Goal: Contribute content: Contribute content

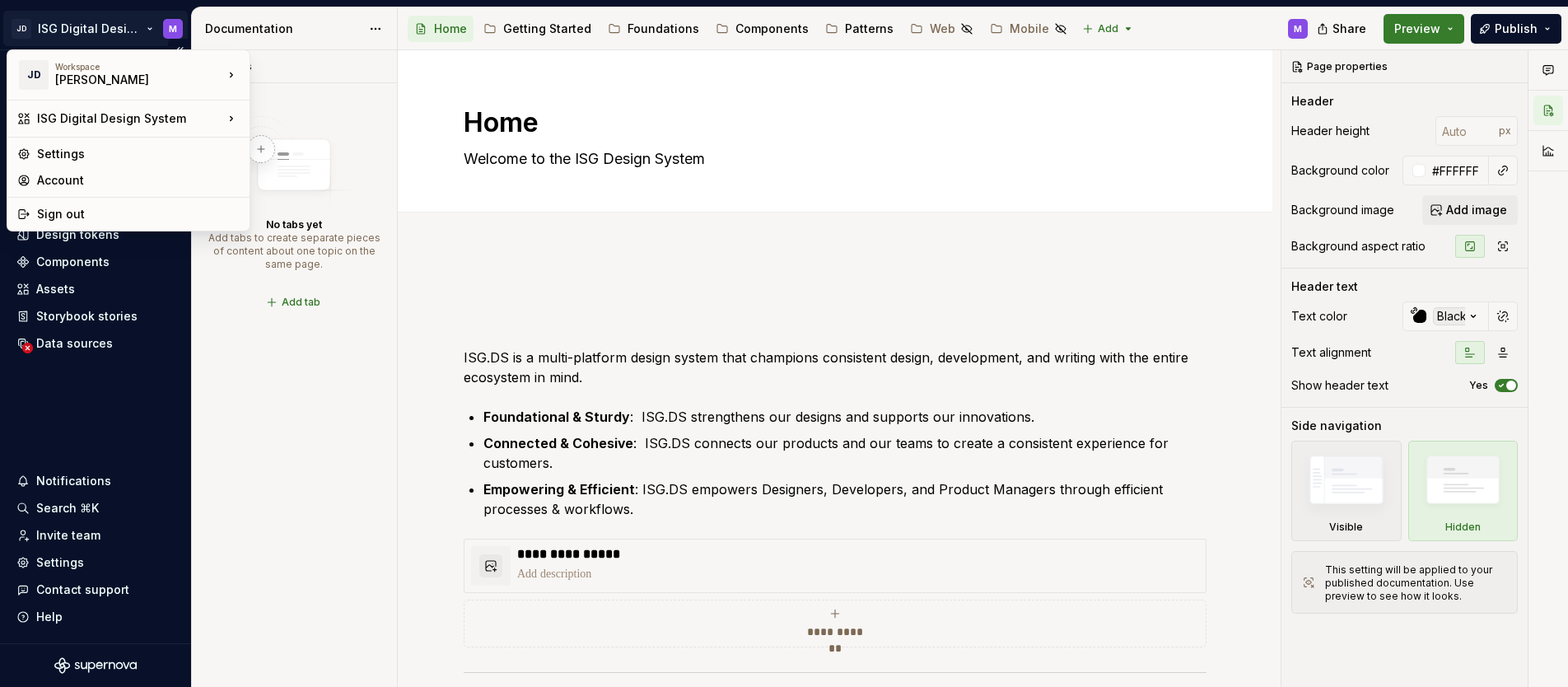
click at [153, 27] on html "JD ISG Digital Design System M Home Documentation Analytics Code automation Des…" at bounding box center [784, 344] width 1568 height 687
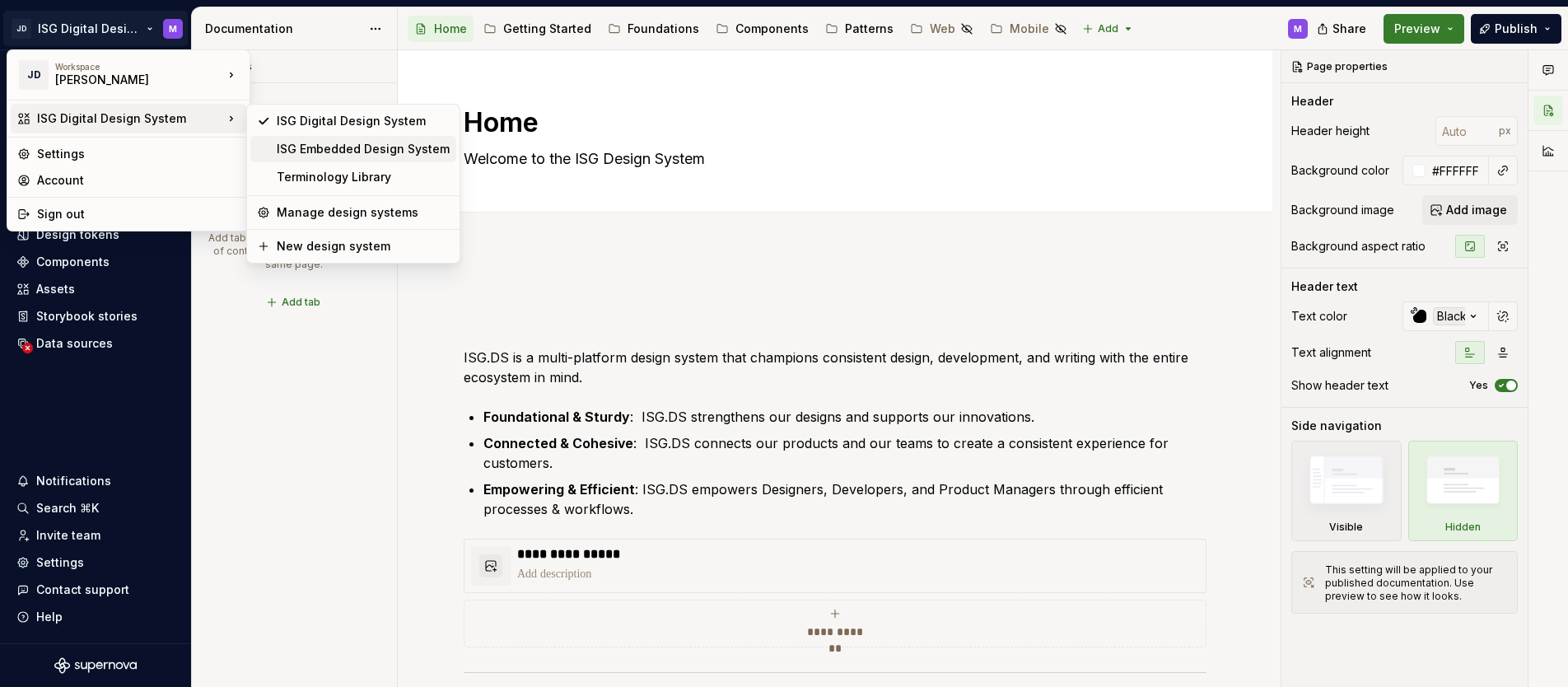
click at [298, 146] on div "ISG Embedded Design System" at bounding box center [363, 148] width 173 height 16
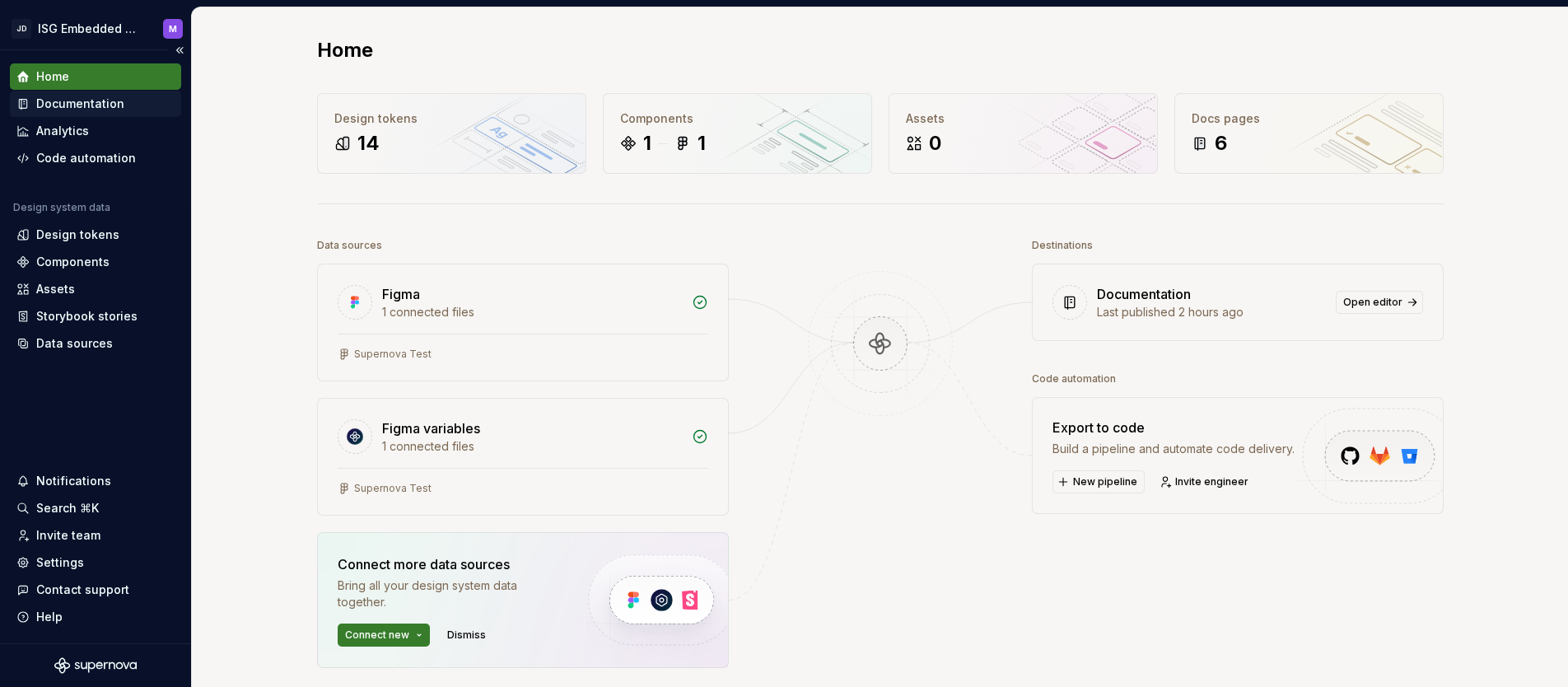
click at [74, 102] on div "Documentation" at bounding box center [80, 103] width 88 height 16
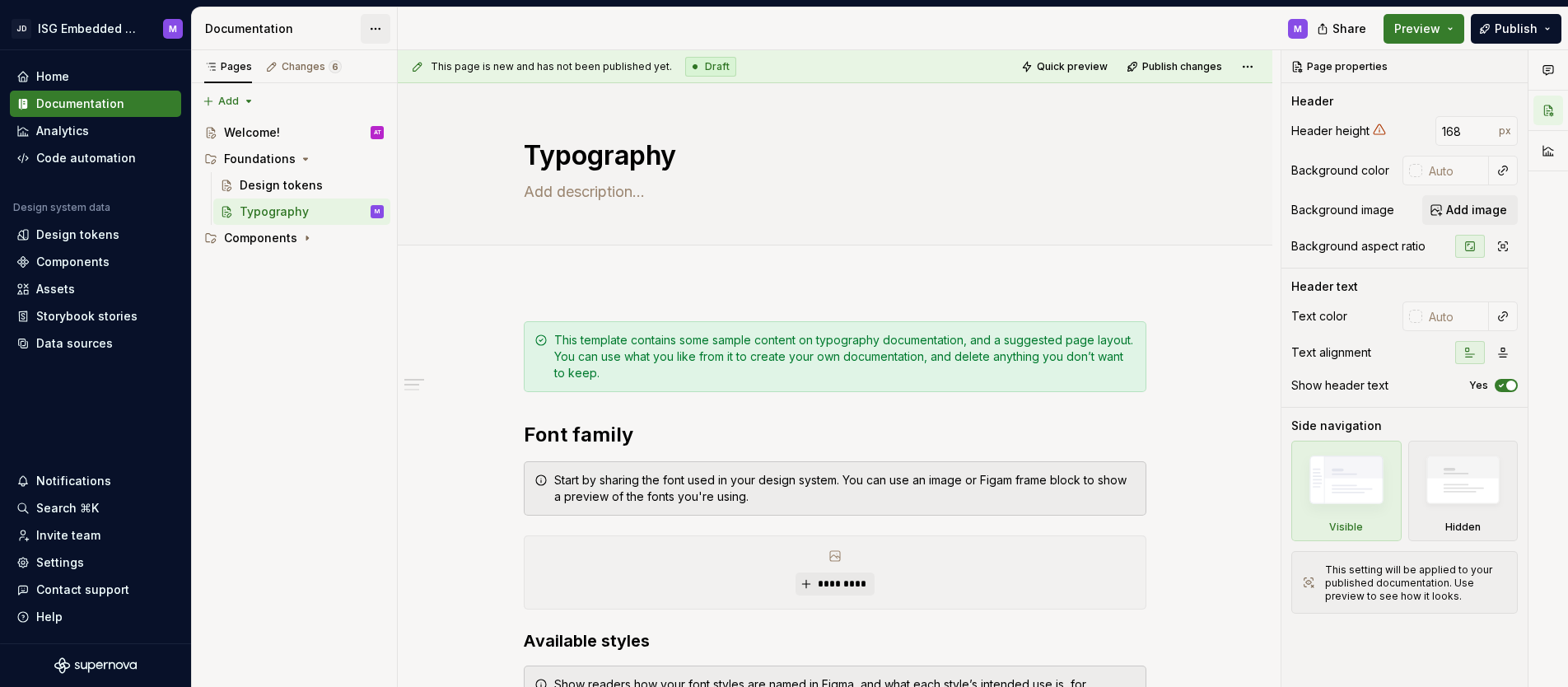
click at [376, 28] on html "JD ISG Embedded Design System M Home Documentation Analytics Code automation De…" at bounding box center [784, 344] width 1568 height 687
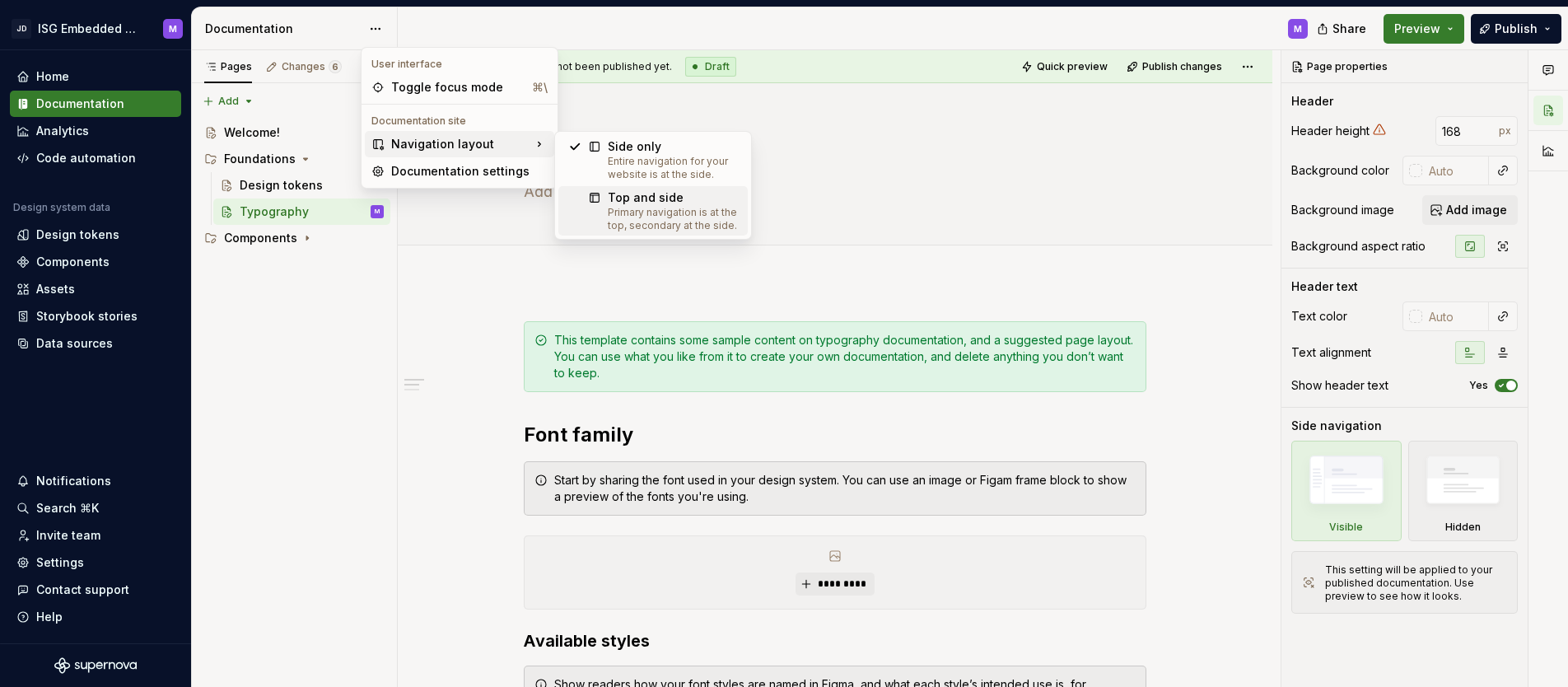
click at [650, 203] on div "Top and side" at bounding box center [673, 197] width 130 height 16
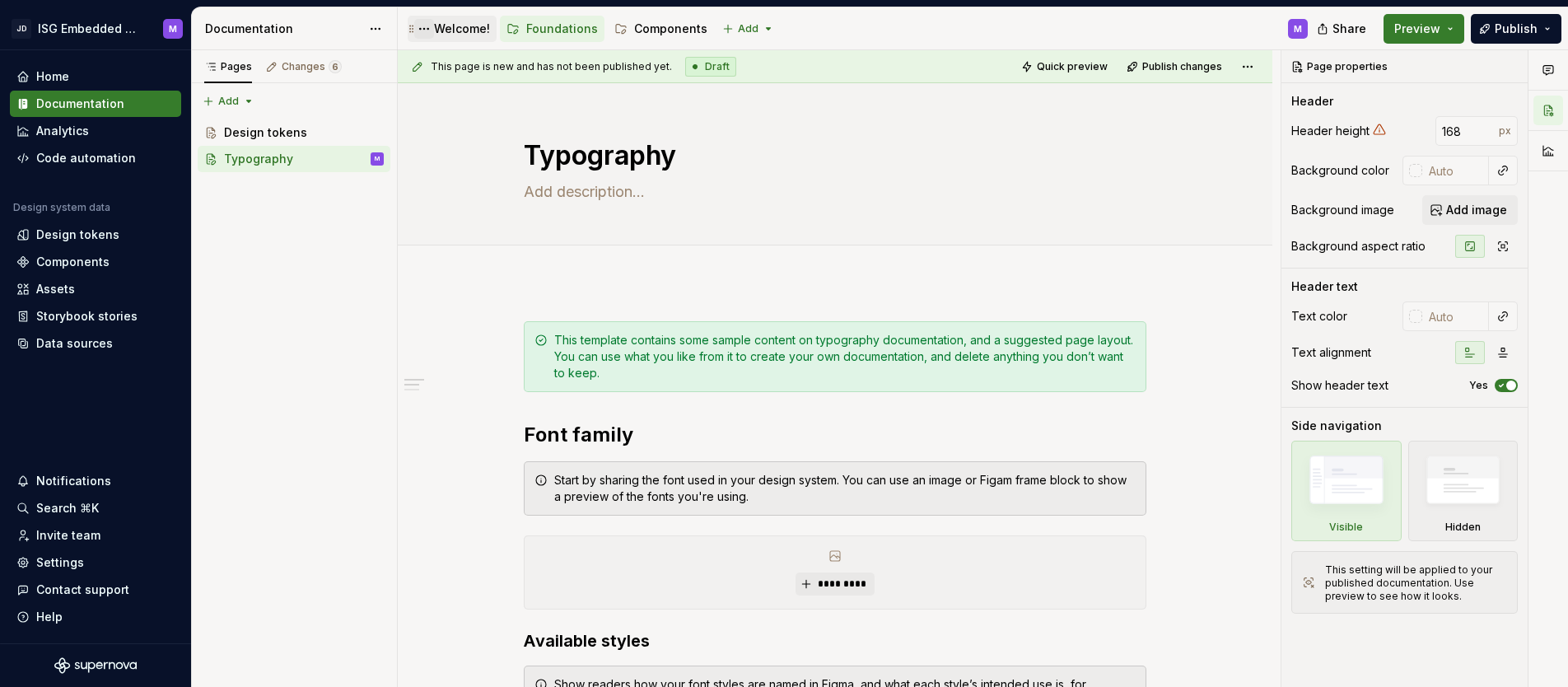
click at [424, 28] on button "Page tree" at bounding box center [424, 28] width 20 height 20
type textarea "*"
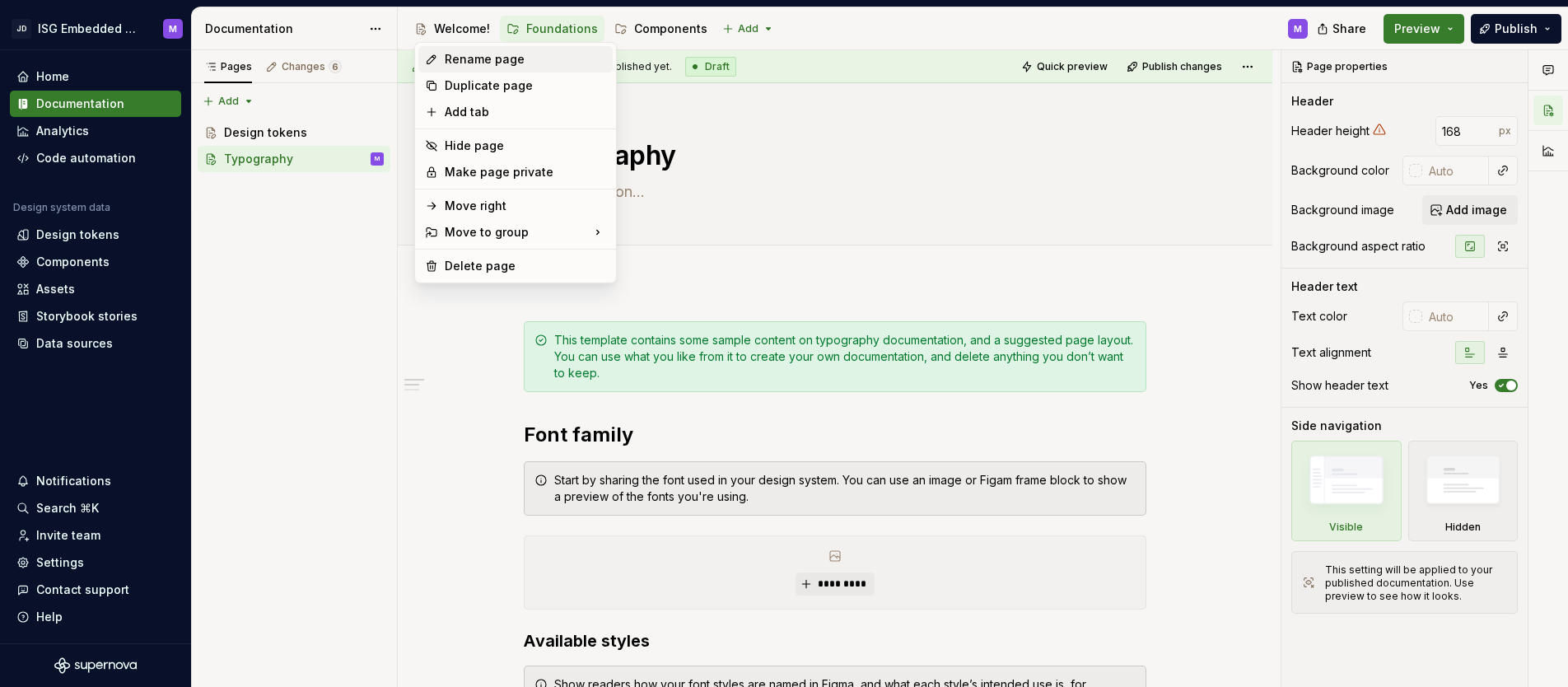
click at [464, 58] on div "Rename page" at bounding box center [526, 59] width 161 height 16
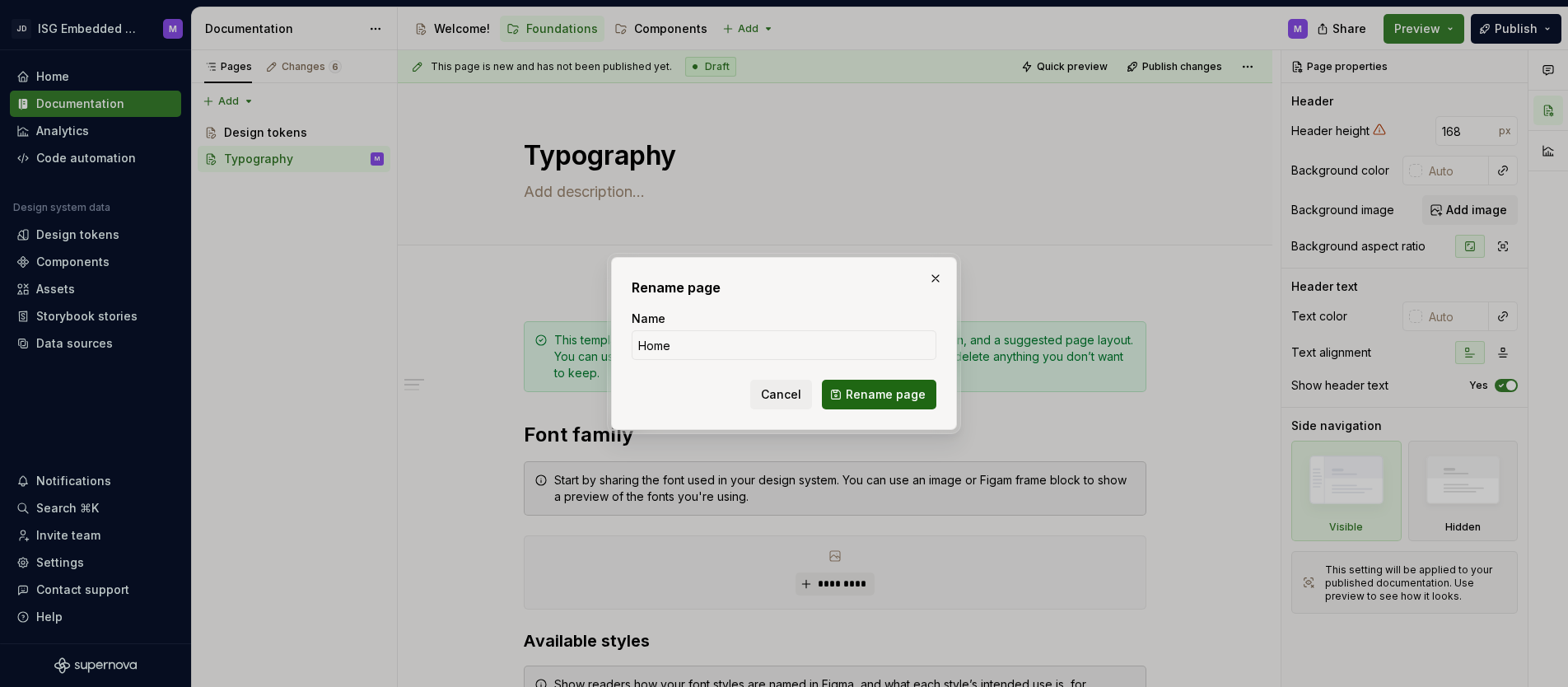
type input "Home"
click at [889, 401] on span "Rename page" at bounding box center [886, 394] width 80 height 16
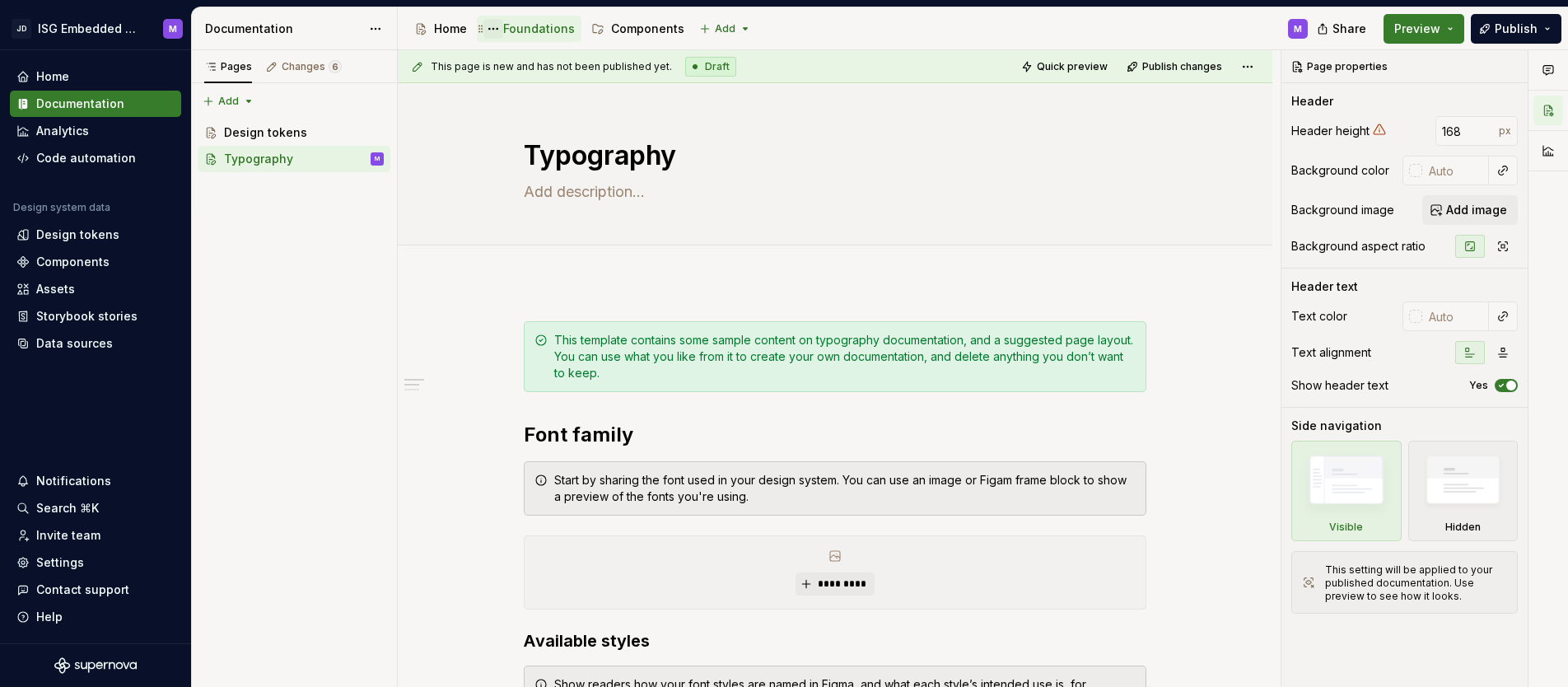
click at [492, 29] on button "Page tree" at bounding box center [493, 28] width 20 height 20
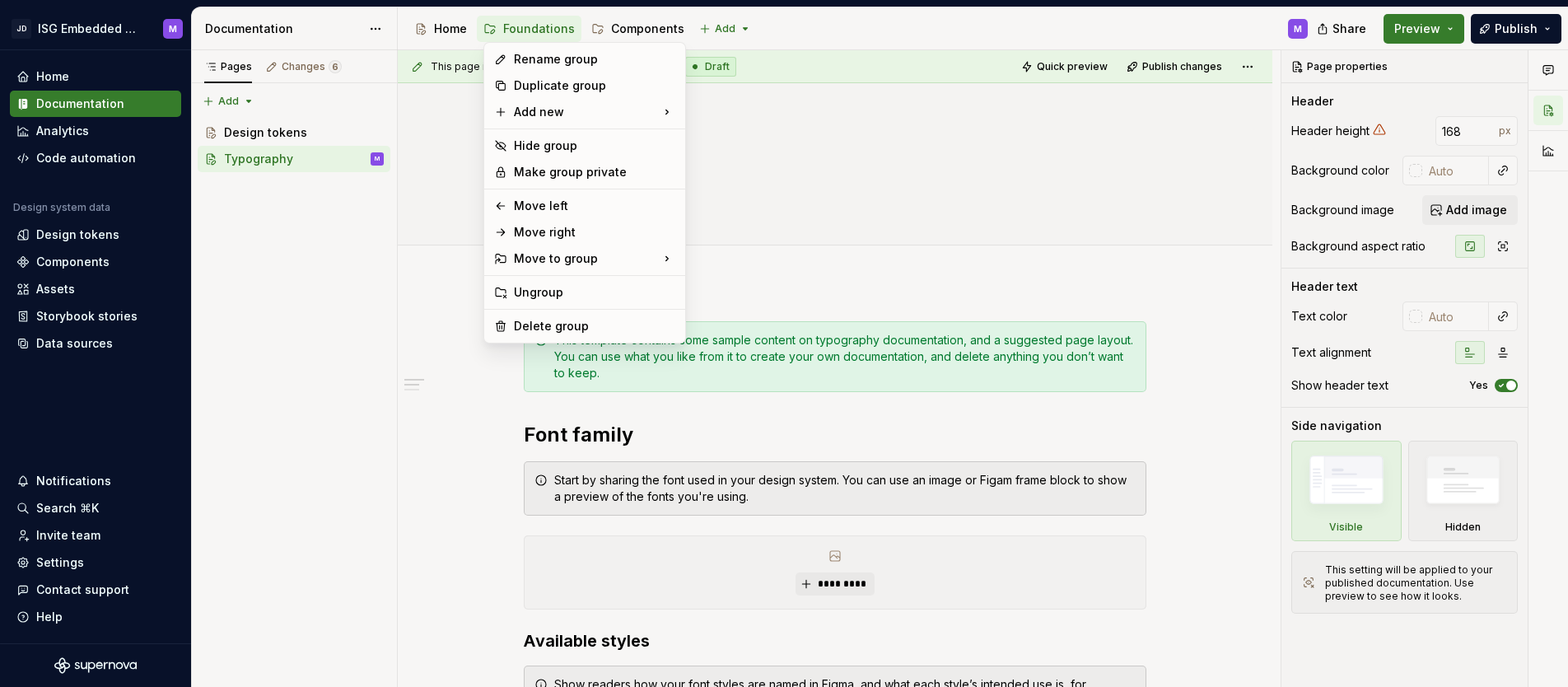
drag, startPoint x: 434, startPoint y: 130, endPoint x: 495, endPoint y: 60, distance: 92.8
click at [439, 124] on html "JD ISG Embedded Design System M Home Documentation Analytics Code automation De…" at bounding box center [784, 344] width 1568 height 687
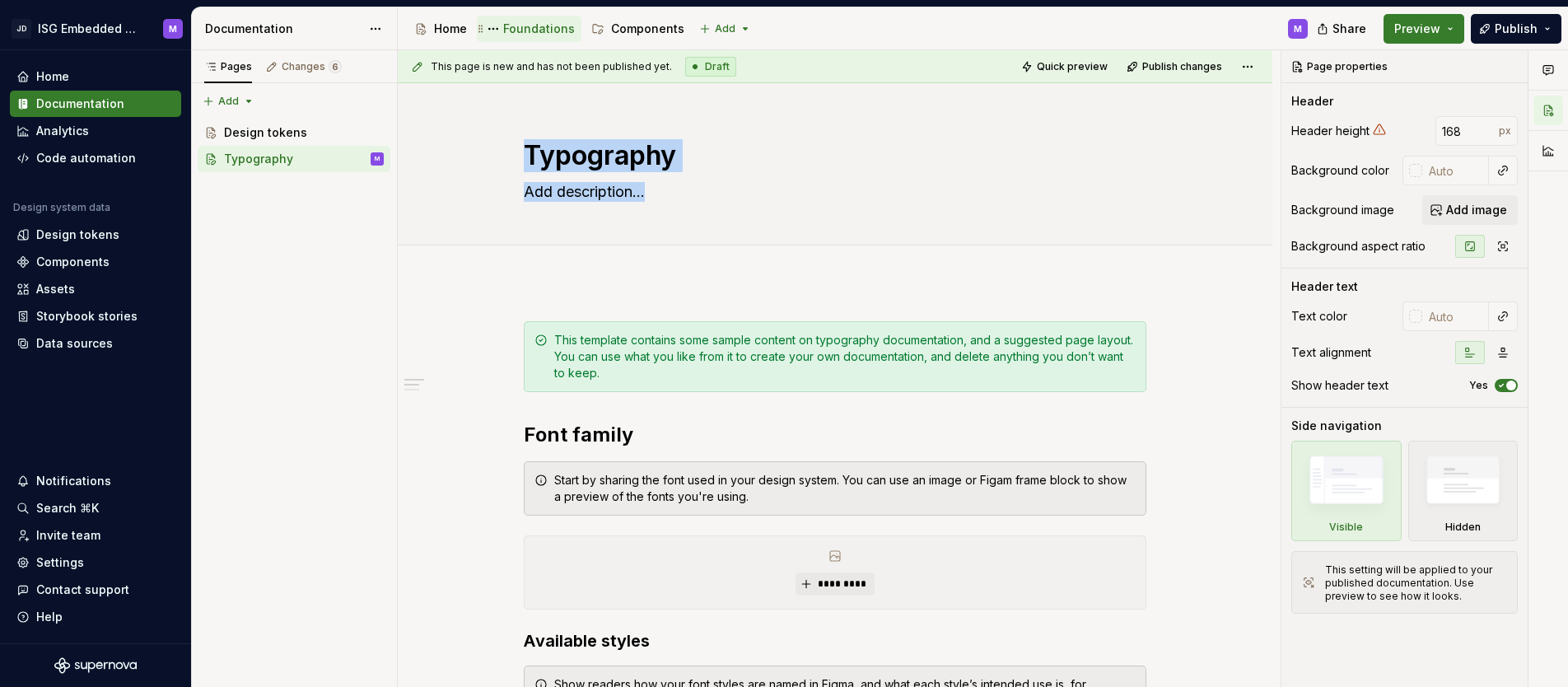
click at [528, 31] on div "Foundations" at bounding box center [539, 28] width 72 height 16
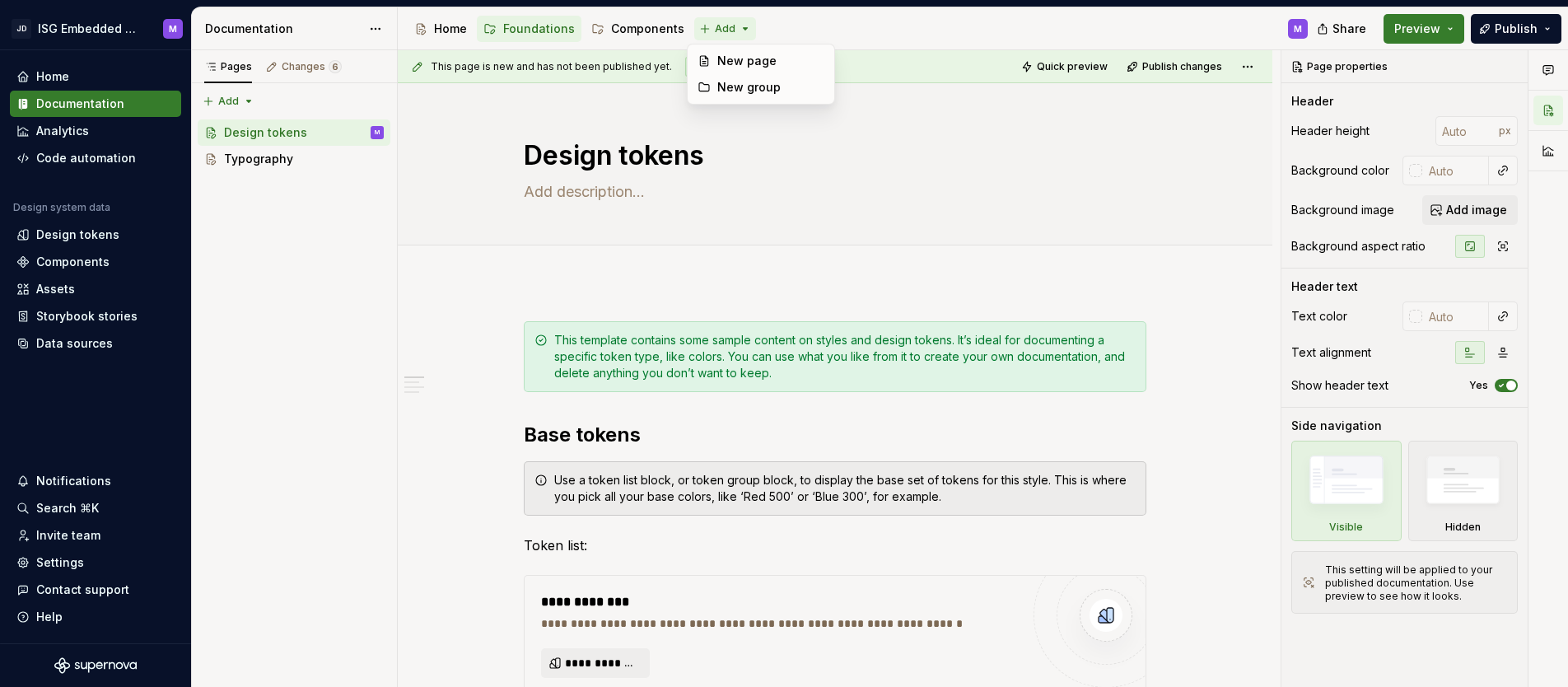
click at [717, 28] on html "JD ISG Embedded Design System M Home Documentation Analytics Code automation De…" at bounding box center [784, 344] width 1568 height 687
click at [735, 84] on div "New group" at bounding box center [770, 86] width 107 height 16
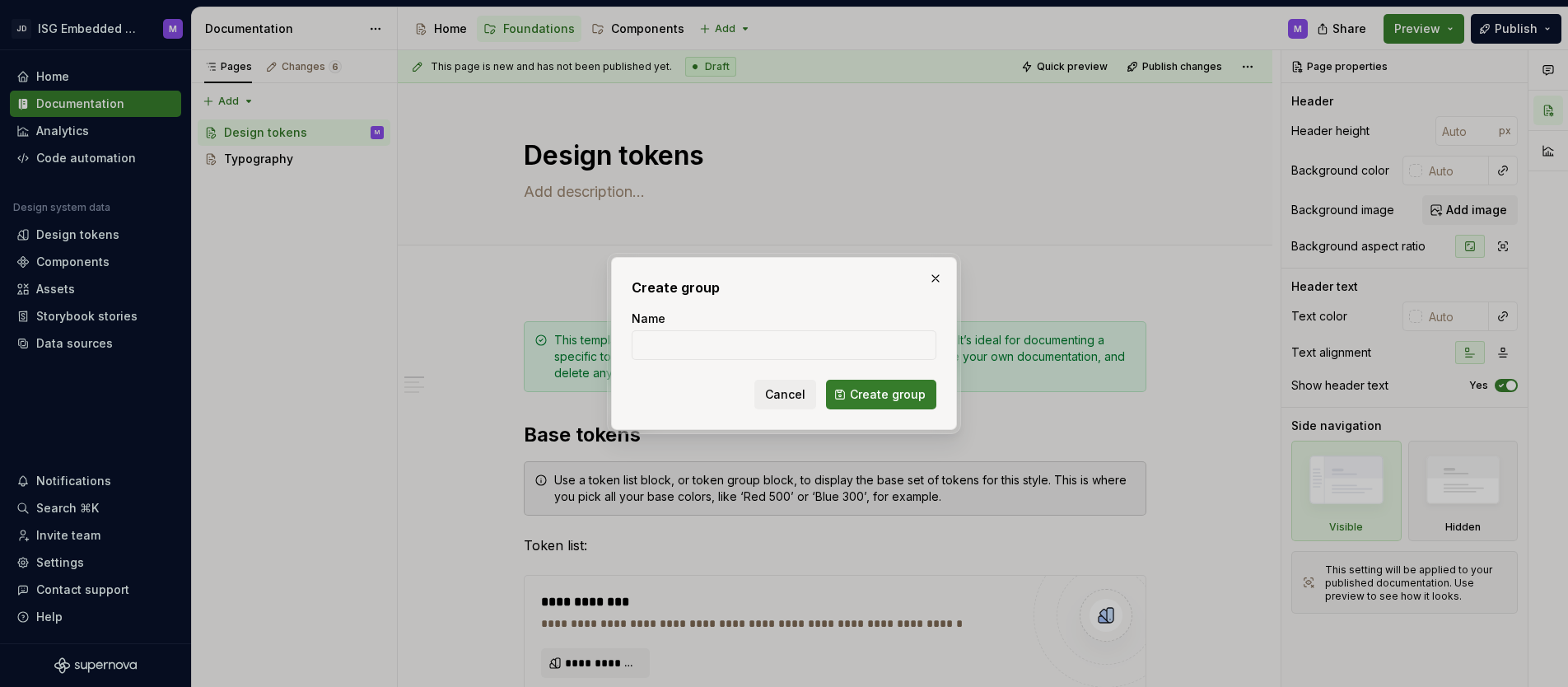
type textarea "*"
type input "Get Started"
click at [880, 400] on span "Create group" at bounding box center [888, 394] width 76 height 16
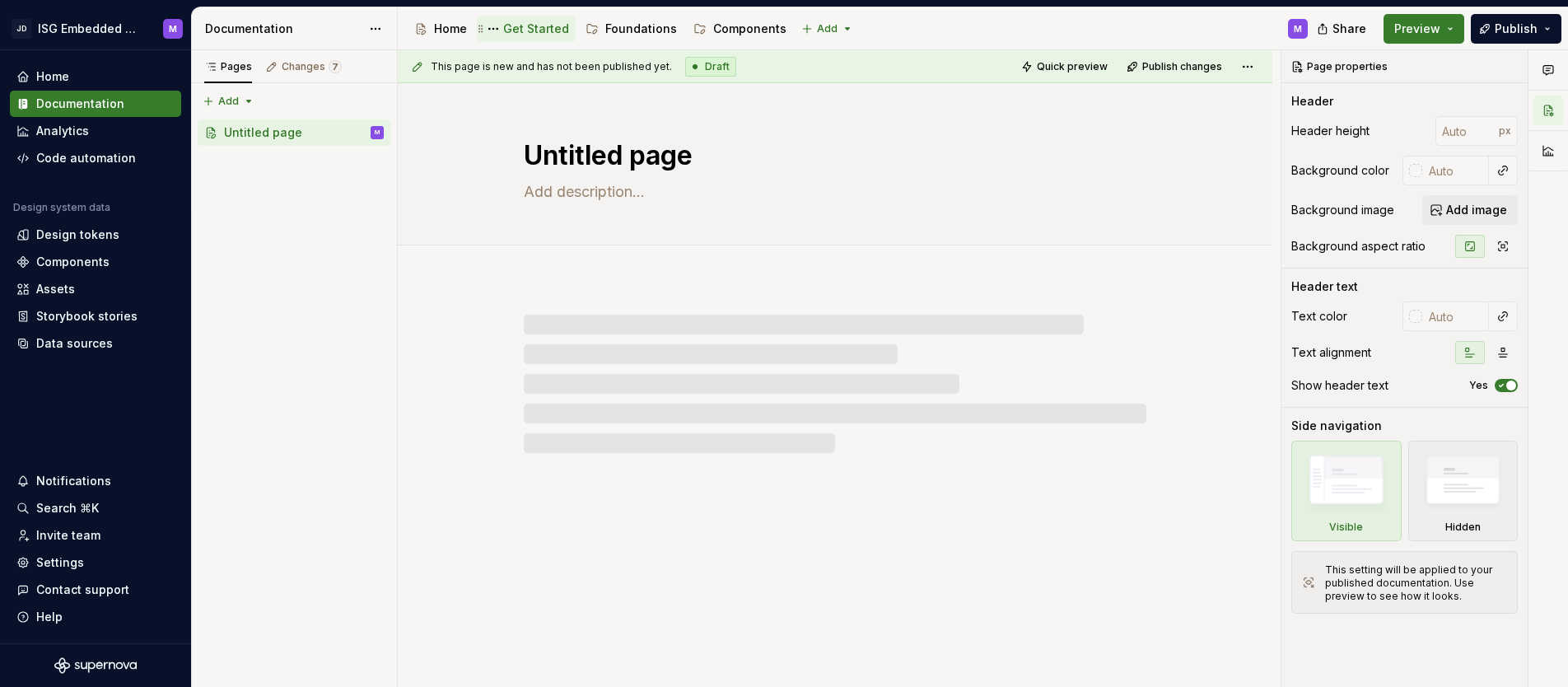
click at [538, 25] on div "Get Started" at bounding box center [535, 28] width 65 height 16
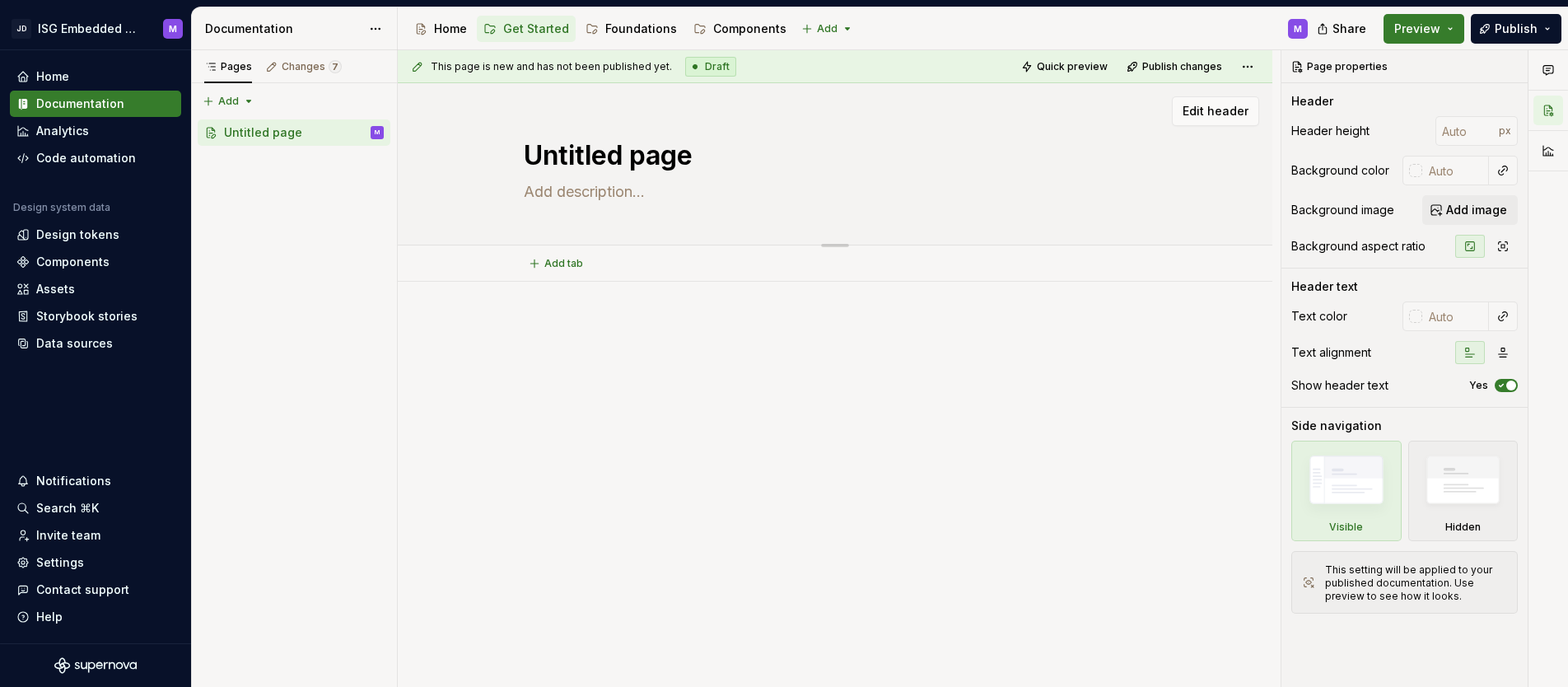
click at [565, 146] on textarea "Untitled page" at bounding box center [832, 156] width 622 height 40
type textarea "*"
type textarea "O"
type textarea "*"
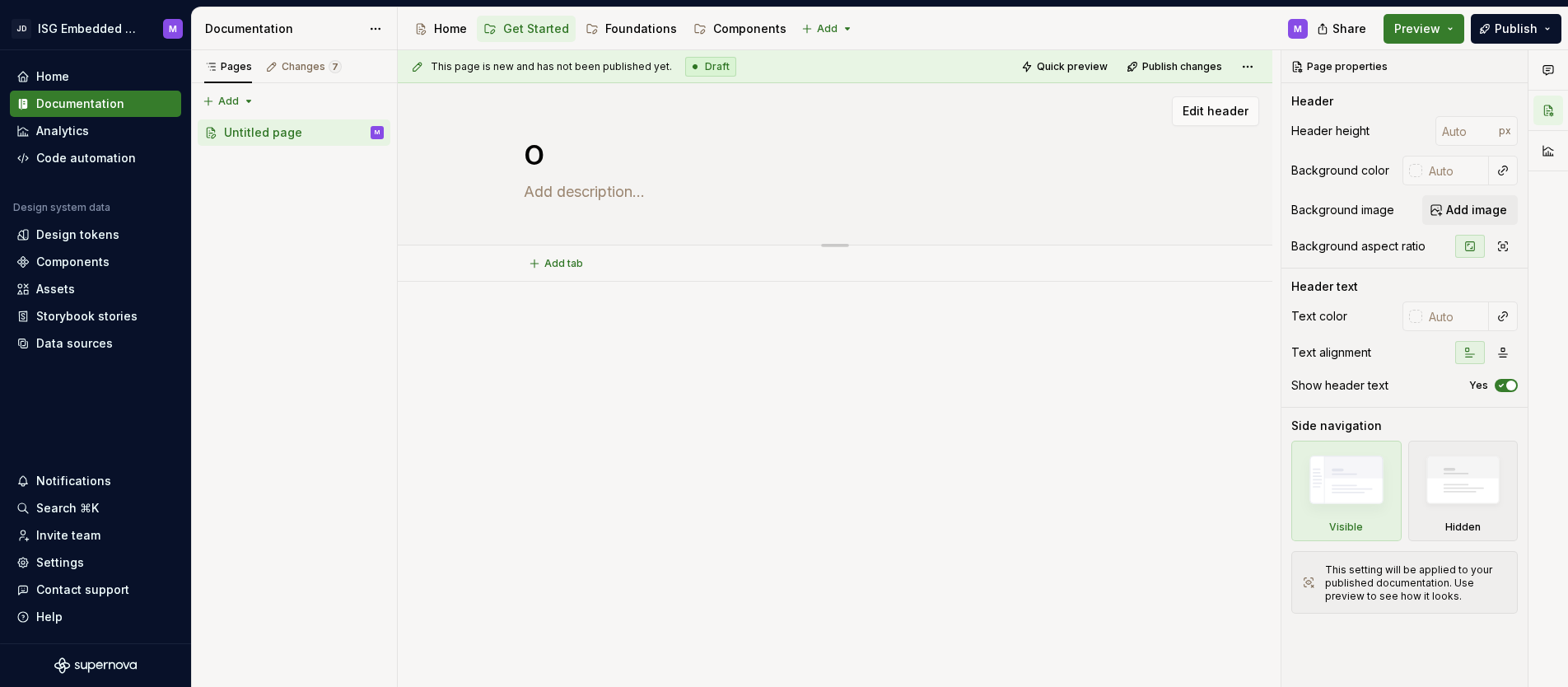
type textarea "Ov"
type textarea "*"
type textarea "Ove"
type textarea "*"
type textarea "Over"
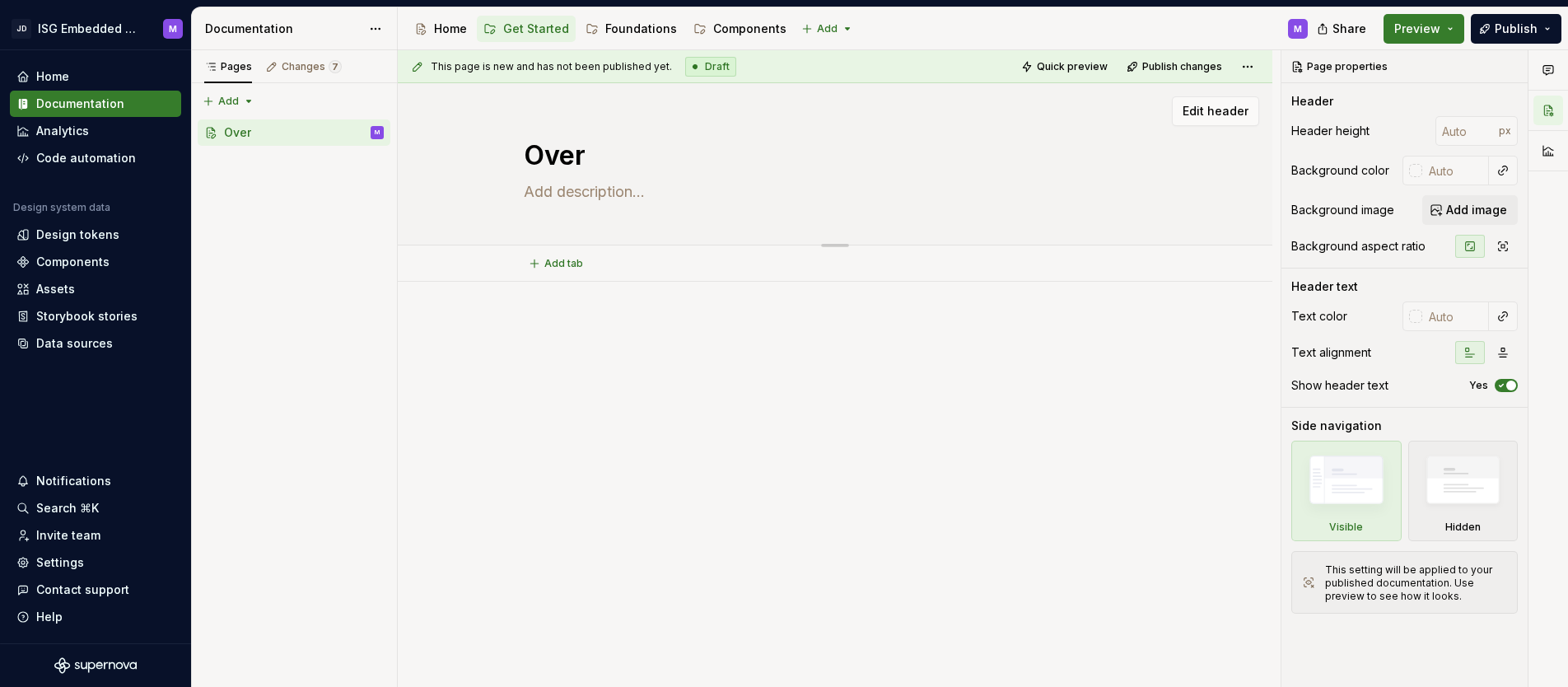
type textarea "*"
type textarea "Overv"
type textarea "*"
type textarea "Overvi"
type textarea "*"
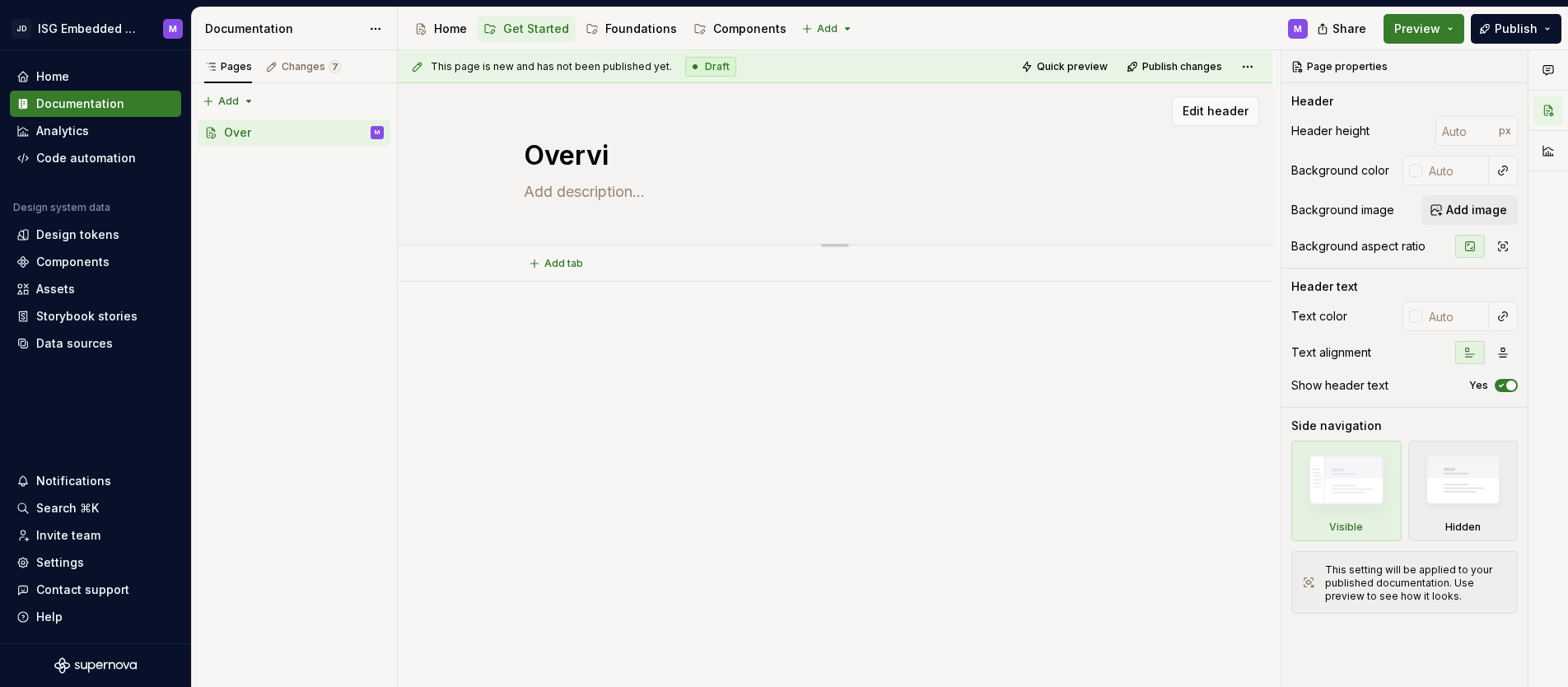
type textarea "Overvie"
type textarea "*"
type textarea "Overview"
type textarea "*"
type textarea "Overview"
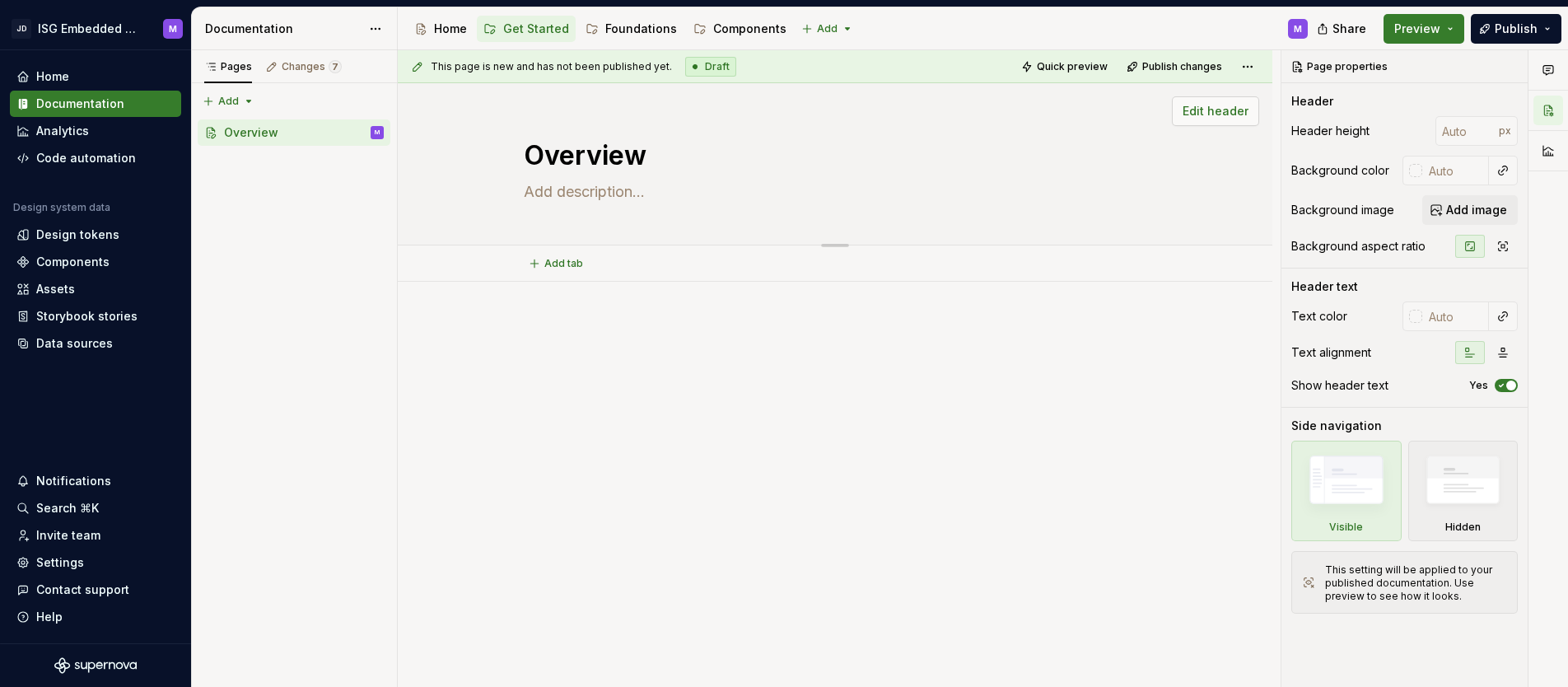
click at [1218, 115] on span "Edit header" at bounding box center [1215, 111] width 65 height 16
click at [623, 413] on div at bounding box center [835, 446] width 875 height 328
click at [347, 135] on button "Page tree" at bounding box center [349, 133] width 23 height 23
type textarea "*"
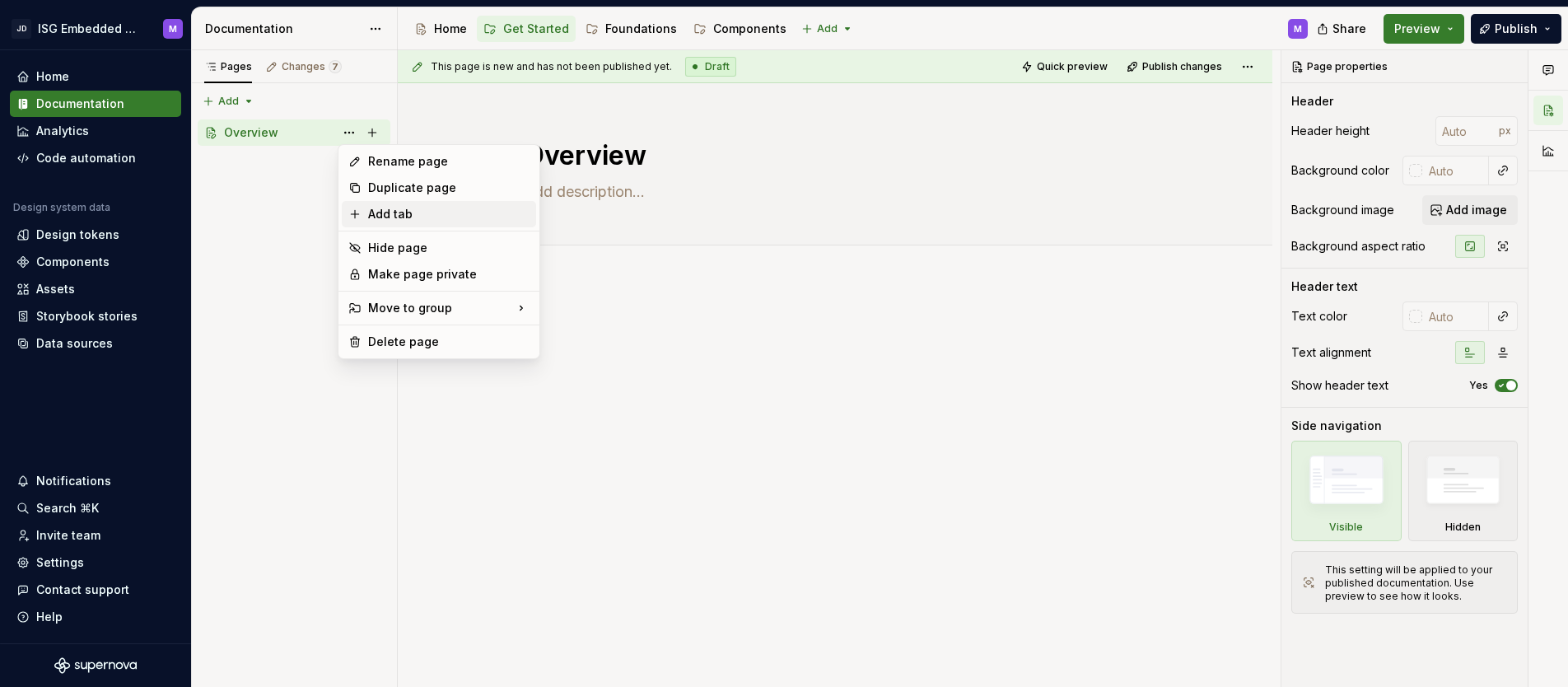
click at [378, 212] on div "Add tab" at bounding box center [449, 214] width 161 height 16
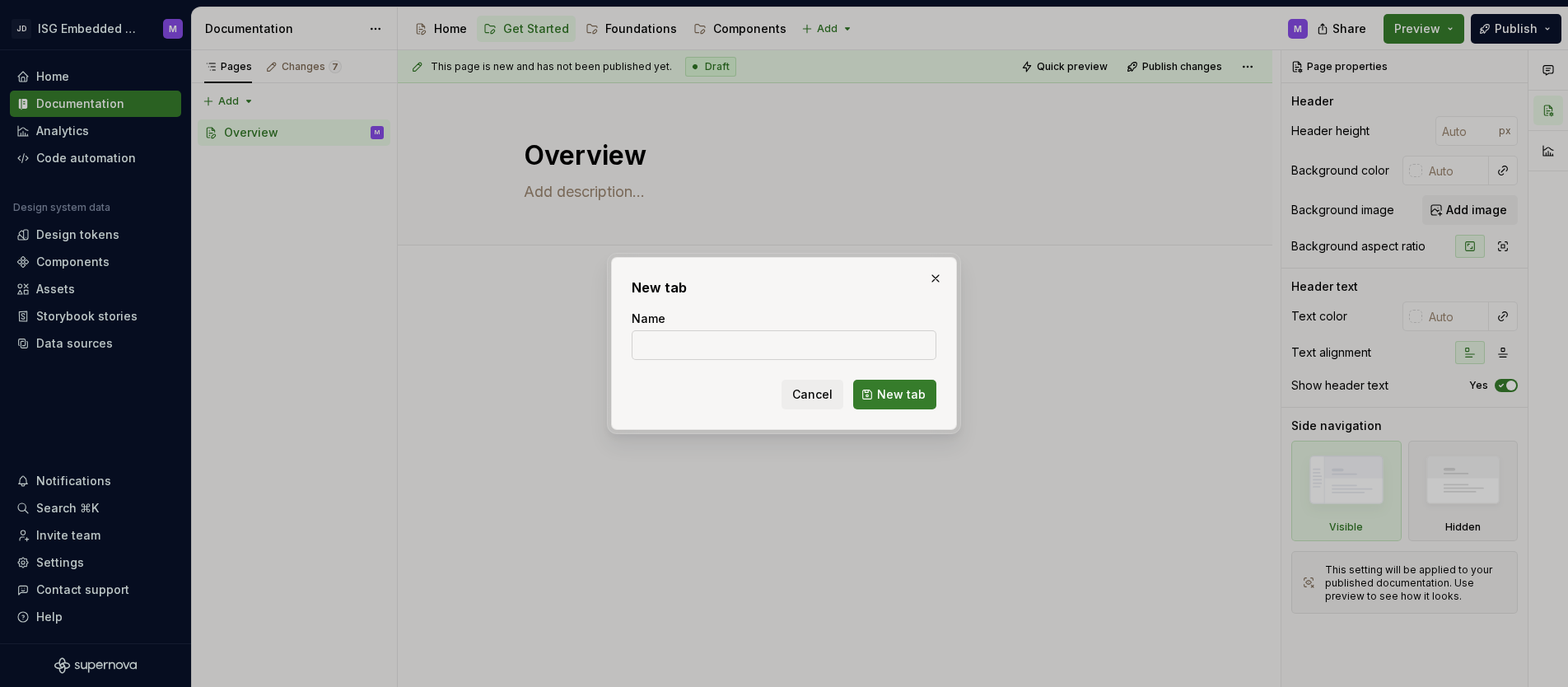
click at [671, 345] on input "Name" at bounding box center [784, 344] width 304 height 29
type input "Contributing"
click at [889, 397] on span "New tab" at bounding box center [901, 394] width 48 height 16
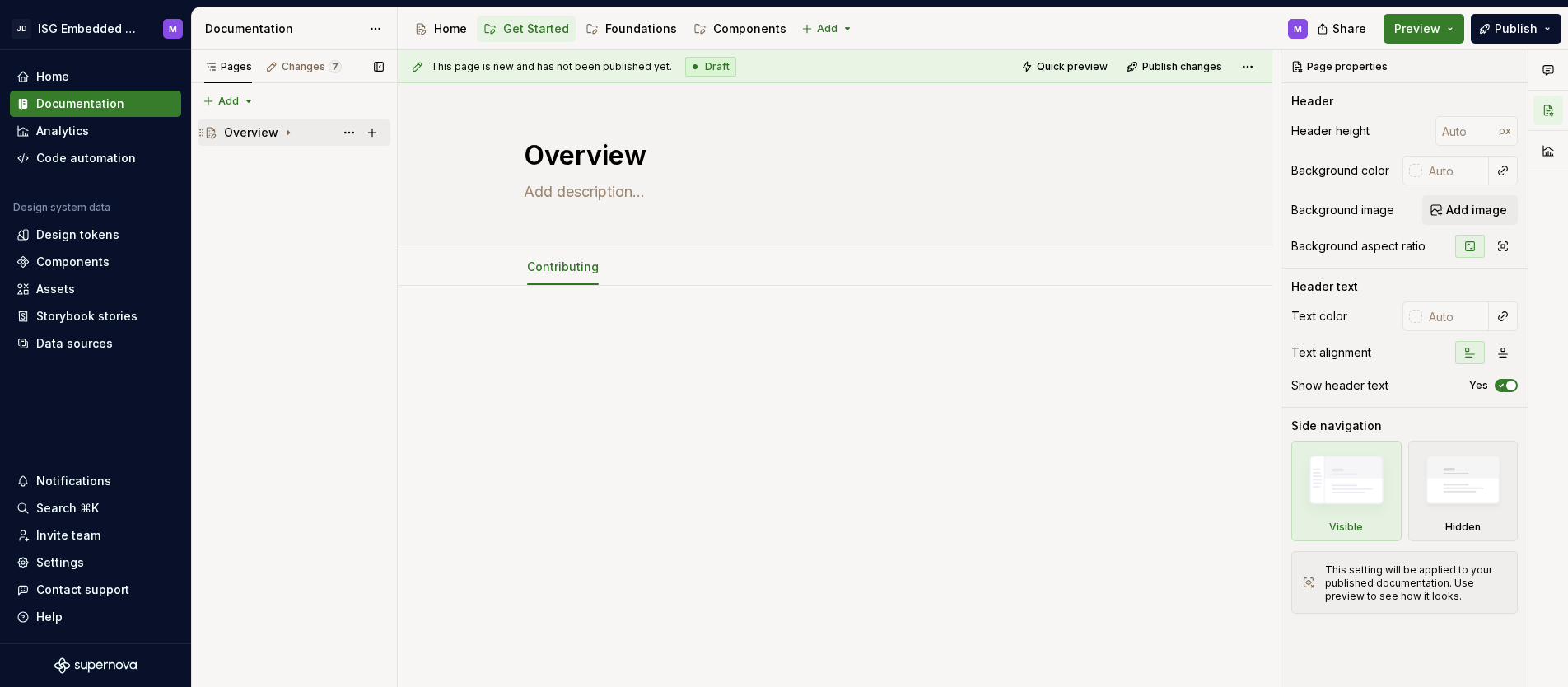
click at [288, 133] on icon "Page tree" at bounding box center [288, 133] width 13 height 13
click at [286, 130] on icon "Page tree" at bounding box center [288, 133] width 13 height 13
click at [286, 130] on icon "Page tree" at bounding box center [288, 133] width 13 height 13
click at [349, 155] on button "Page tree" at bounding box center [349, 158] width 23 height 23
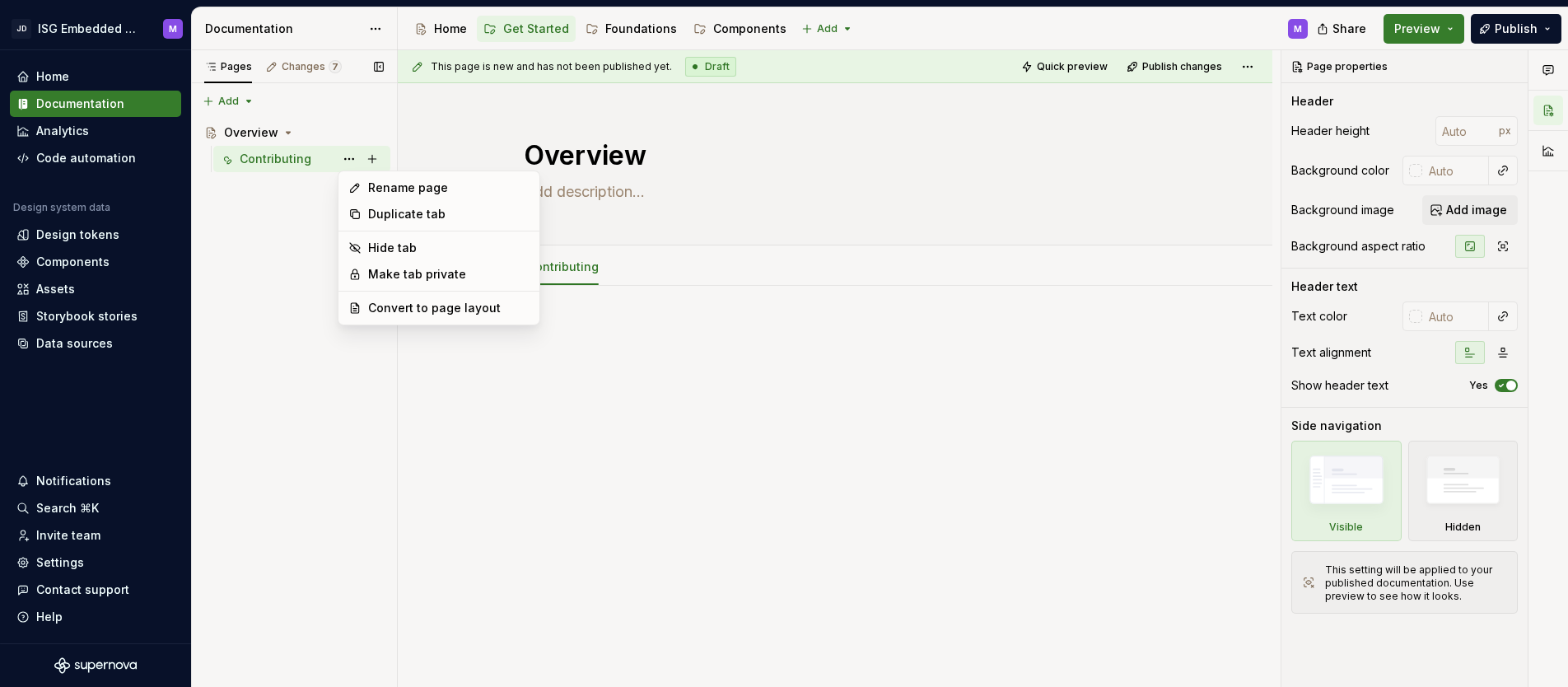
click at [346, 159] on div "Pages Changes 7 Add Accessibility guide for tree Page tree. Navigate the tree w…" at bounding box center [293, 369] width 206 height 638
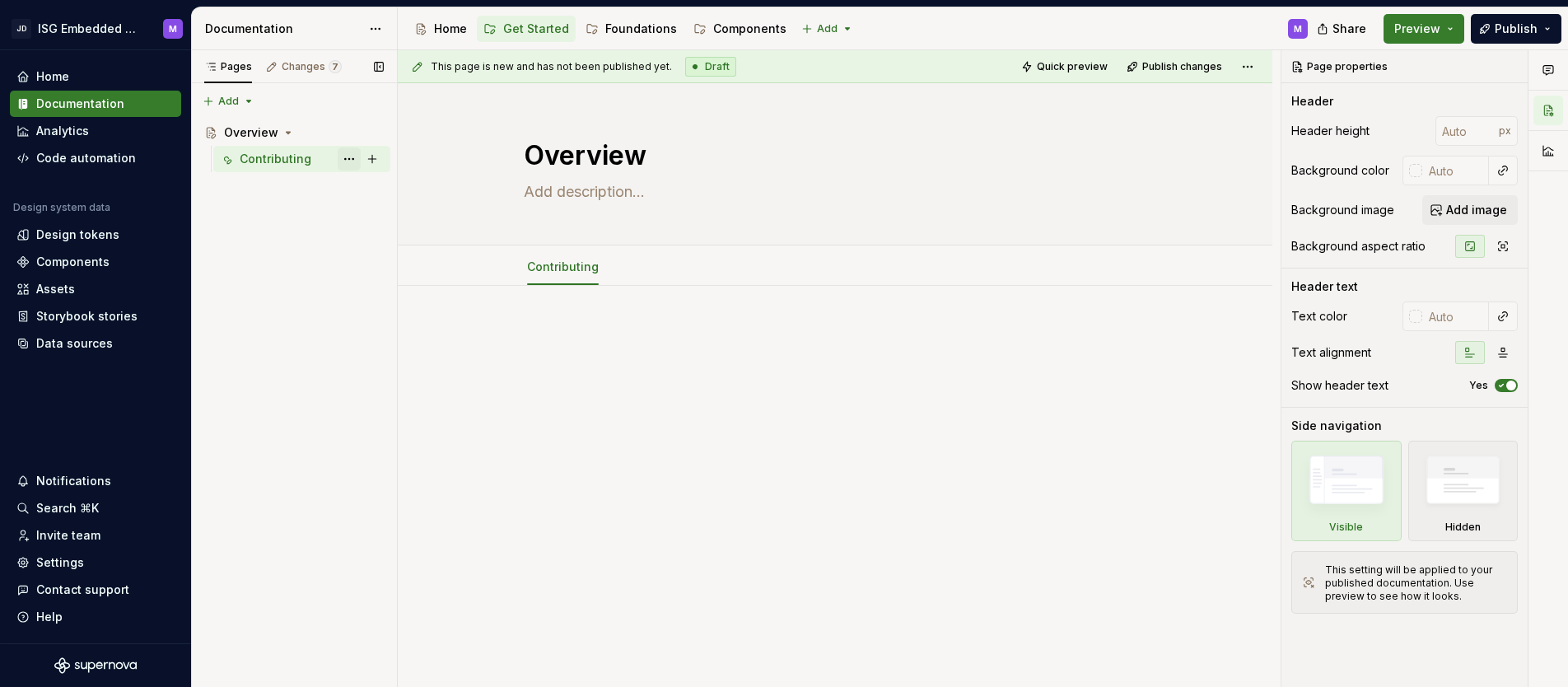
click at [353, 159] on button "Page tree" at bounding box center [349, 158] width 23 height 23
click at [340, 159] on div "Pages Changes 7 Add Accessibility guide for tree Page tree. Navigate the tree w…" at bounding box center [293, 369] width 206 height 638
click at [342, 158] on button "Page tree" at bounding box center [349, 158] width 23 height 23
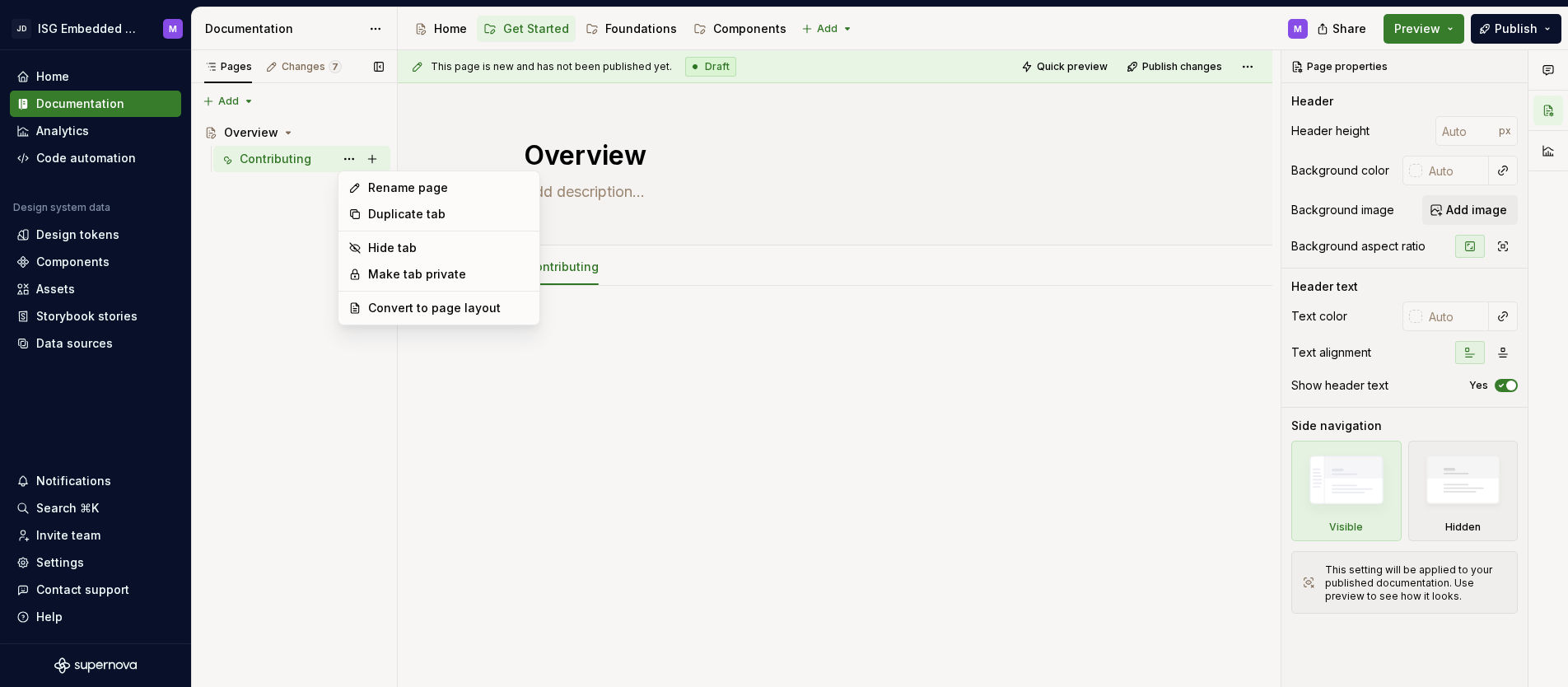
click at [245, 161] on div "Pages Changes 7 Add Accessibility guide for tree Page tree. Navigate the tree w…" at bounding box center [293, 369] width 206 height 638
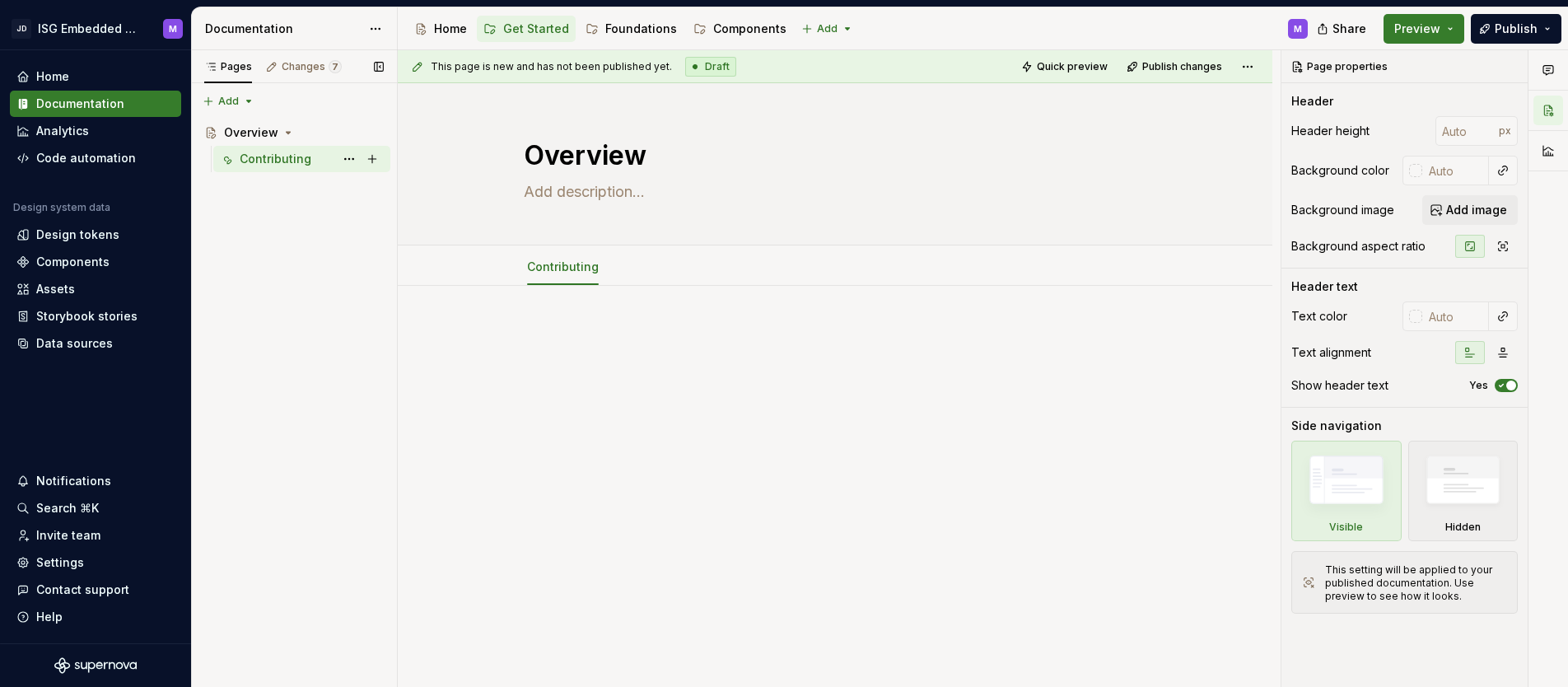
click at [260, 160] on div "Contributing" at bounding box center [276, 158] width 72 height 16
click at [346, 159] on button "Page tree" at bounding box center [349, 158] width 23 height 23
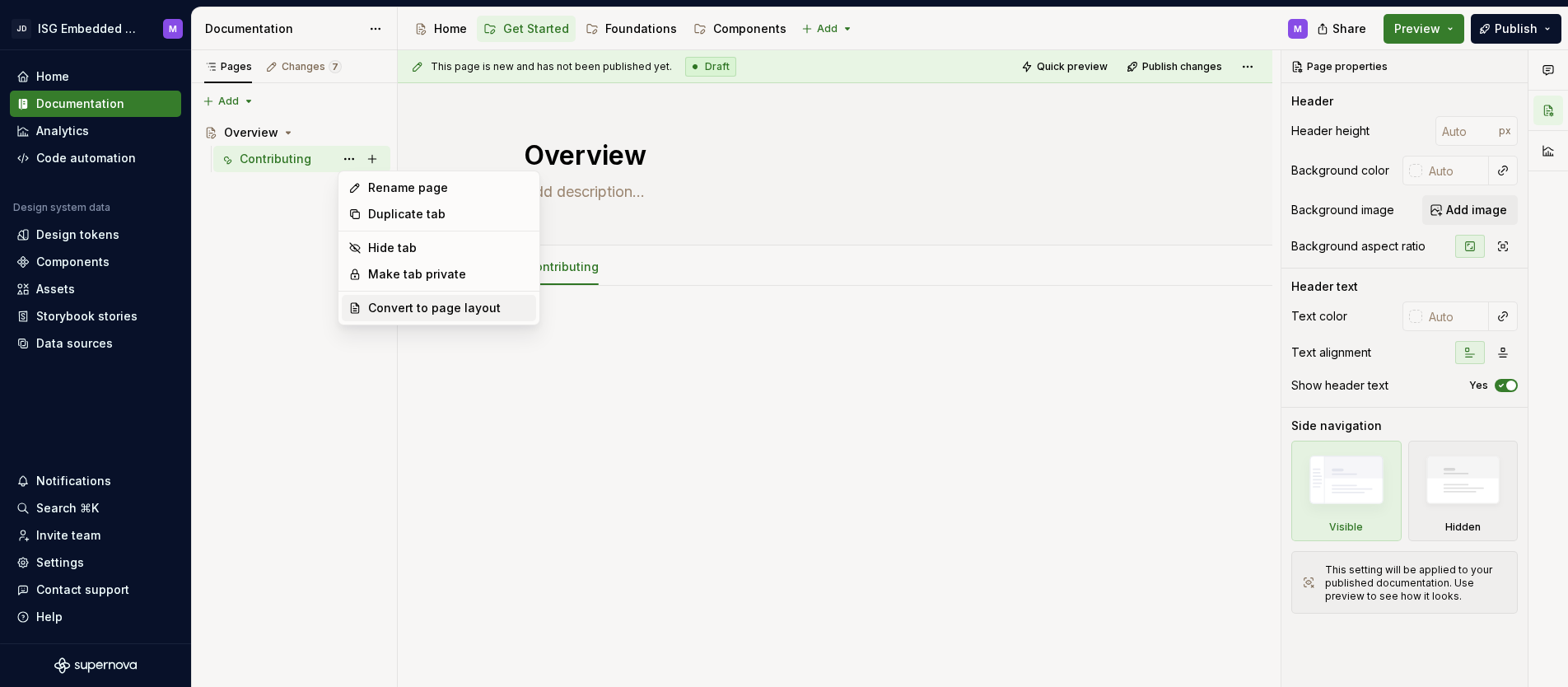
click at [421, 308] on div "Convert to page layout" at bounding box center [449, 307] width 161 height 16
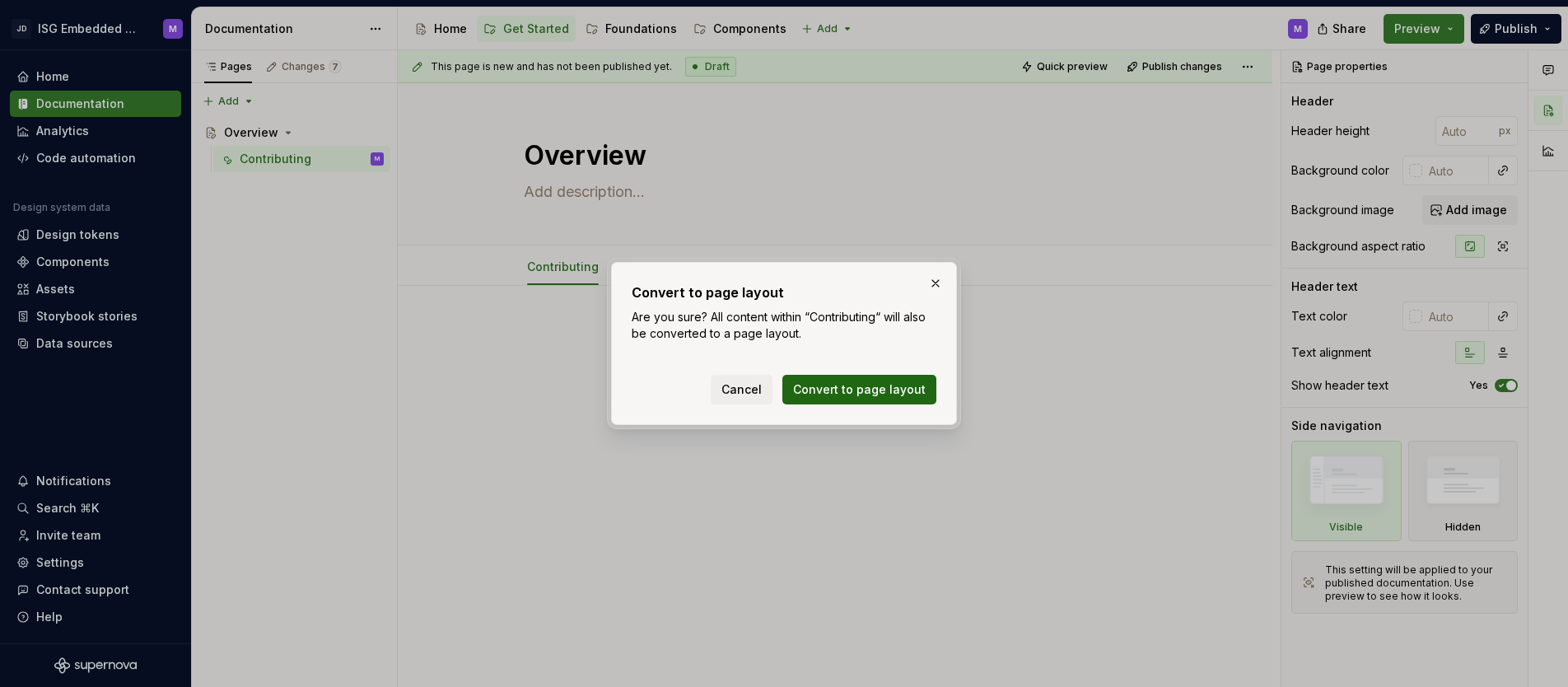
click at [865, 391] on span "Convert to page layout" at bounding box center [859, 389] width 133 height 16
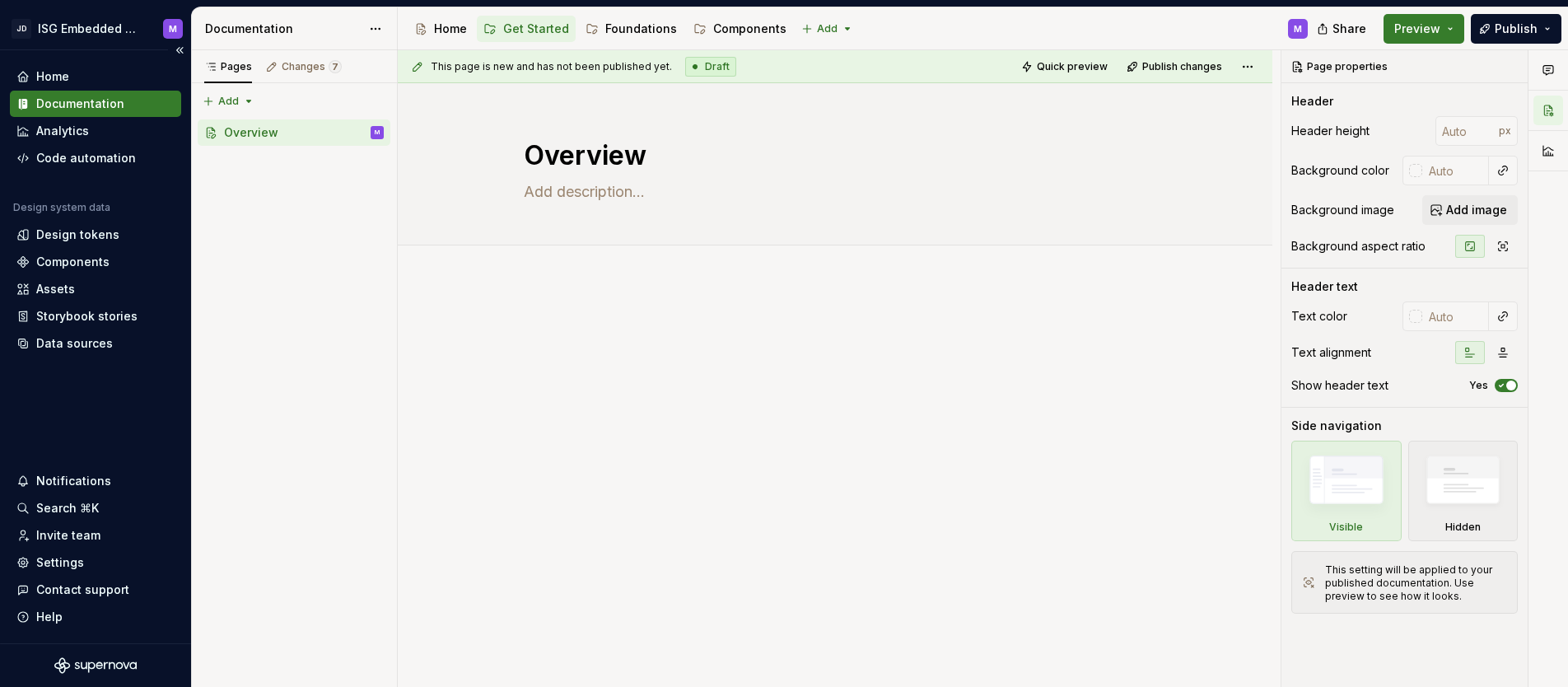
type textarea "*"
click at [231, 97] on div "Pages Changes 7 Add Accessibility guide for tree Page tree. Navigate the tree w…" at bounding box center [293, 369] width 206 height 638
click at [270, 134] on div "New page" at bounding box center [281, 133] width 107 height 16
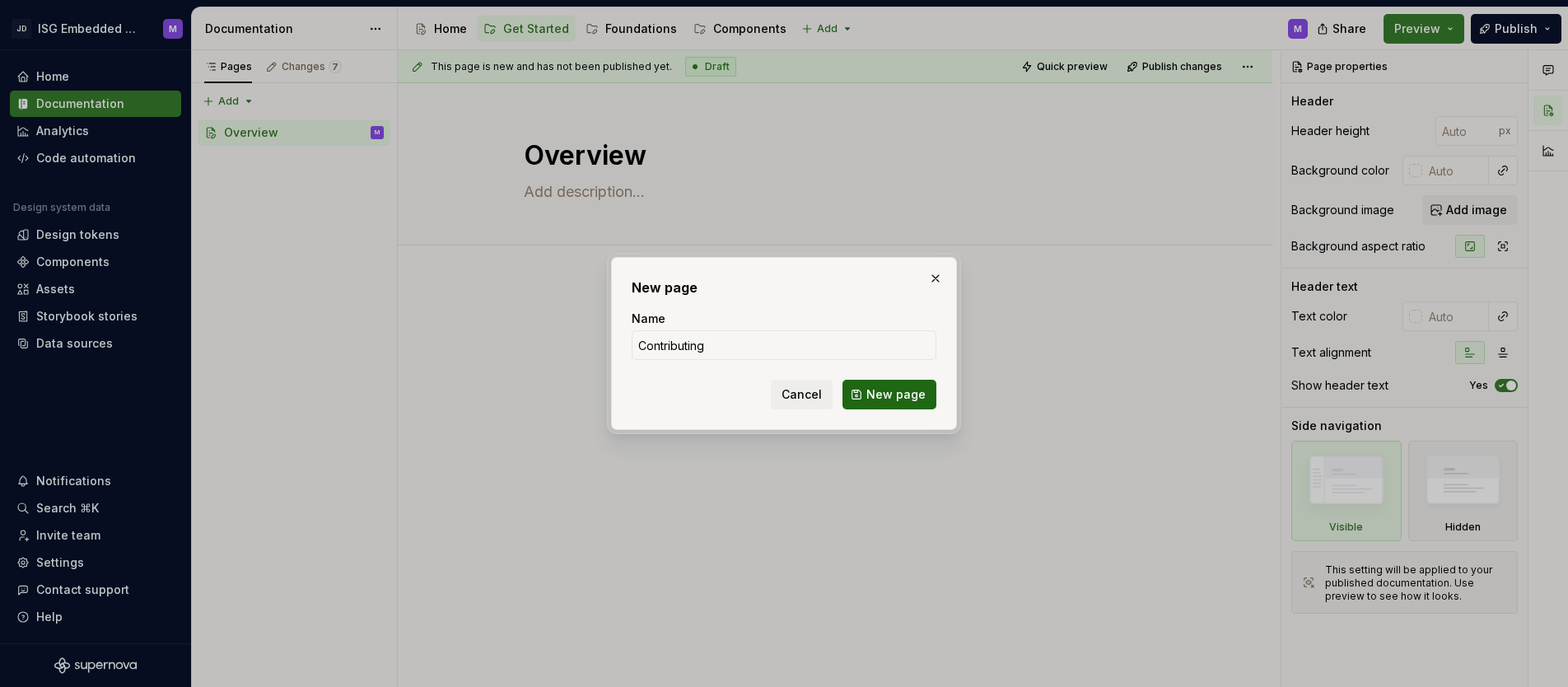
type input "Contributing"
click at [904, 391] on span "New page" at bounding box center [895, 394] width 60 height 16
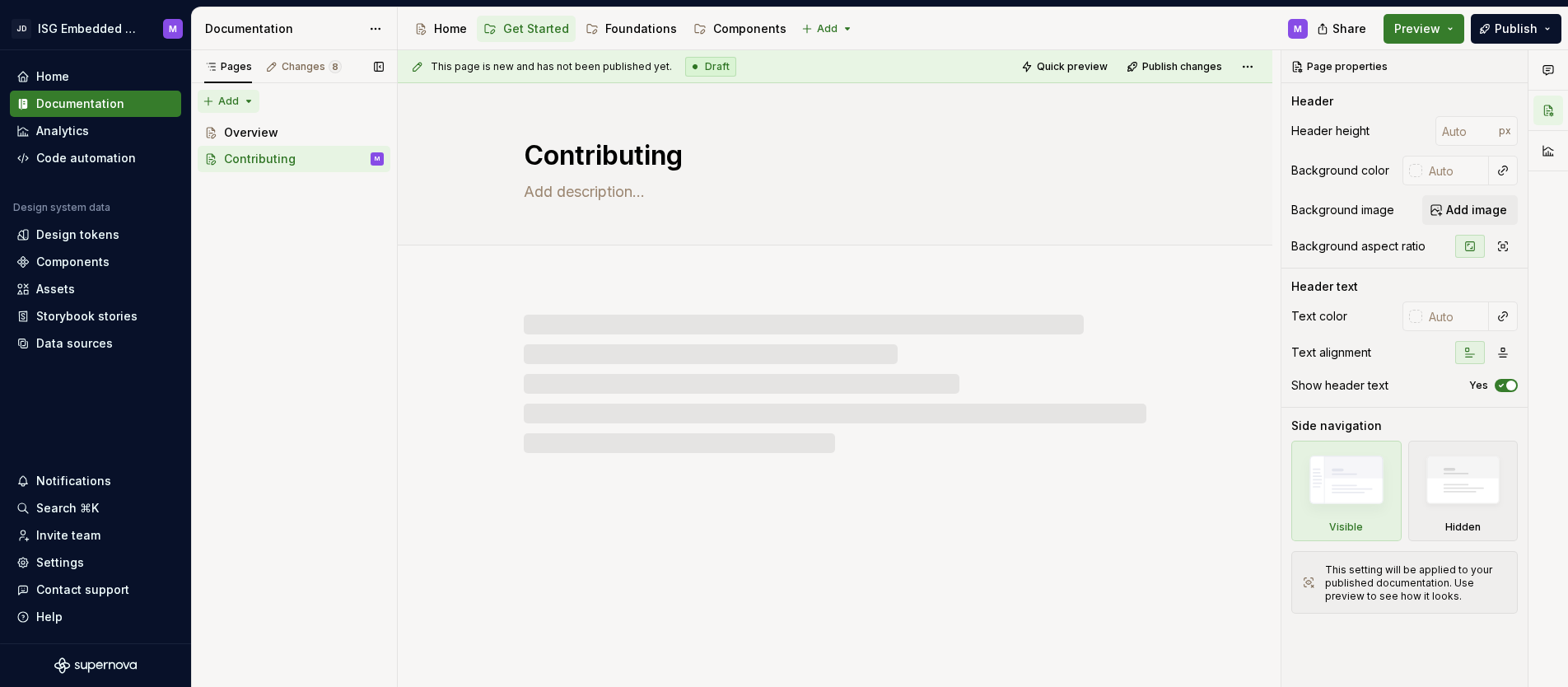
click at [225, 102] on div "Pages Changes 8 Add Accessibility guide for tree Page tree. Navigate the tree w…" at bounding box center [293, 369] width 206 height 638
type textarea "*"
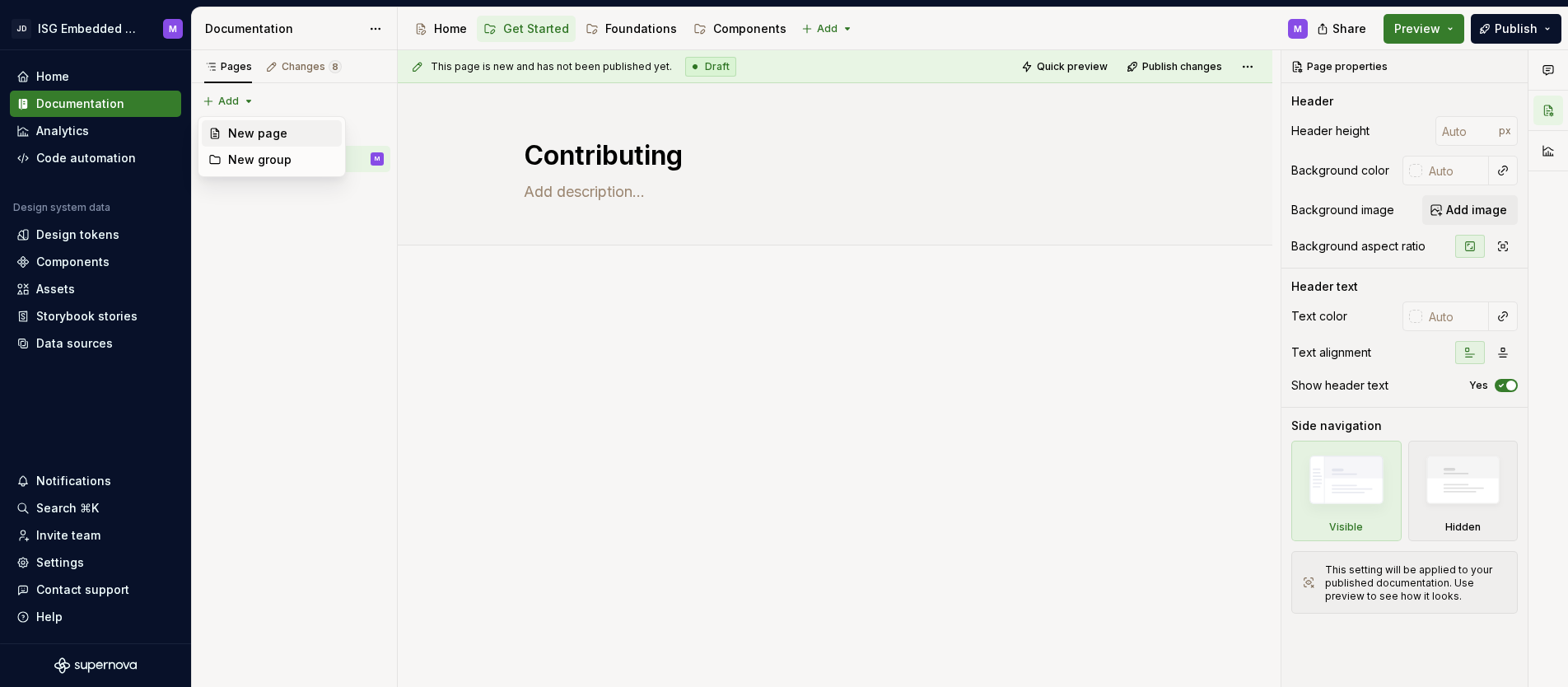
click at [230, 130] on div "New page" at bounding box center [281, 133] width 107 height 16
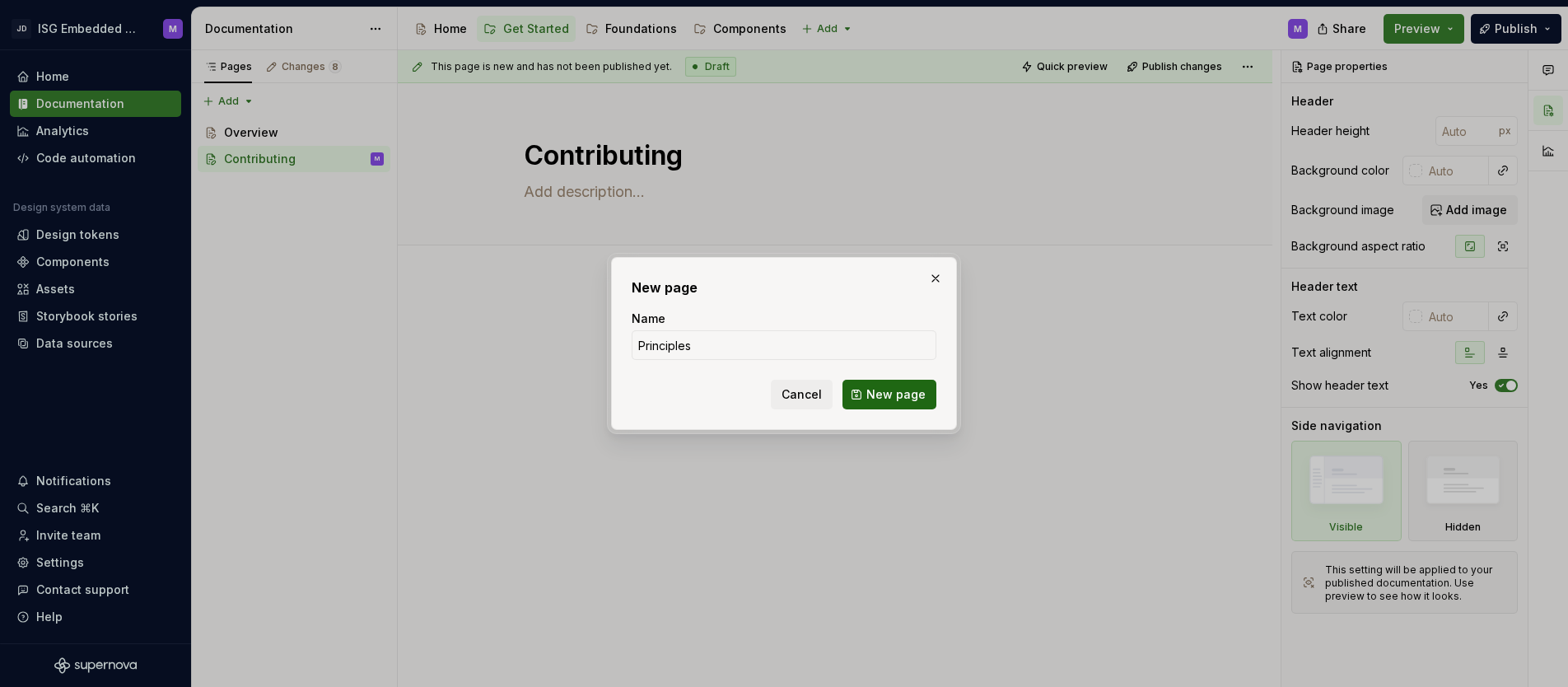
type input "Principles"
click at [903, 398] on span "New page" at bounding box center [895, 394] width 60 height 16
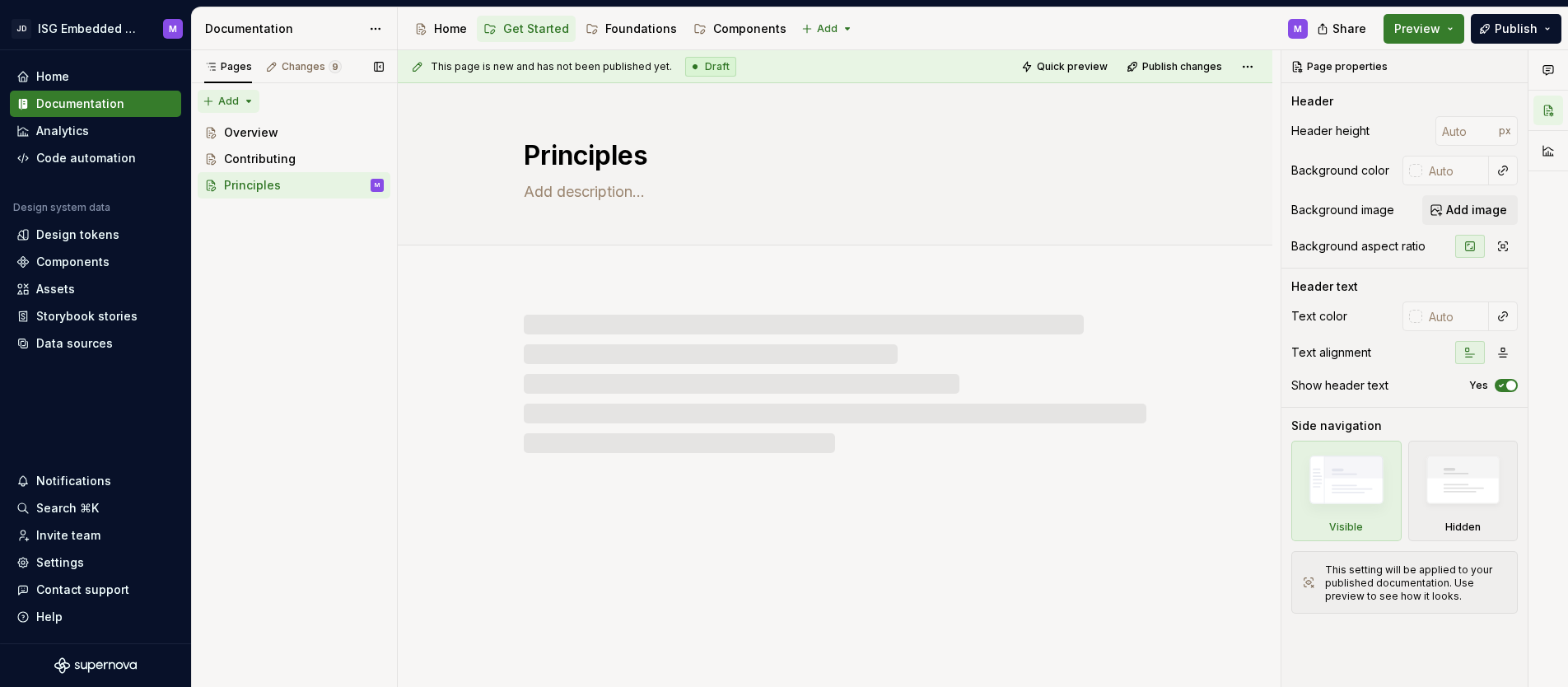
type textarea "*"
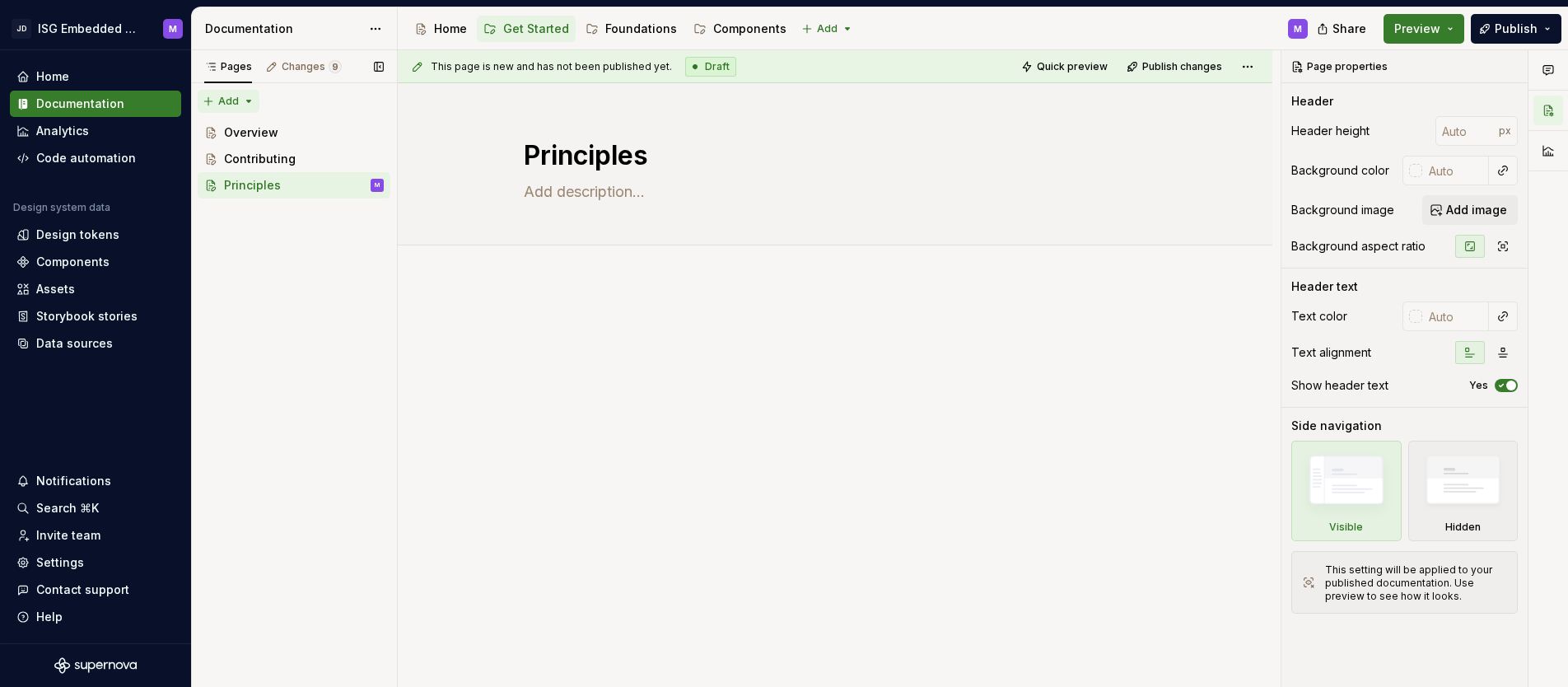
click at [234, 99] on div "Pages Changes 9 Add Accessibility guide for tree Page tree. Navigate the tree w…" at bounding box center [293, 369] width 206 height 638
click at [244, 128] on div "New page" at bounding box center [281, 133] width 107 height 16
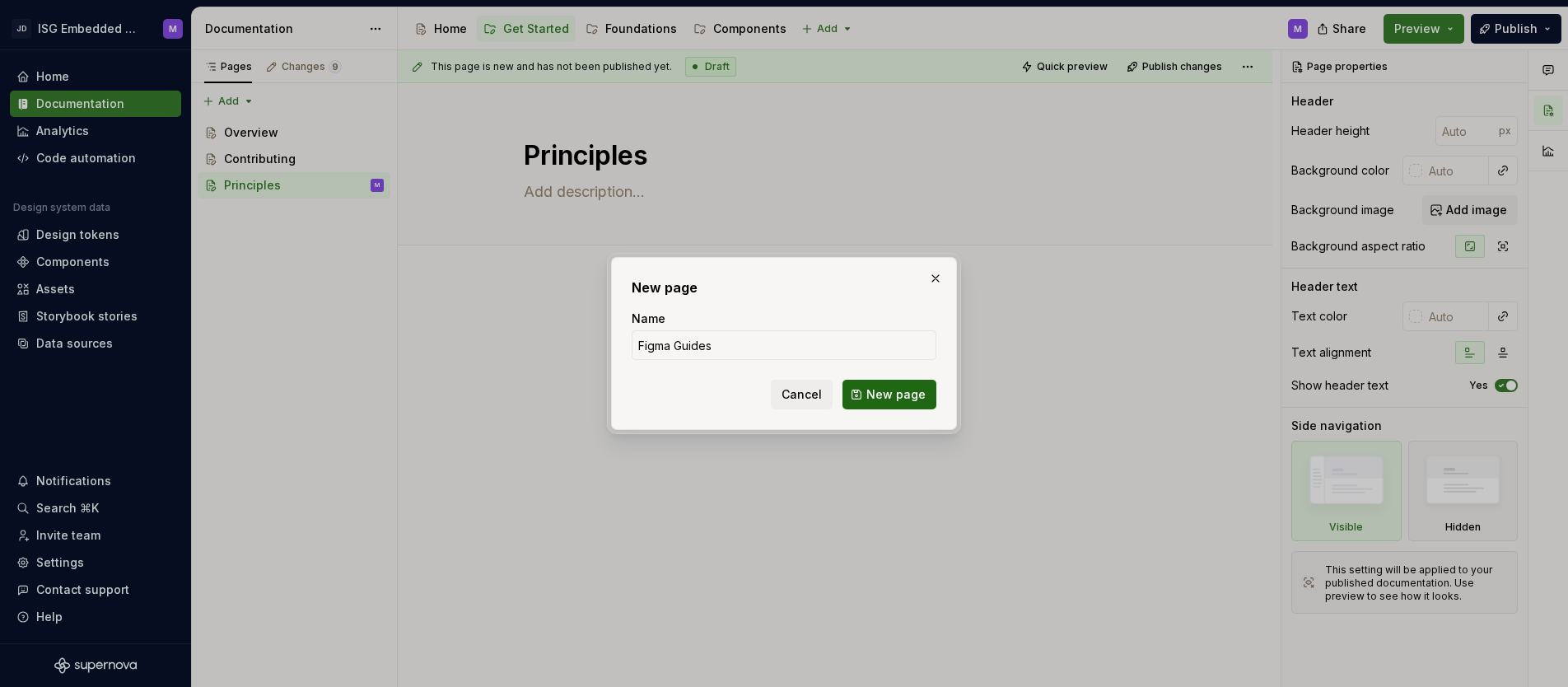
type input "Figma Guides"
click at [874, 391] on span "New page" at bounding box center [895, 394] width 60 height 16
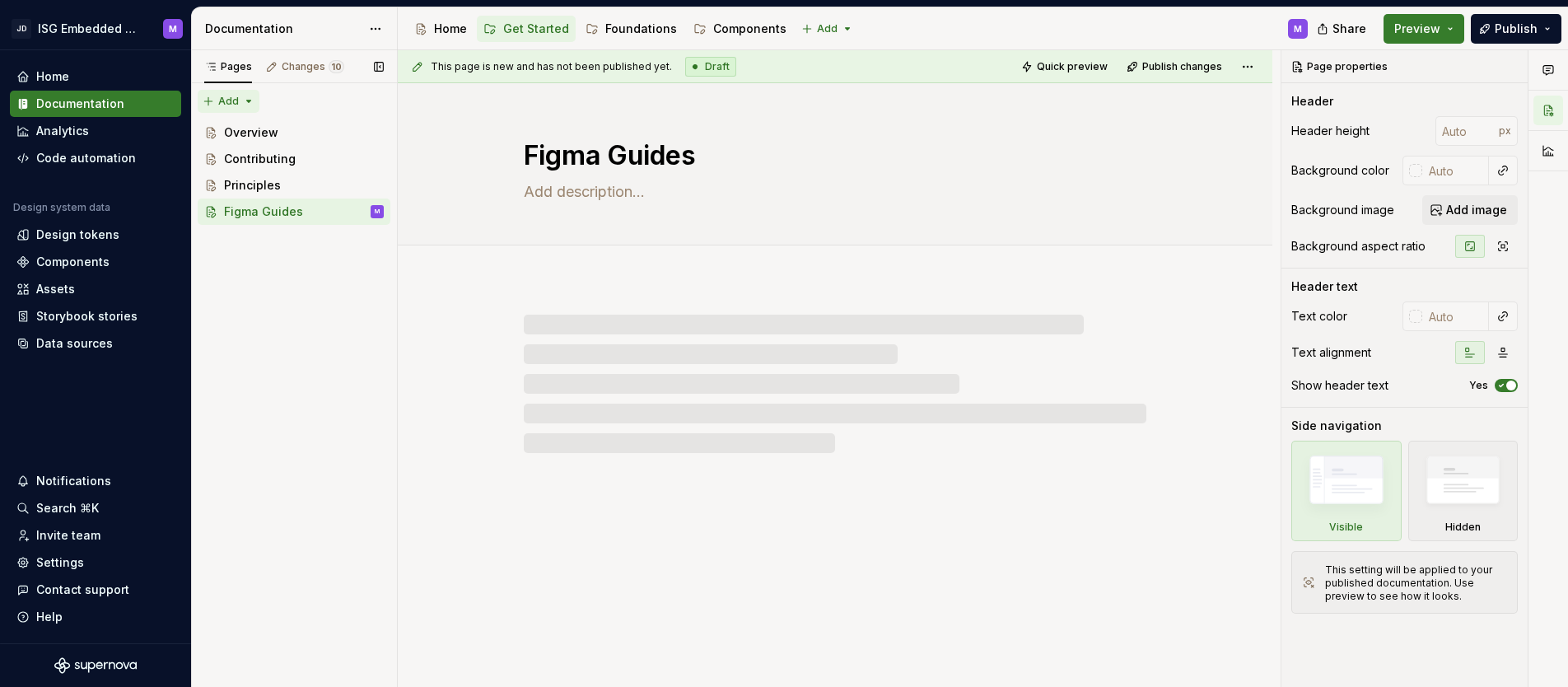
click at [247, 100] on div "Pages Changes 10 Add Accessibility guide for tree Page tree. Navigate the tree …" at bounding box center [293, 369] width 206 height 638
type textarea "*"
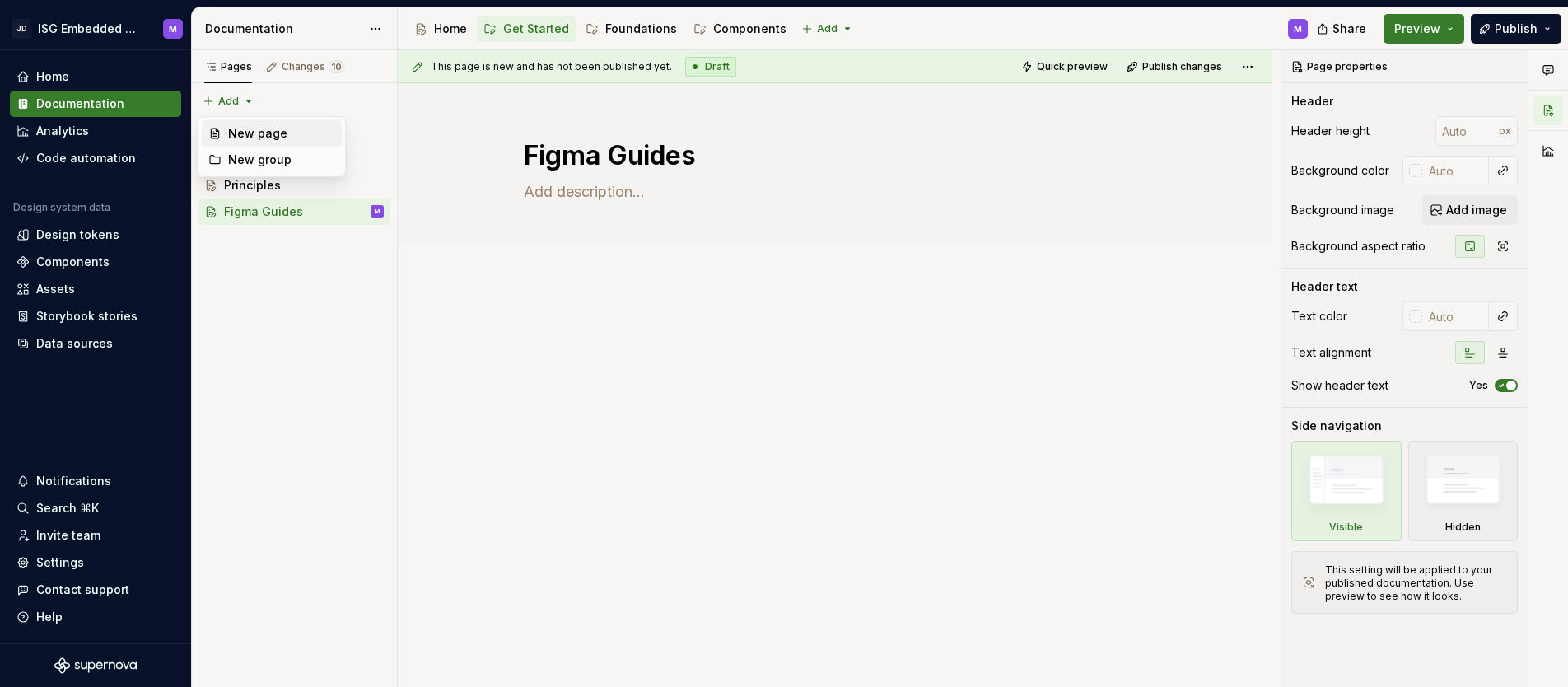
click at [255, 129] on div "New page" at bounding box center [281, 133] width 107 height 16
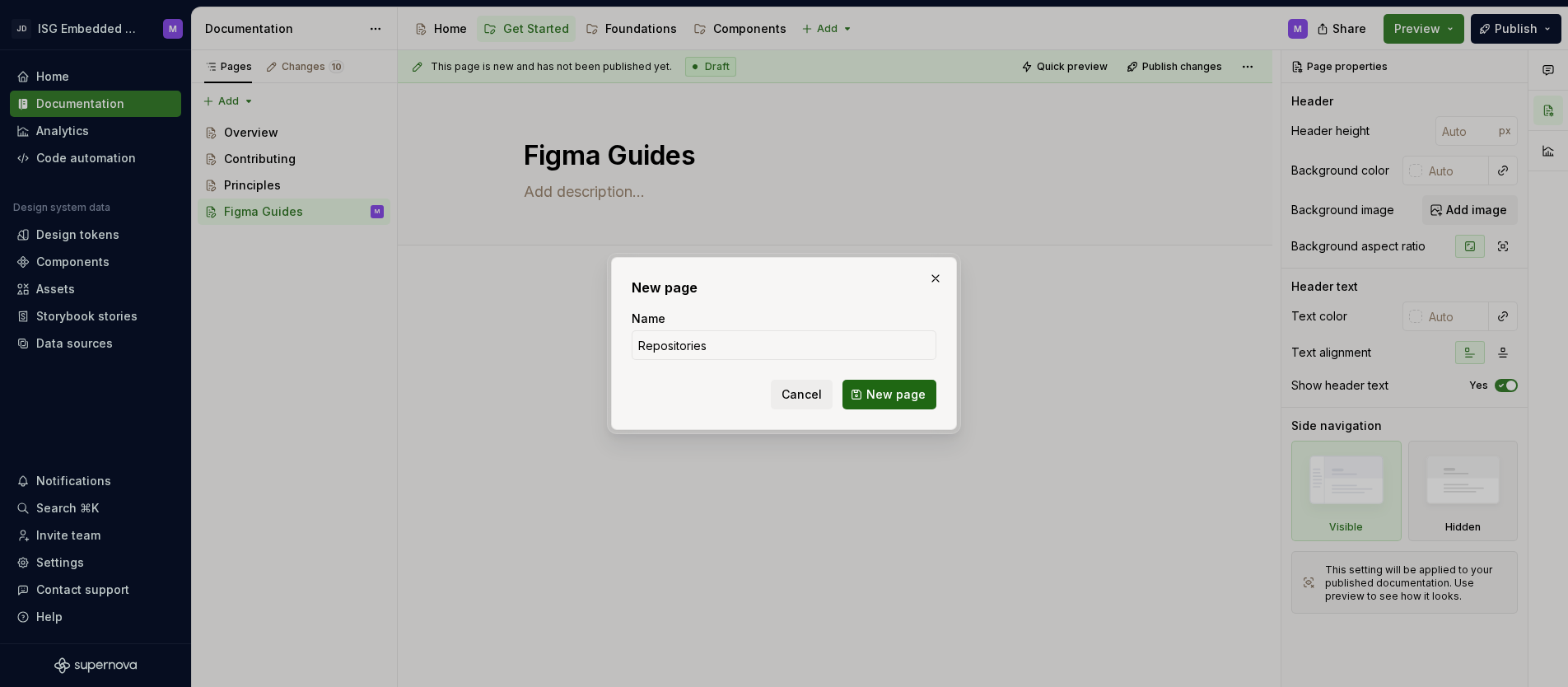
type input "Repositories"
click at [913, 395] on span "New page" at bounding box center [895, 394] width 60 height 16
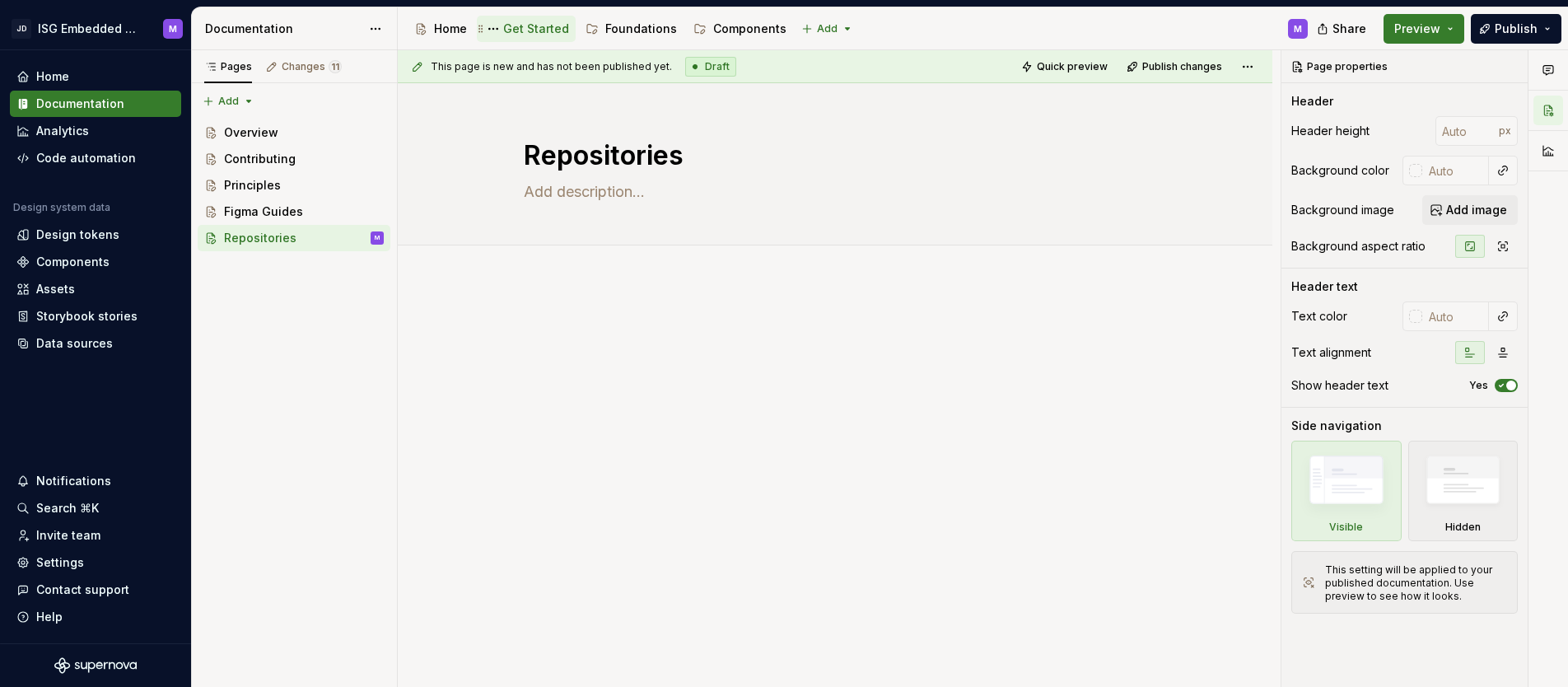
click at [531, 28] on div "Get Started" at bounding box center [535, 28] width 65 height 16
click at [639, 30] on div "Foundations" at bounding box center [641, 28] width 72 height 16
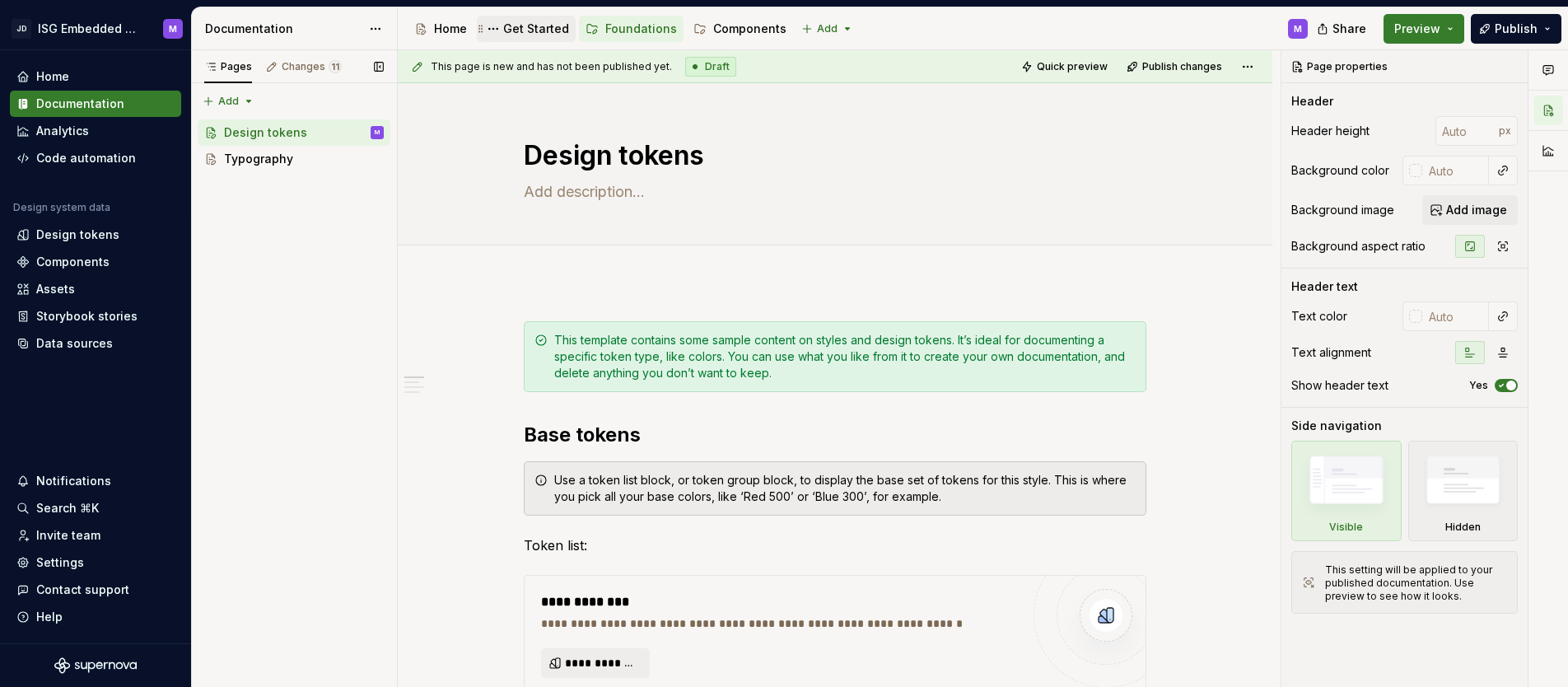
click at [540, 22] on div "Get Started" at bounding box center [535, 28] width 65 height 16
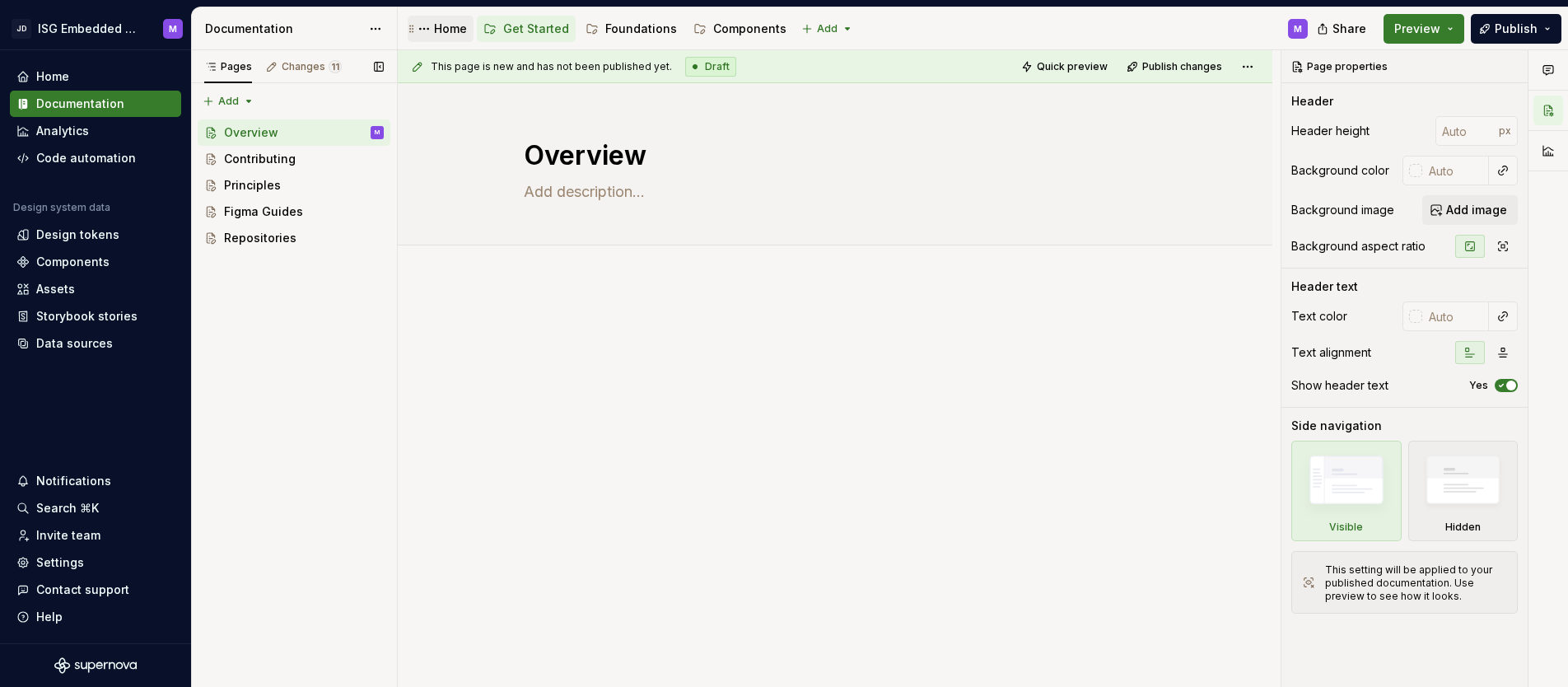
click at [449, 22] on div "Home" at bounding box center [451, 28] width 33 height 16
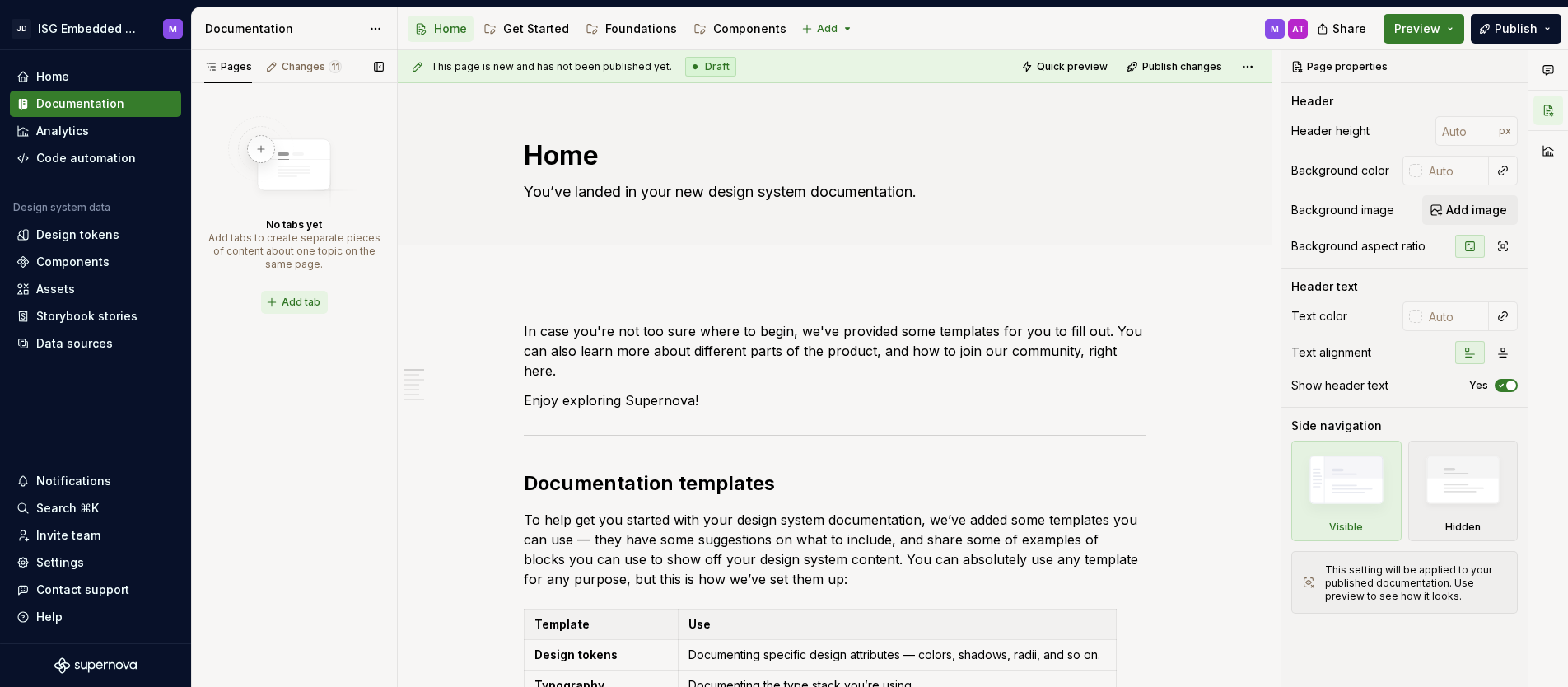
click at [303, 304] on span "Add tab" at bounding box center [301, 303] width 39 height 13
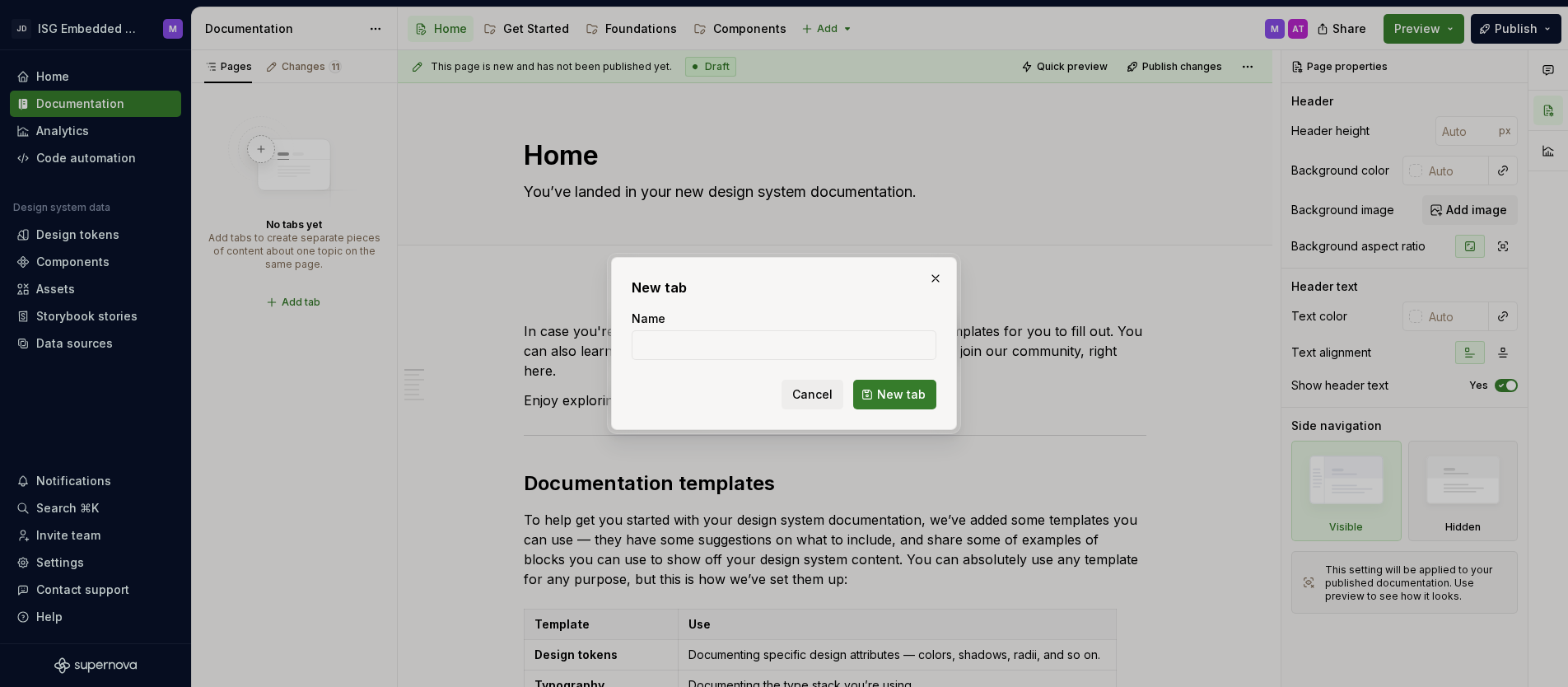
type textarea "*"
type input "What's New"
click at [898, 389] on span "New tab" at bounding box center [901, 394] width 48 height 16
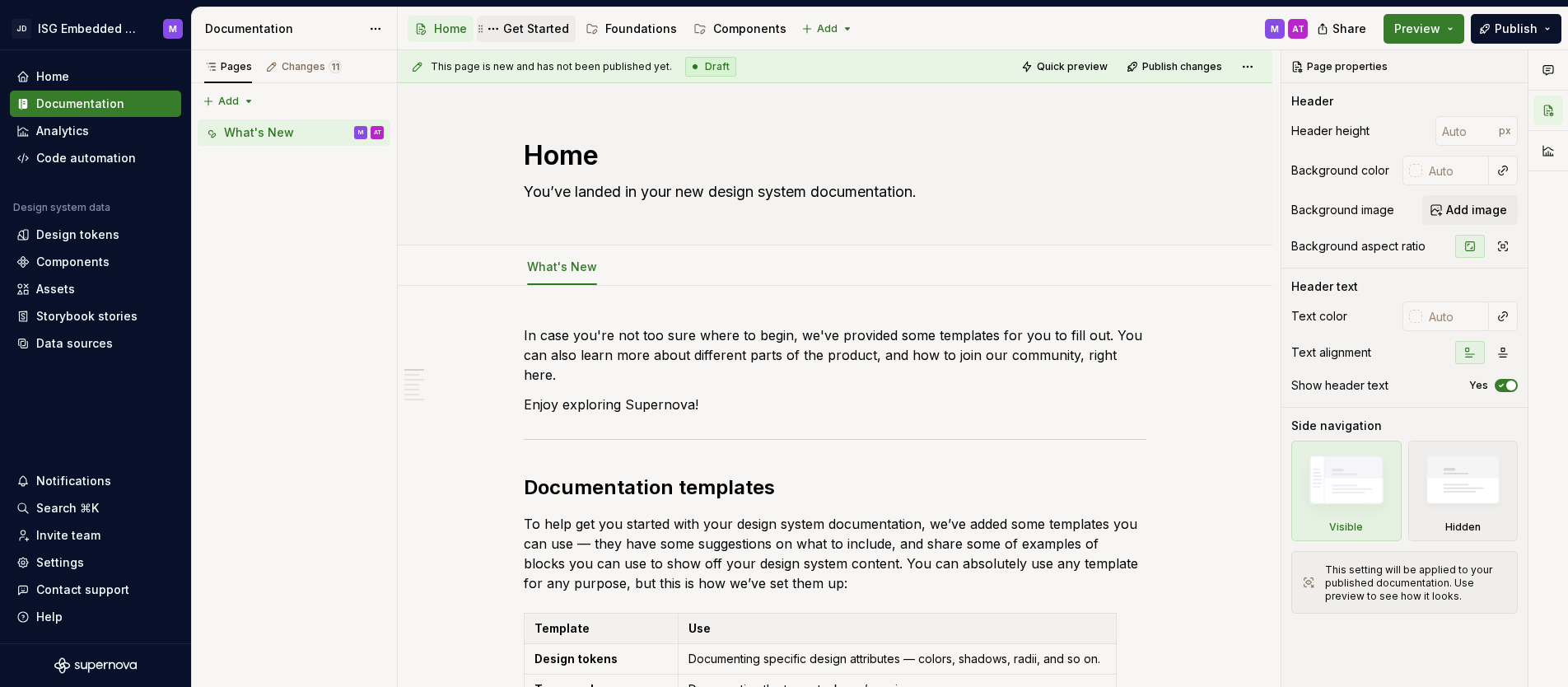
click at [534, 28] on div "Get Started" at bounding box center [535, 28] width 65 height 16
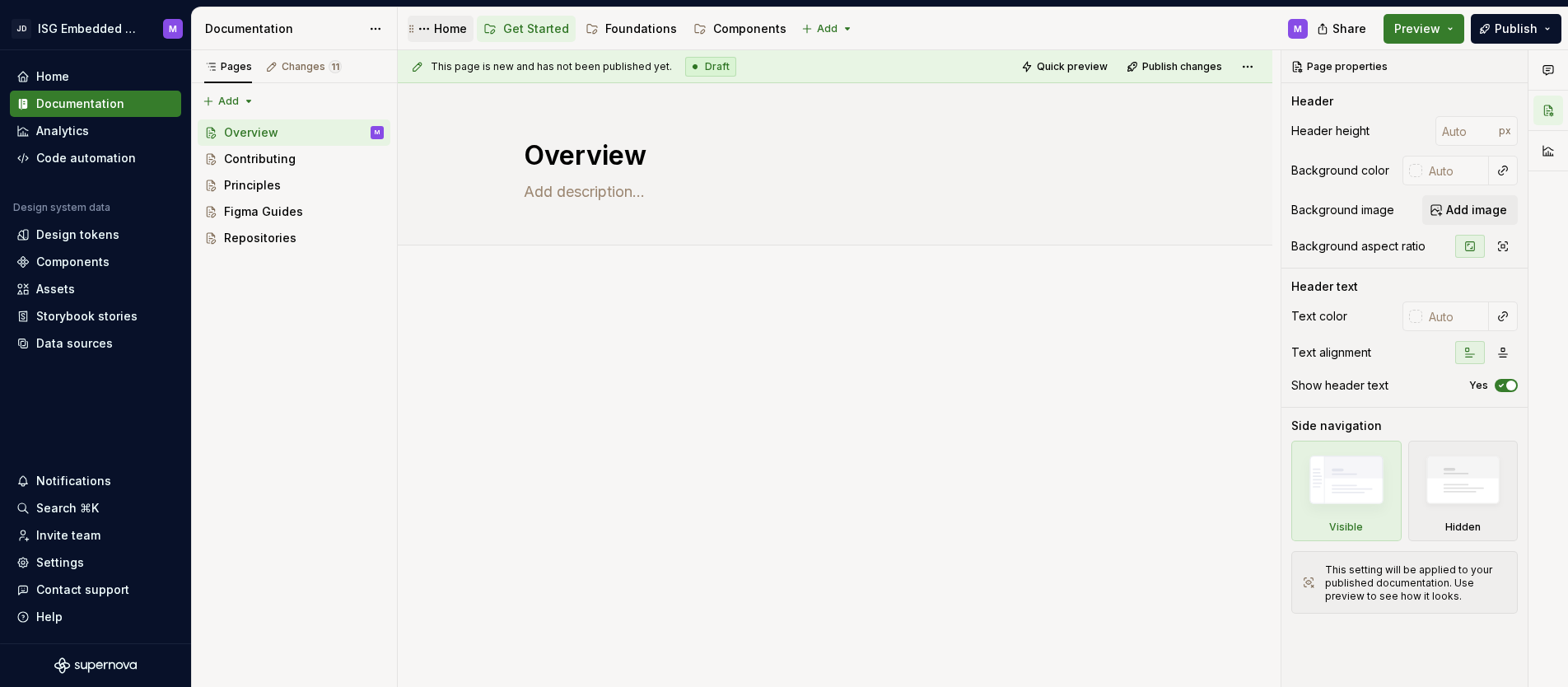
click at [456, 31] on div "Home" at bounding box center [451, 28] width 33 height 16
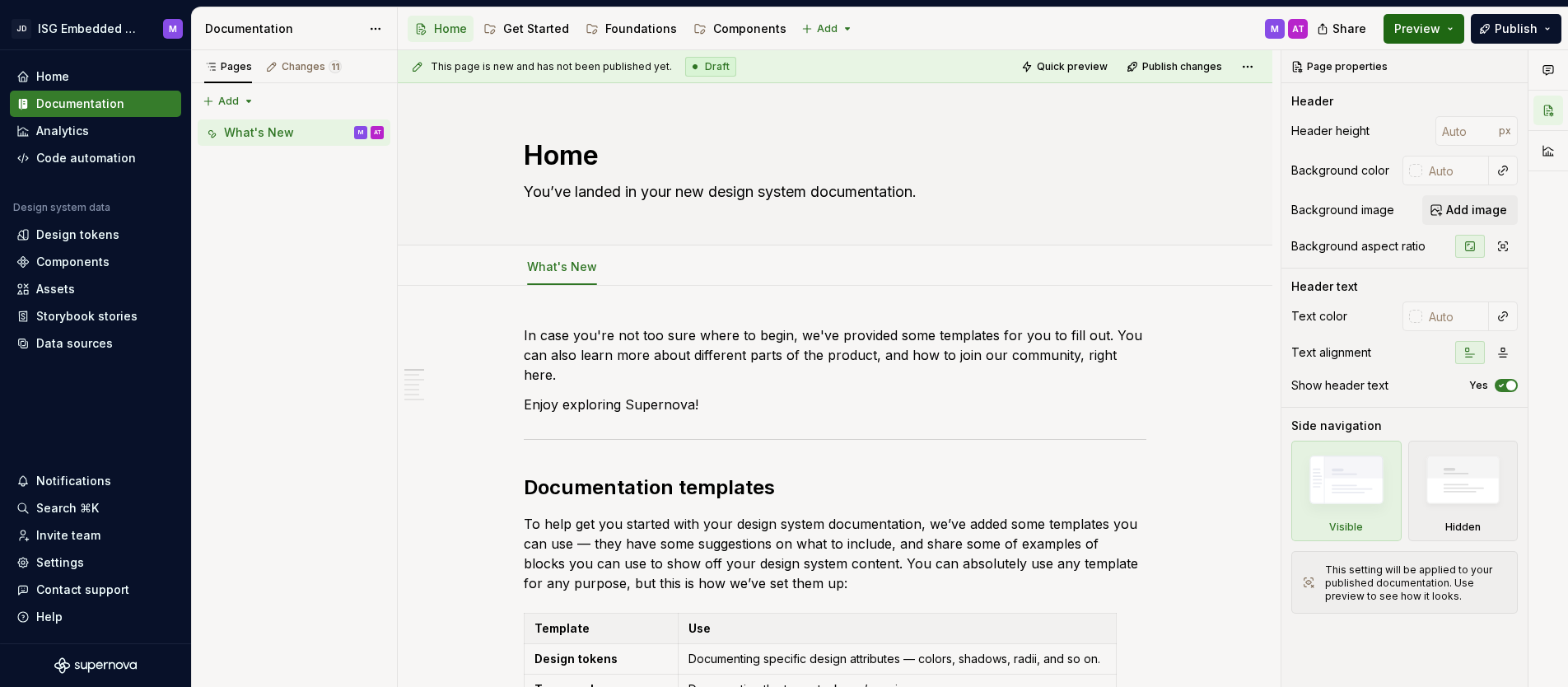
click at [1453, 26] on button "Preview" at bounding box center [1424, 28] width 81 height 29
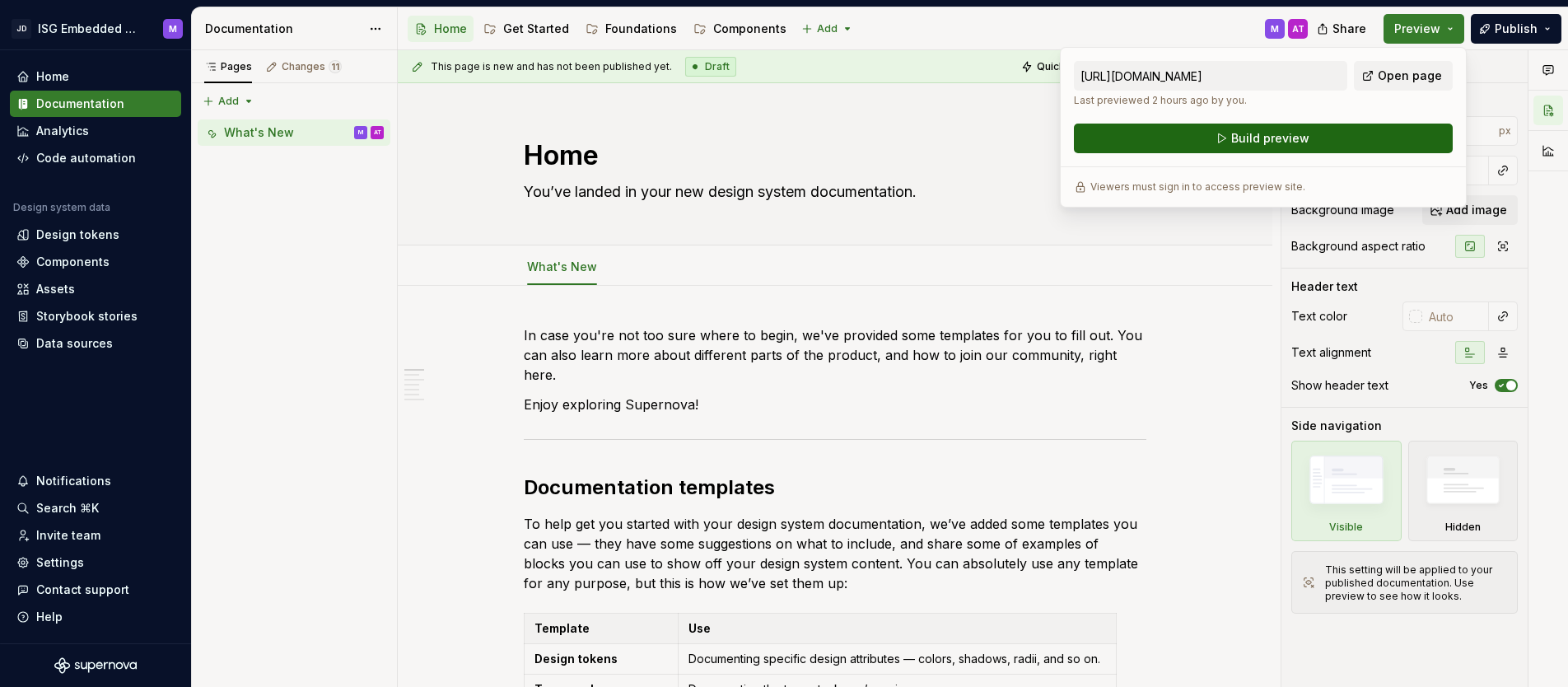
click at [1284, 138] on span "Build preview" at bounding box center [1270, 138] width 78 height 16
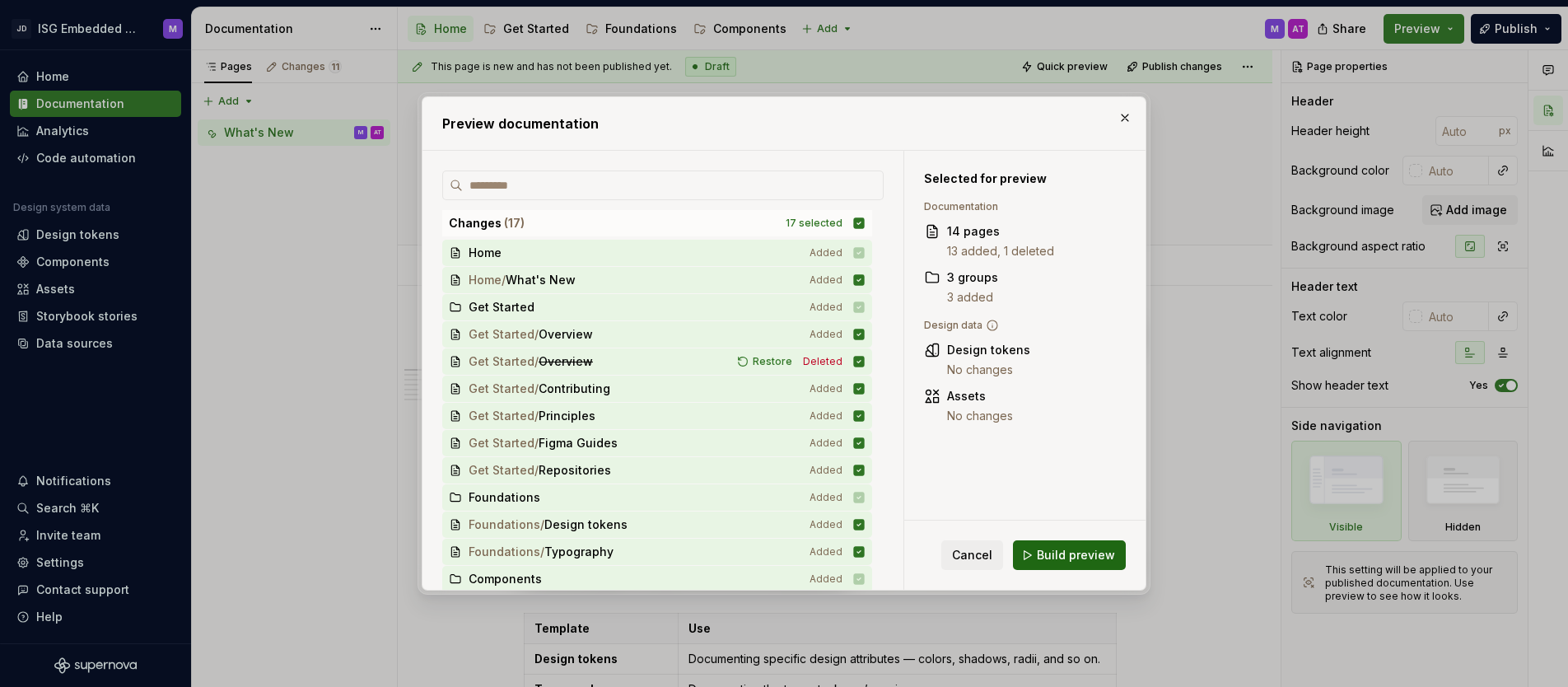
click at [1075, 550] on span "Build preview" at bounding box center [1076, 554] width 78 height 16
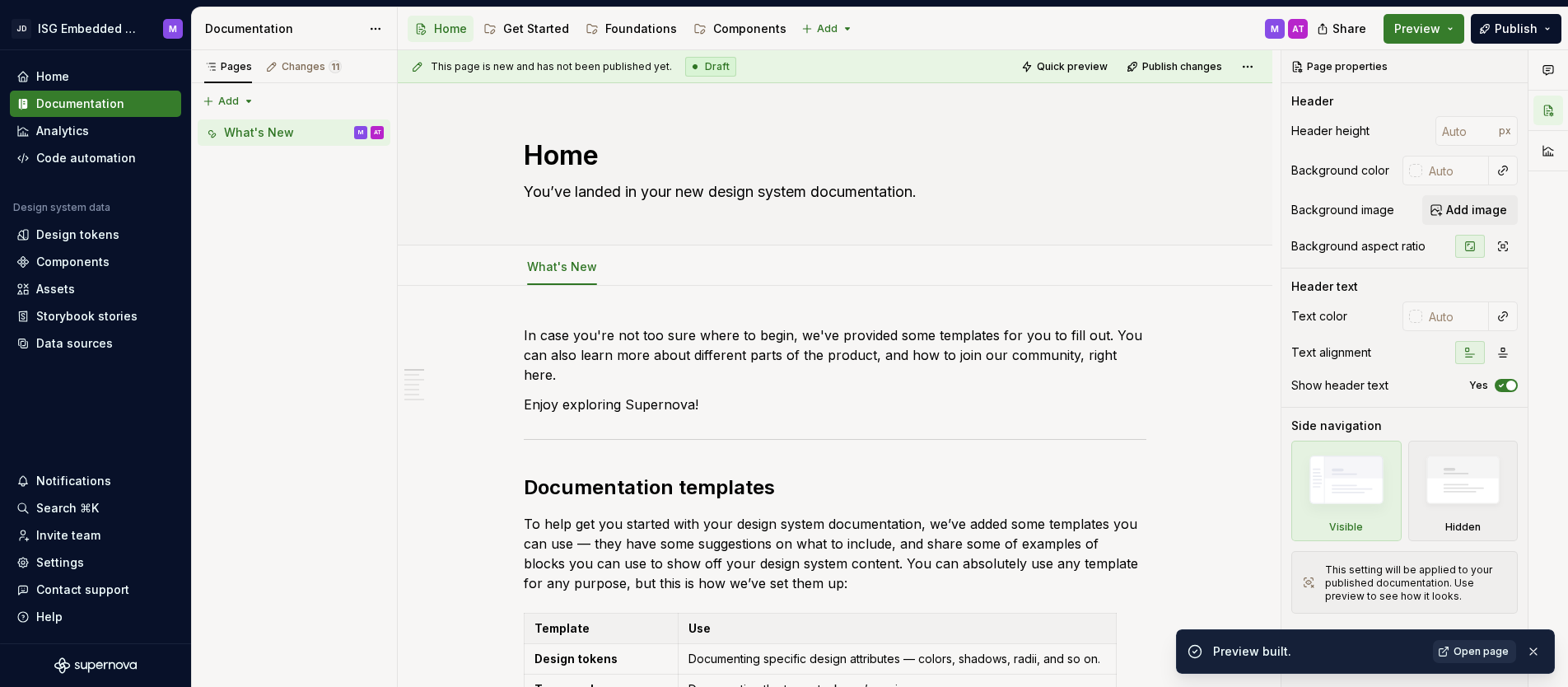
click at [1472, 654] on span "Open page" at bounding box center [1481, 652] width 55 height 13
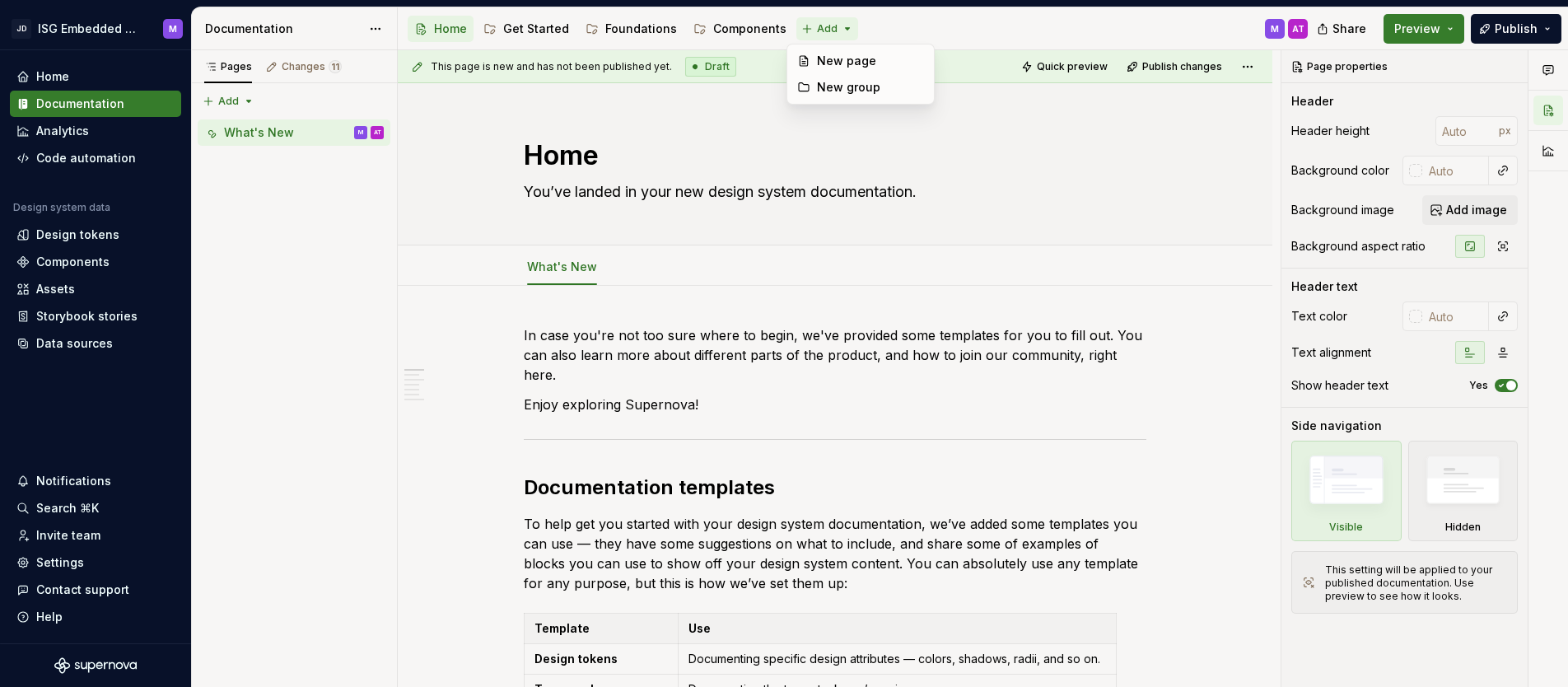
click at [839, 28] on html "JD ISG Embedded Design System M Home Documentation Analytics Code automation De…" at bounding box center [784, 344] width 1568 height 687
click at [841, 84] on div "New group" at bounding box center [870, 86] width 107 height 16
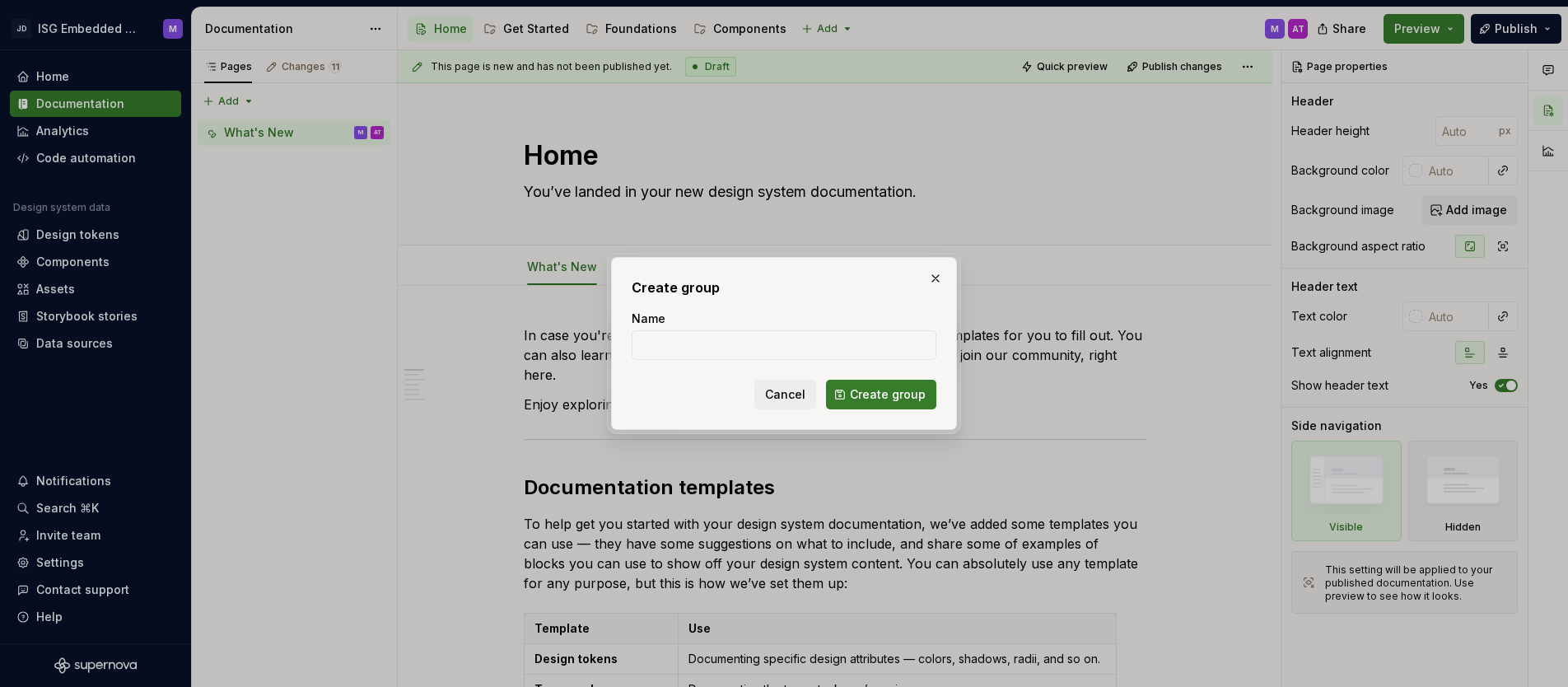
type textarea "*"
type input "Content"
click at [889, 395] on span "Create group" at bounding box center [888, 394] width 76 height 16
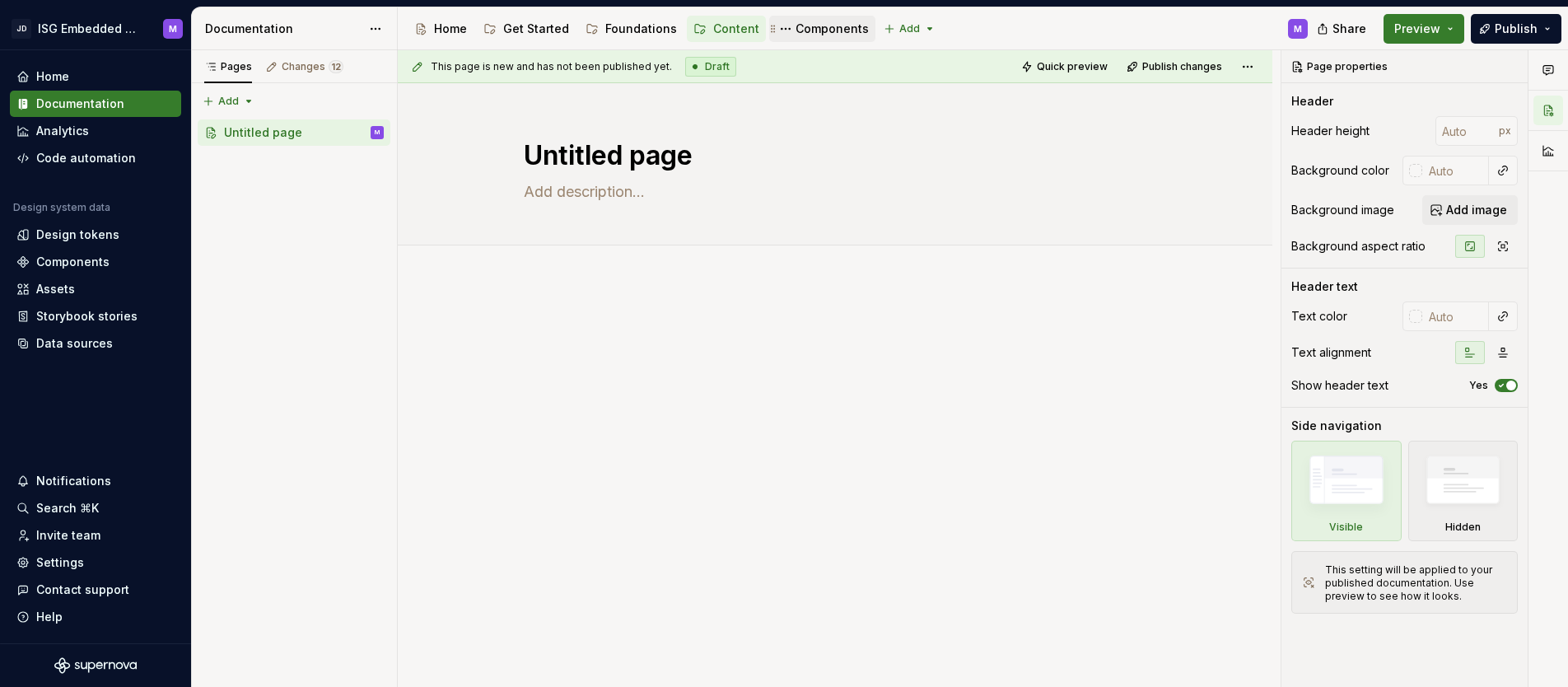
click at [831, 28] on div "Components" at bounding box center [832, 28] width 73 height 16
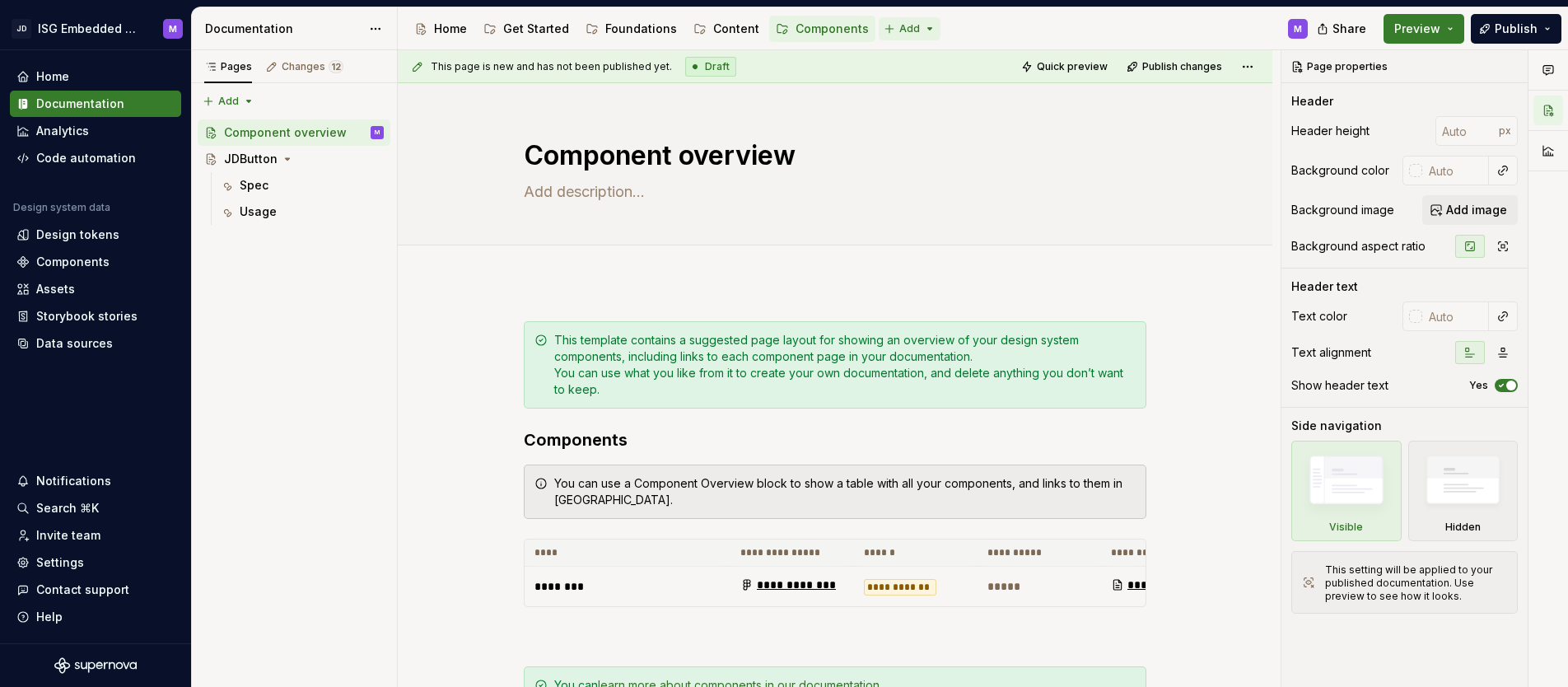
type textarea "*"
click at [915, 28] on html "JD ISG Embedded Design System M Home Documentation Analytics Code automation De…" at bounding box center [784, 344] width 1568 height 687
click at [906, 84] on div "New group" at bounding box center [950, 86] width 107 height 16
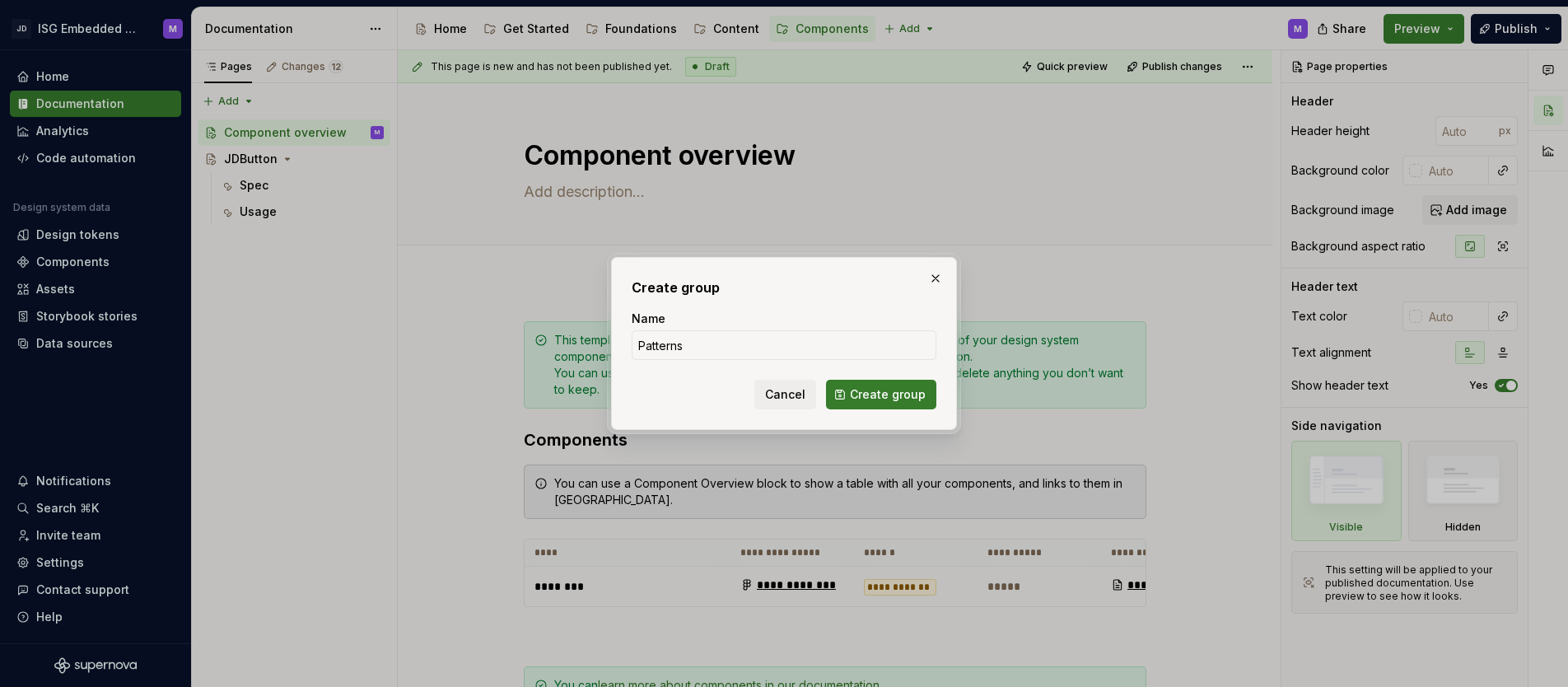
type input "Patterns"
click at [885, 399] on span "Create group" at bounding box center [888, 394] width 76 height 16
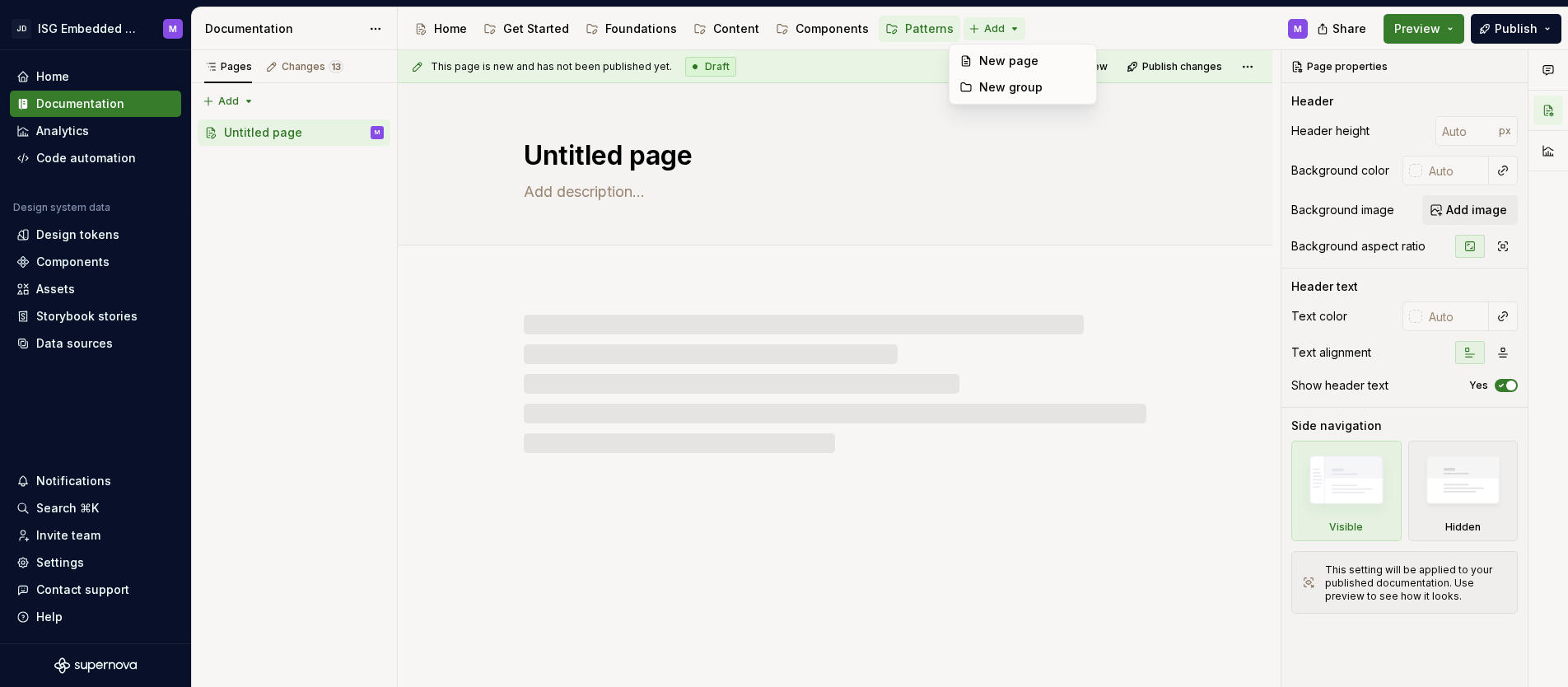
click at [1007, 27] on html "JD ISG Embedded Design System M Home Documentation Analytics Code automation De…" at bounding box center [784, 344] width 1568 height 687
type textarea "*"
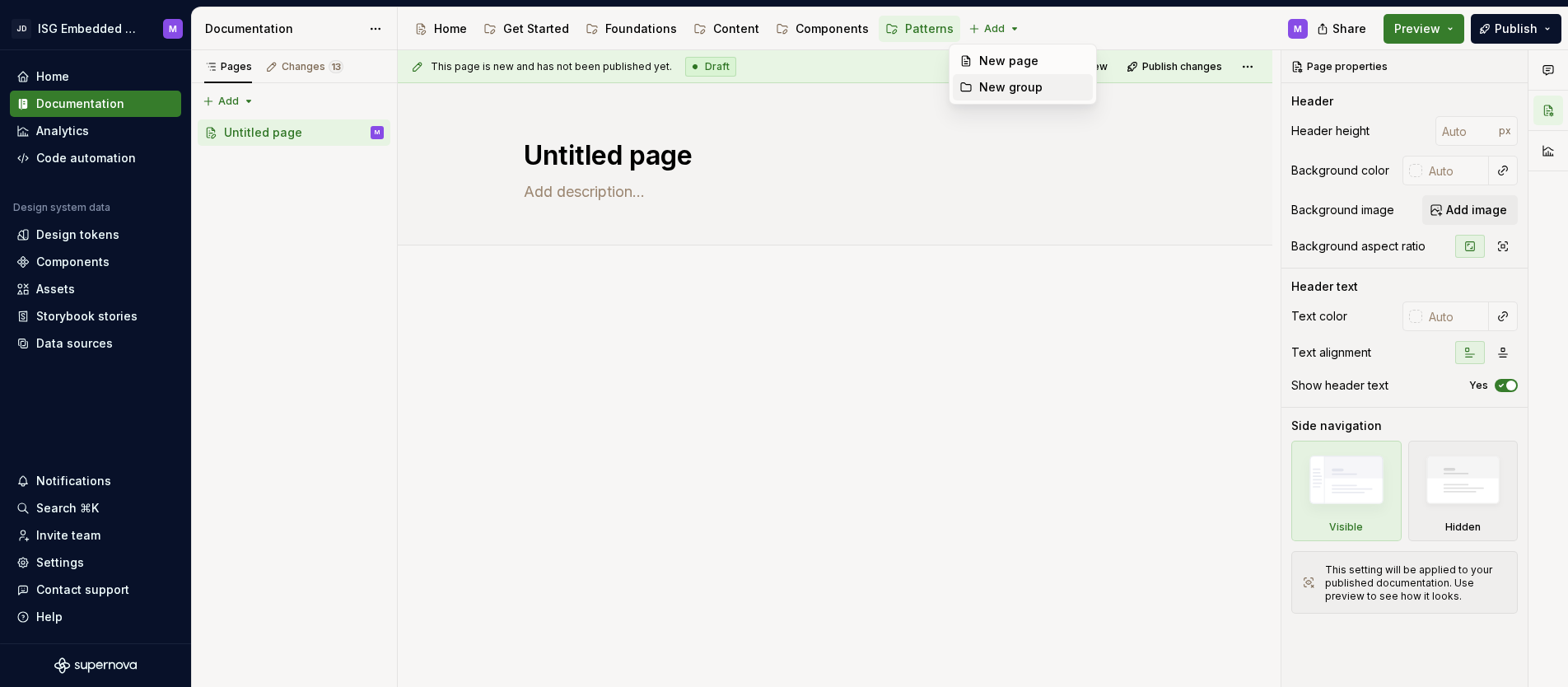
click at [993, 89] on div "New group" at bounding box center [1032, 86] width 107 height 16
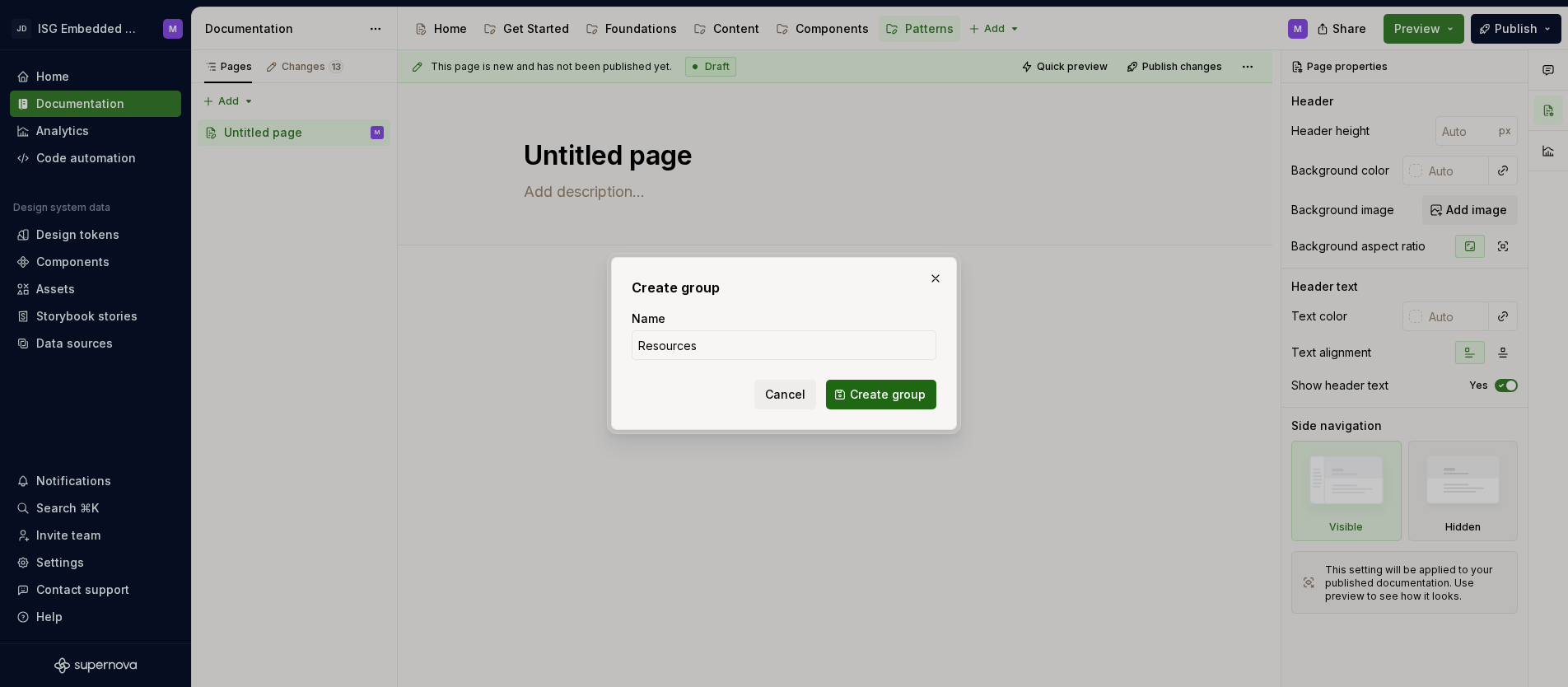
type input "Resources"
click at [909, 393] on span "Create group" at bounding box center [888, 394] width 76 height 16
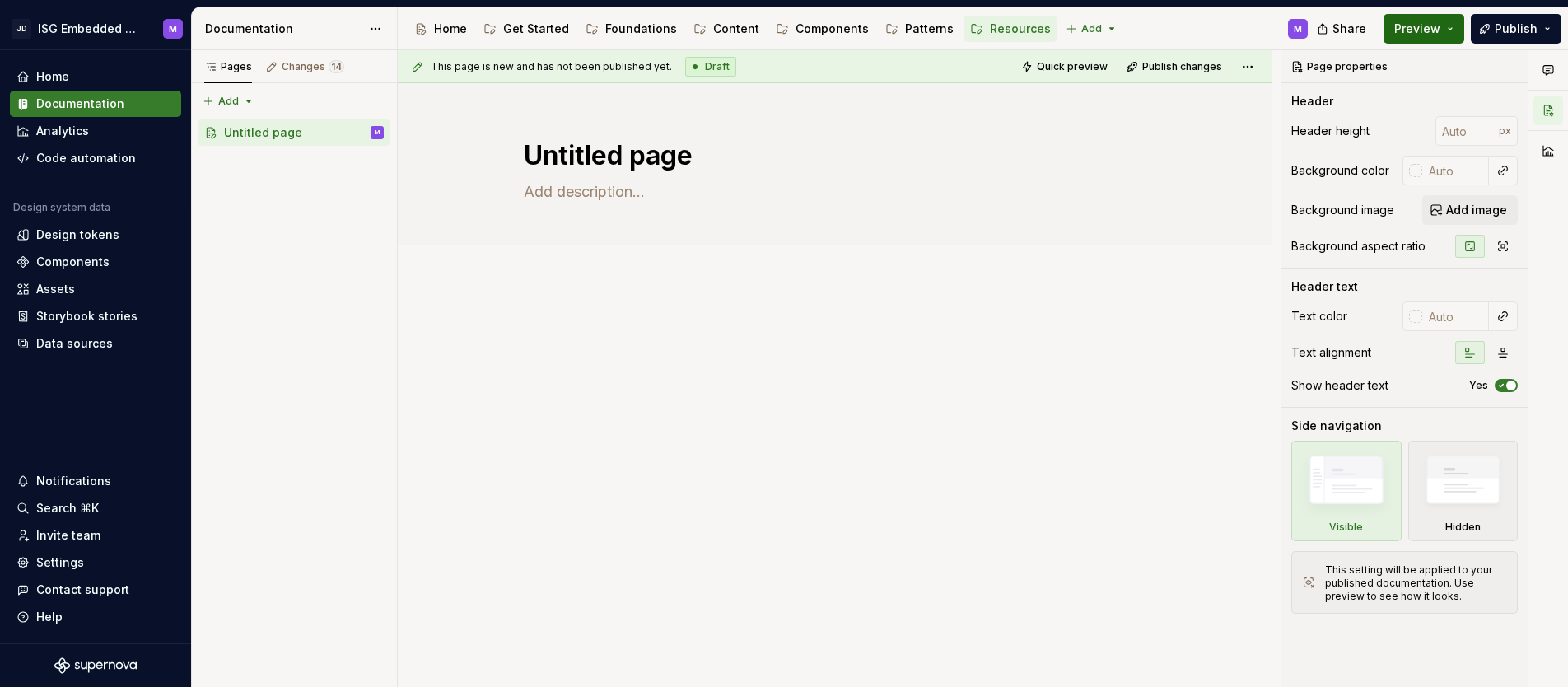
click at [1450, 26] on button "Preview" at bounding box center [1424, 28] width 81 height 29
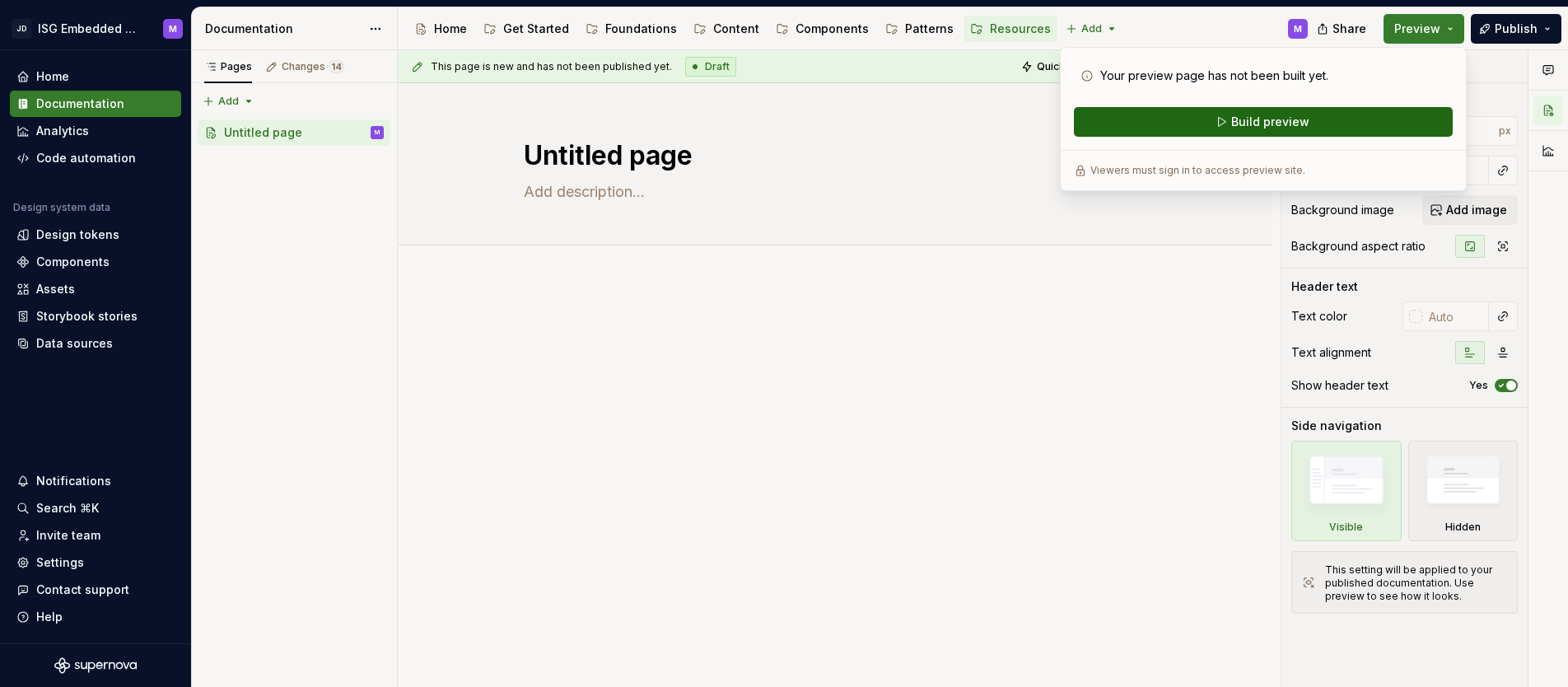
click at [1277, 121] on span "Build preview" at bounding box center [1270, 121] width 78 height 16
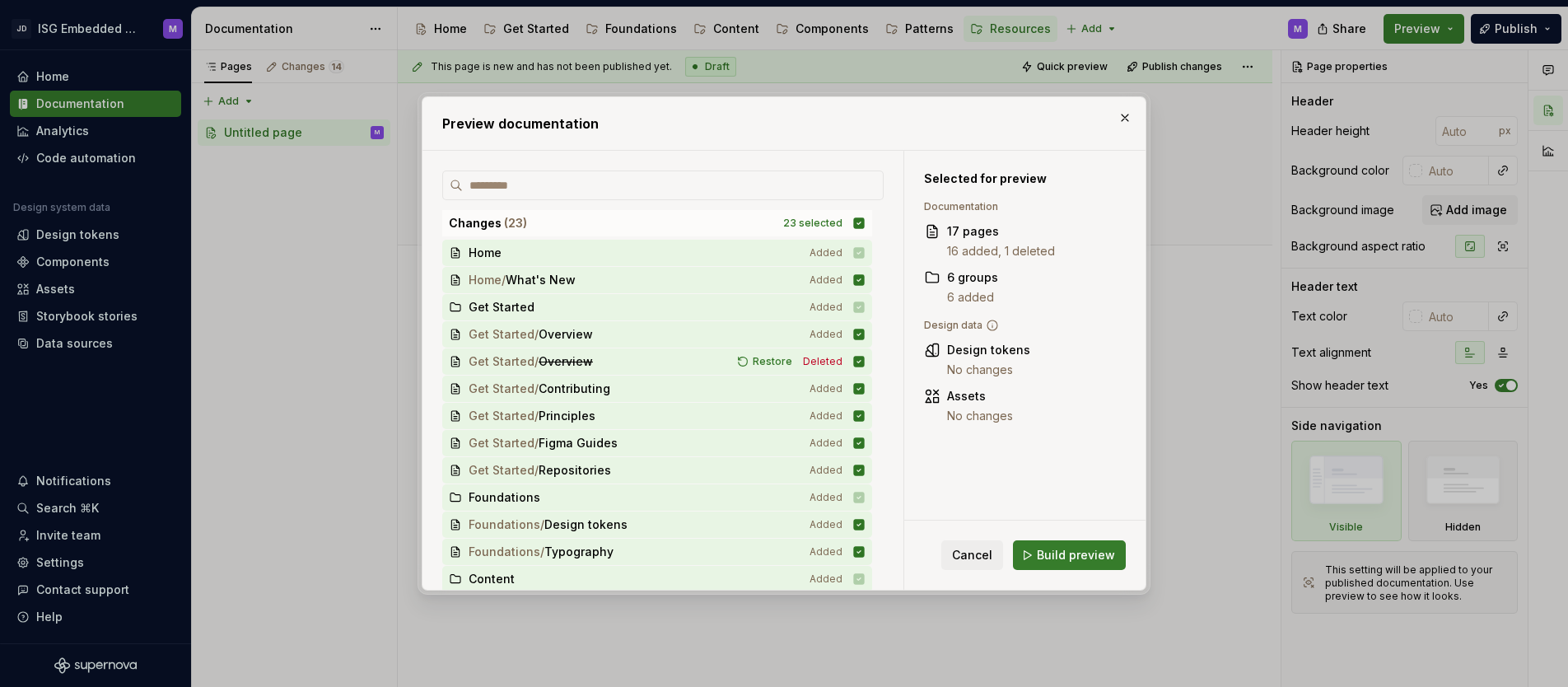
click at [1072, 554] on span "Build preview" at bounding box center [1076, 554] width 78 height 16
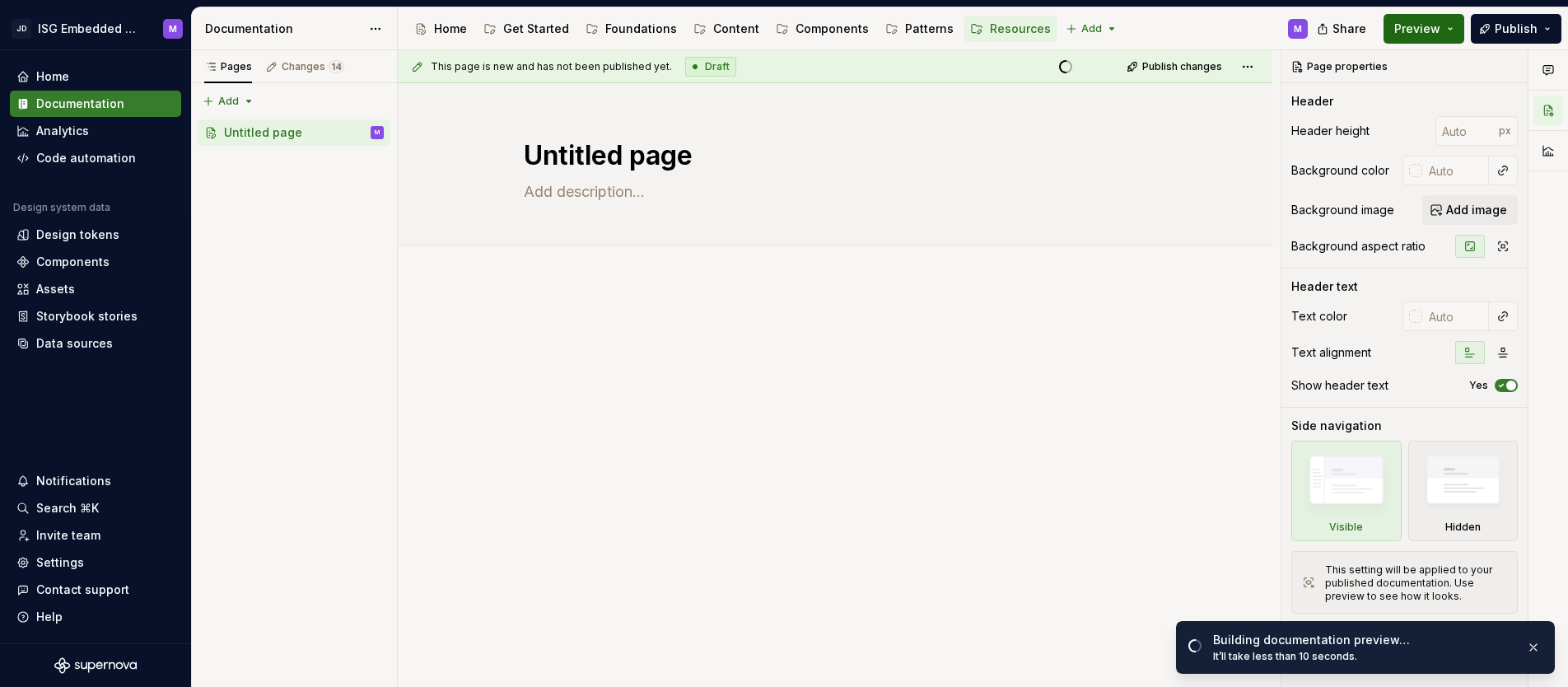
click at [1447, 24] on button "Preview" at bounding box center [1424, 28] width 81 height 29
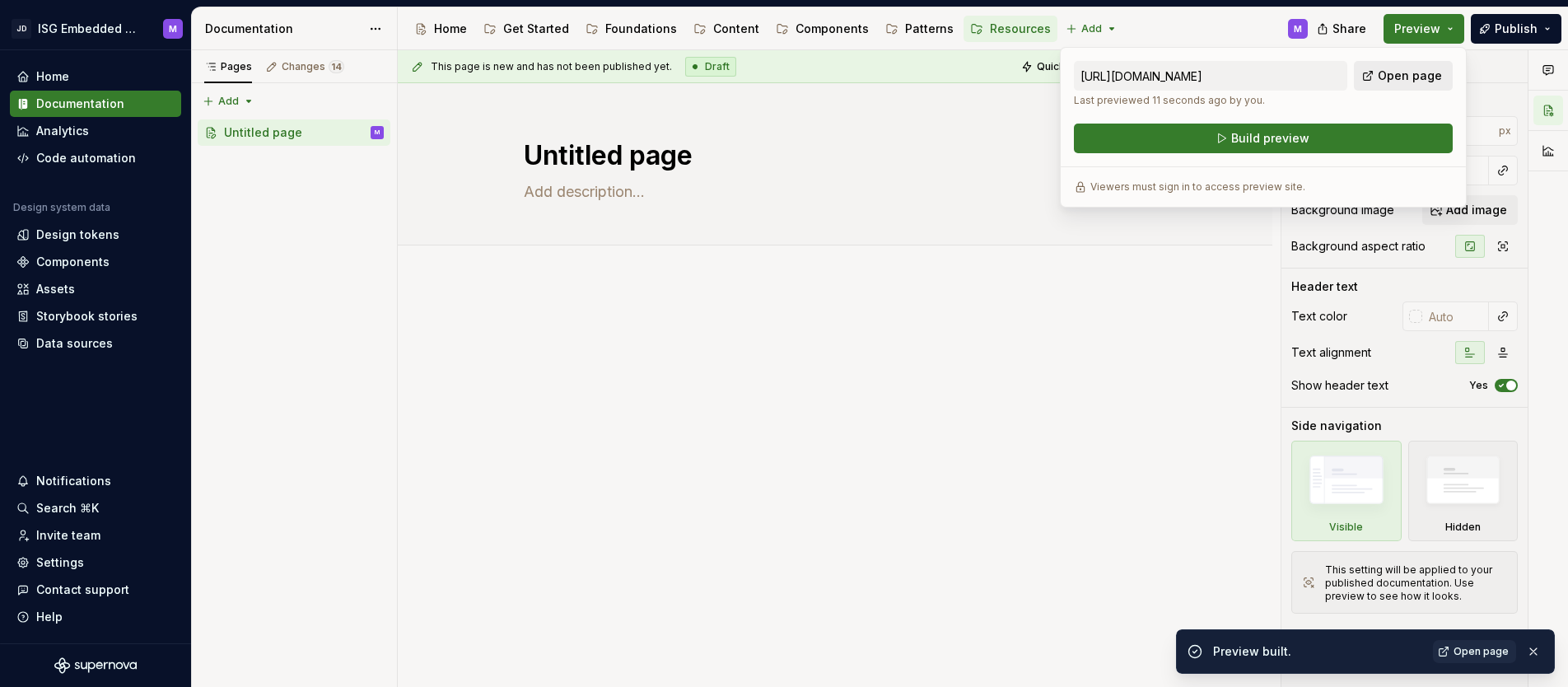
click at [1408, 73] on span "Open page" at bounding box center [1411, 75] width 65 height 16
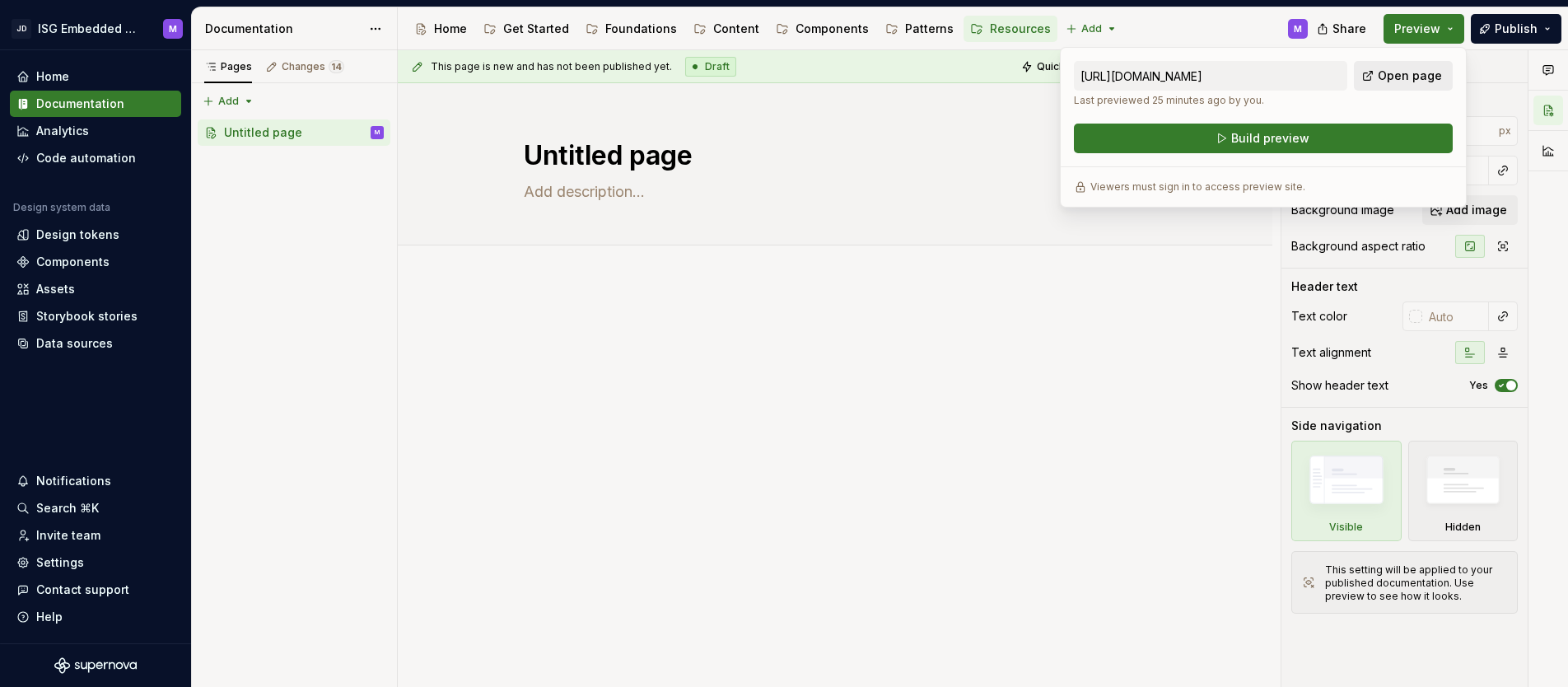
type textarea "*"
